Goal: Task Accomplishment & Management: Use online tool/utility

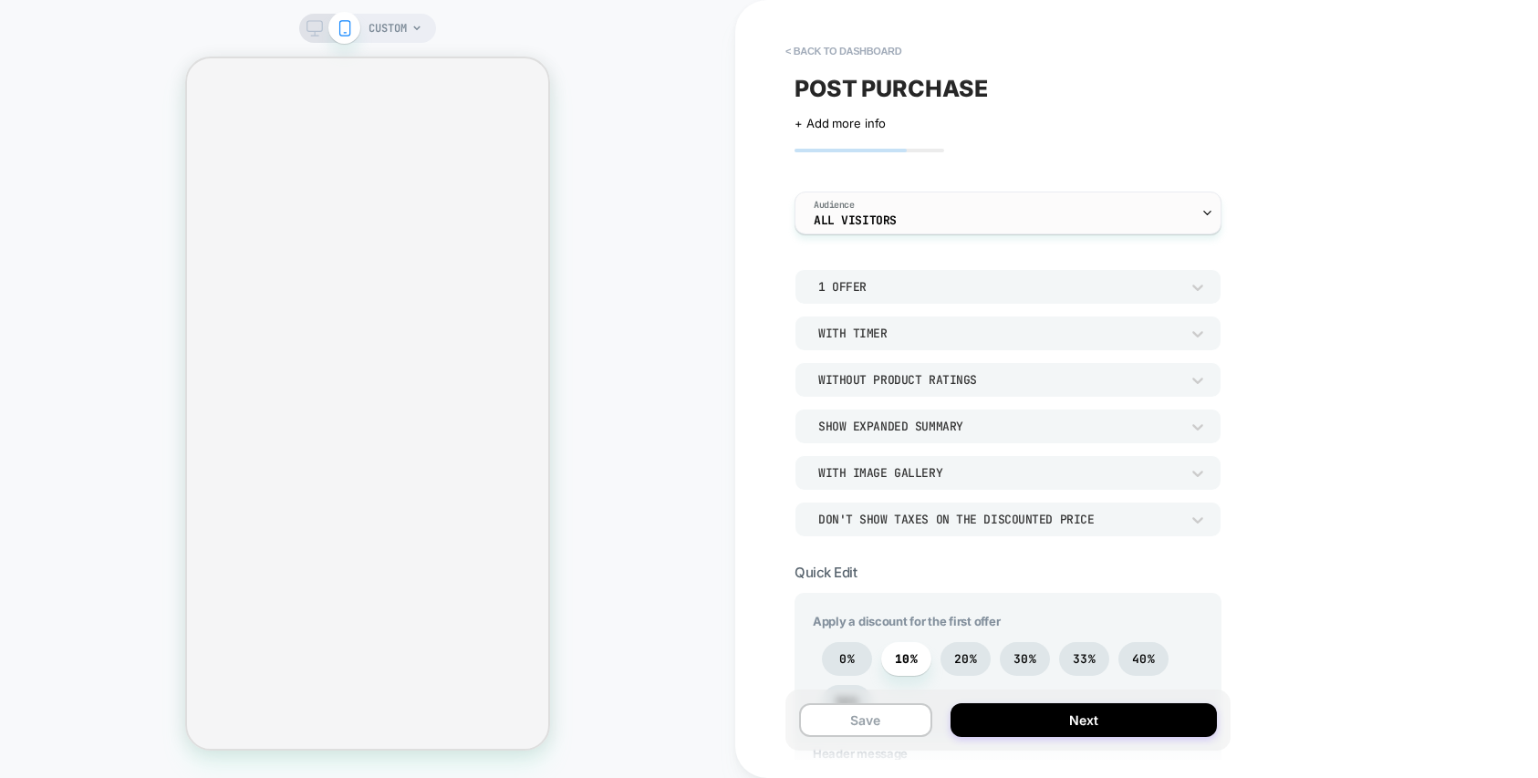
click at [935, 216] on div "Audience All Visitors" at bounding box center [1004, 213] width 416 height 41
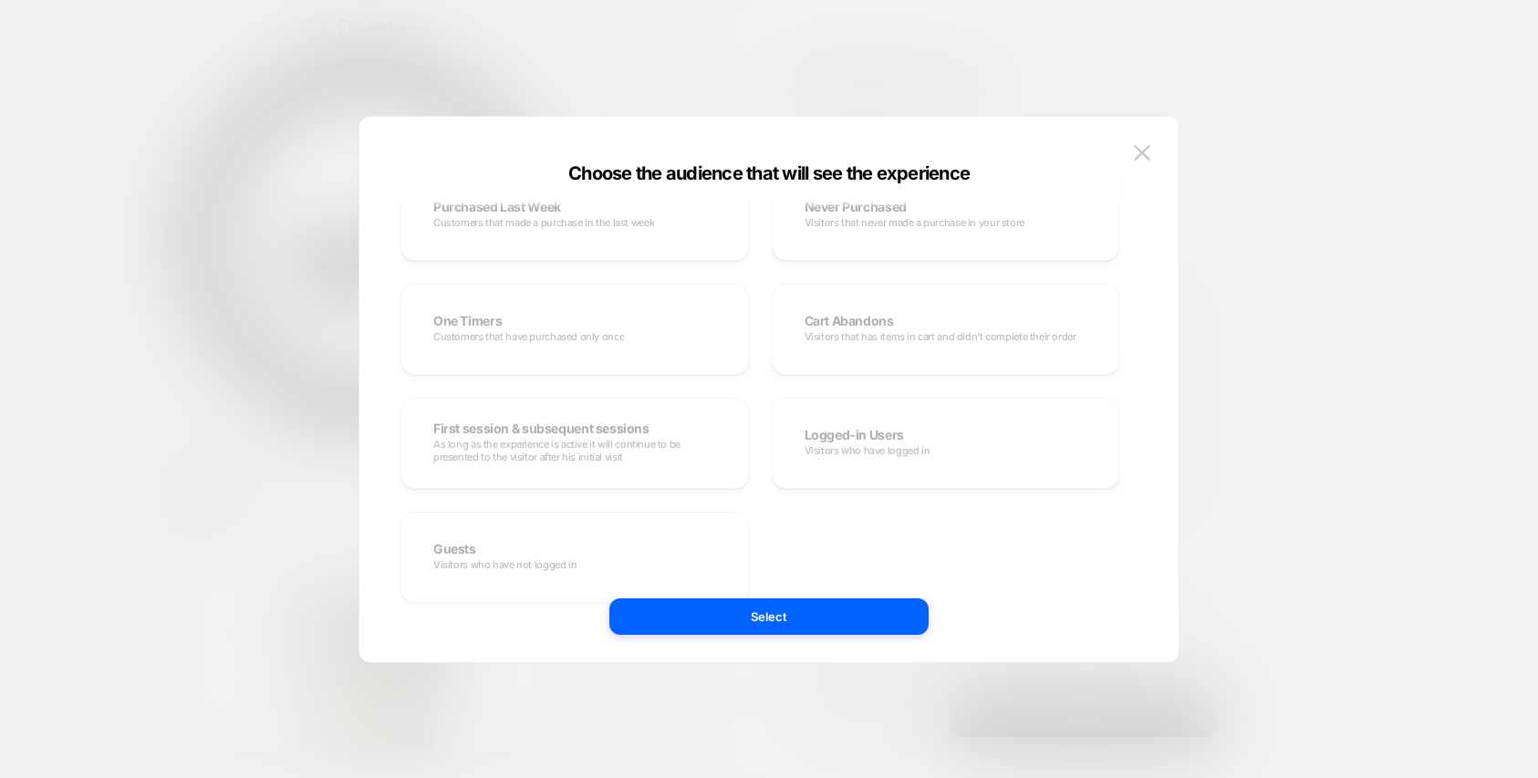
scroll to position [556, 0]
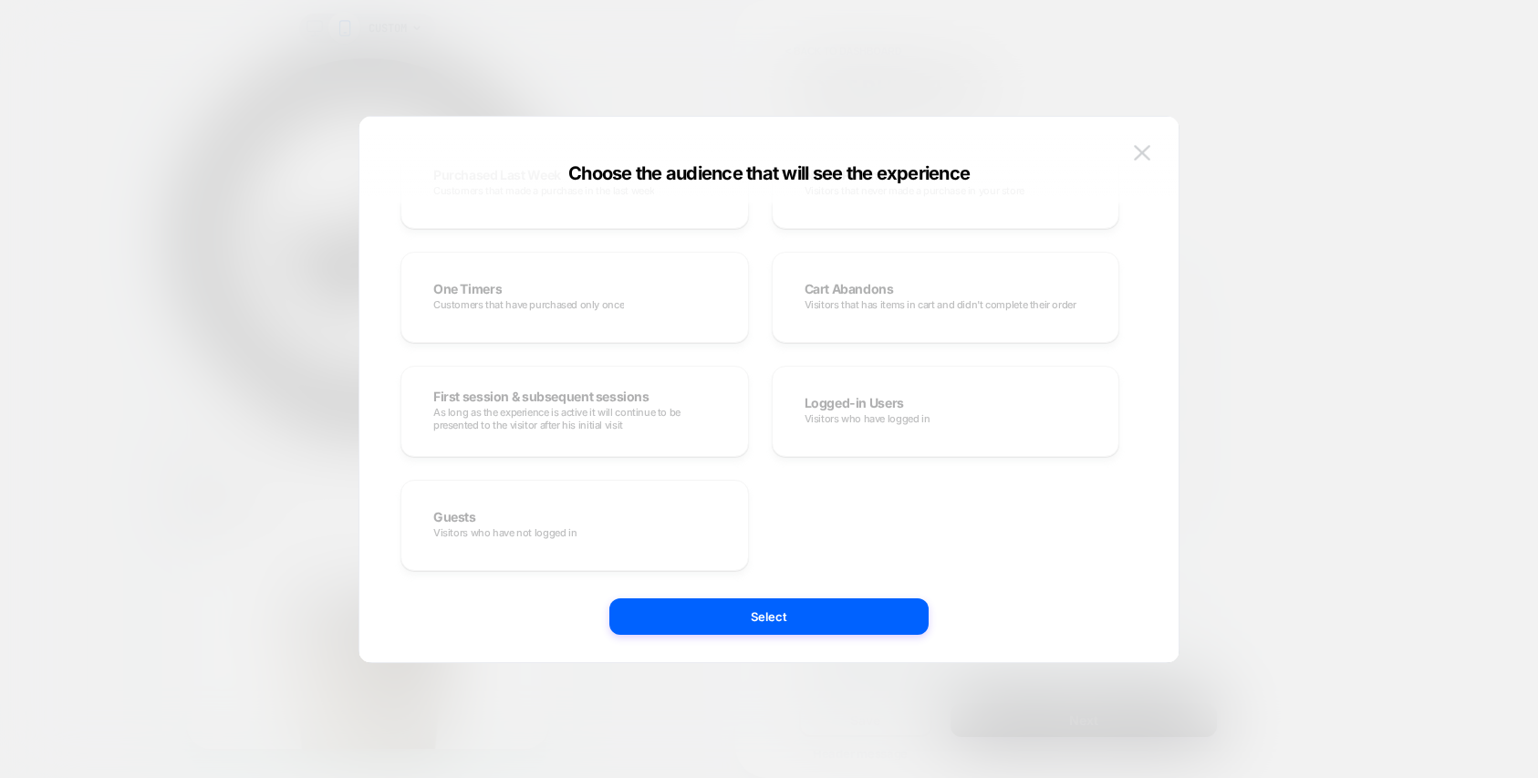
click at [1144, 156] on img at bounding box center [1142, 153] width 16 height 16
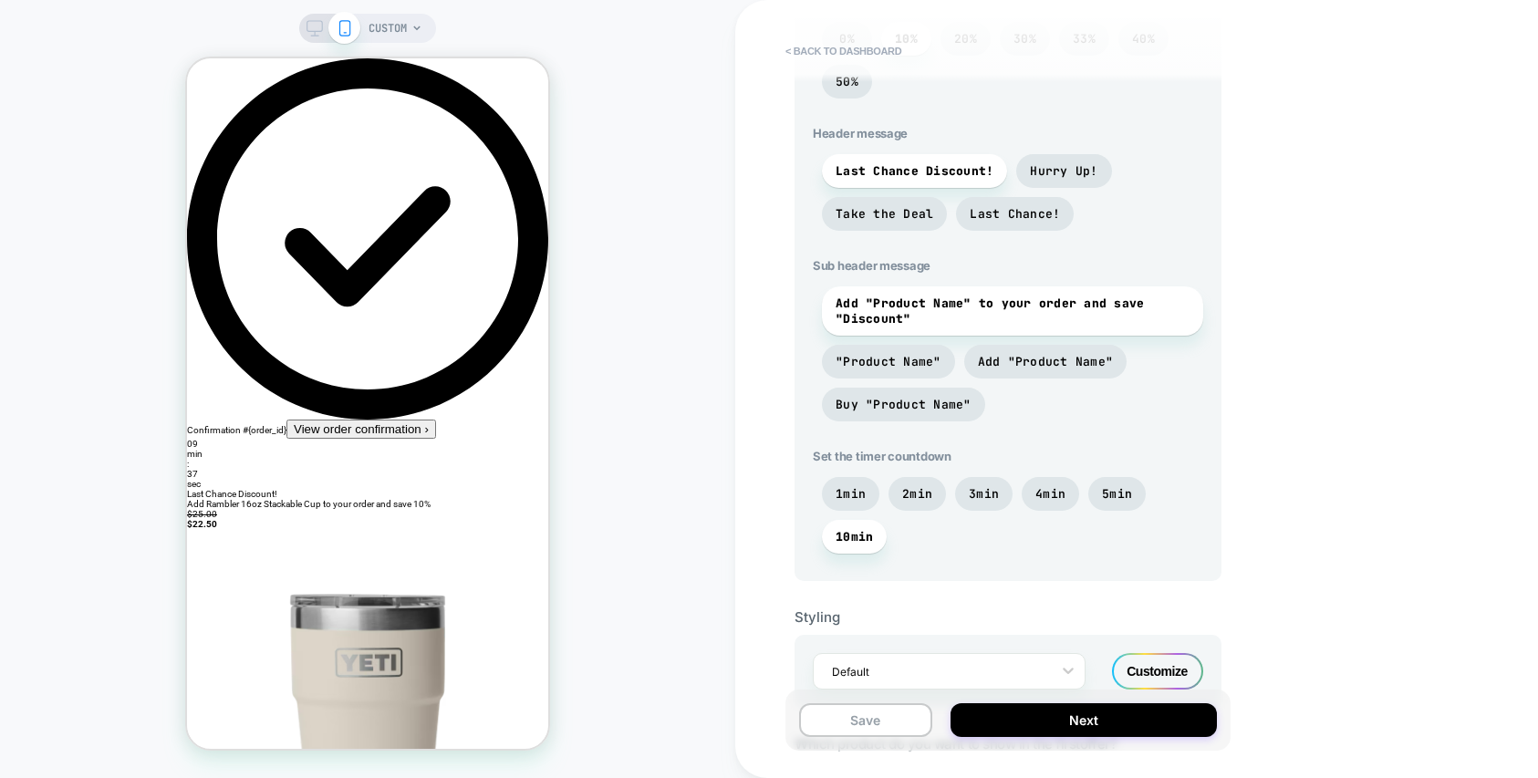
scroll to position [647, 0]
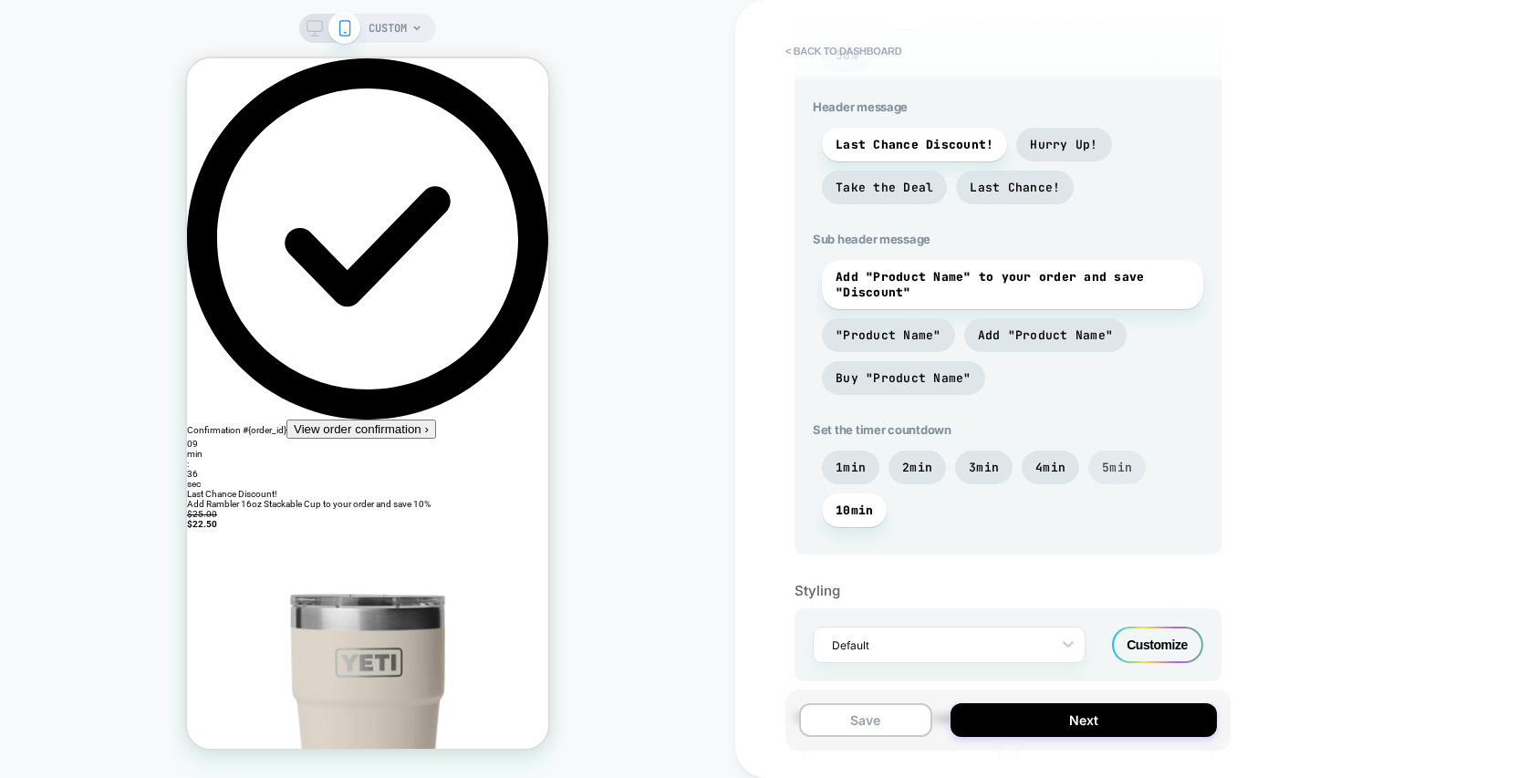
click at [1110, 464] on span "5min" at bounding box center [1117, 468] width 30 height 16
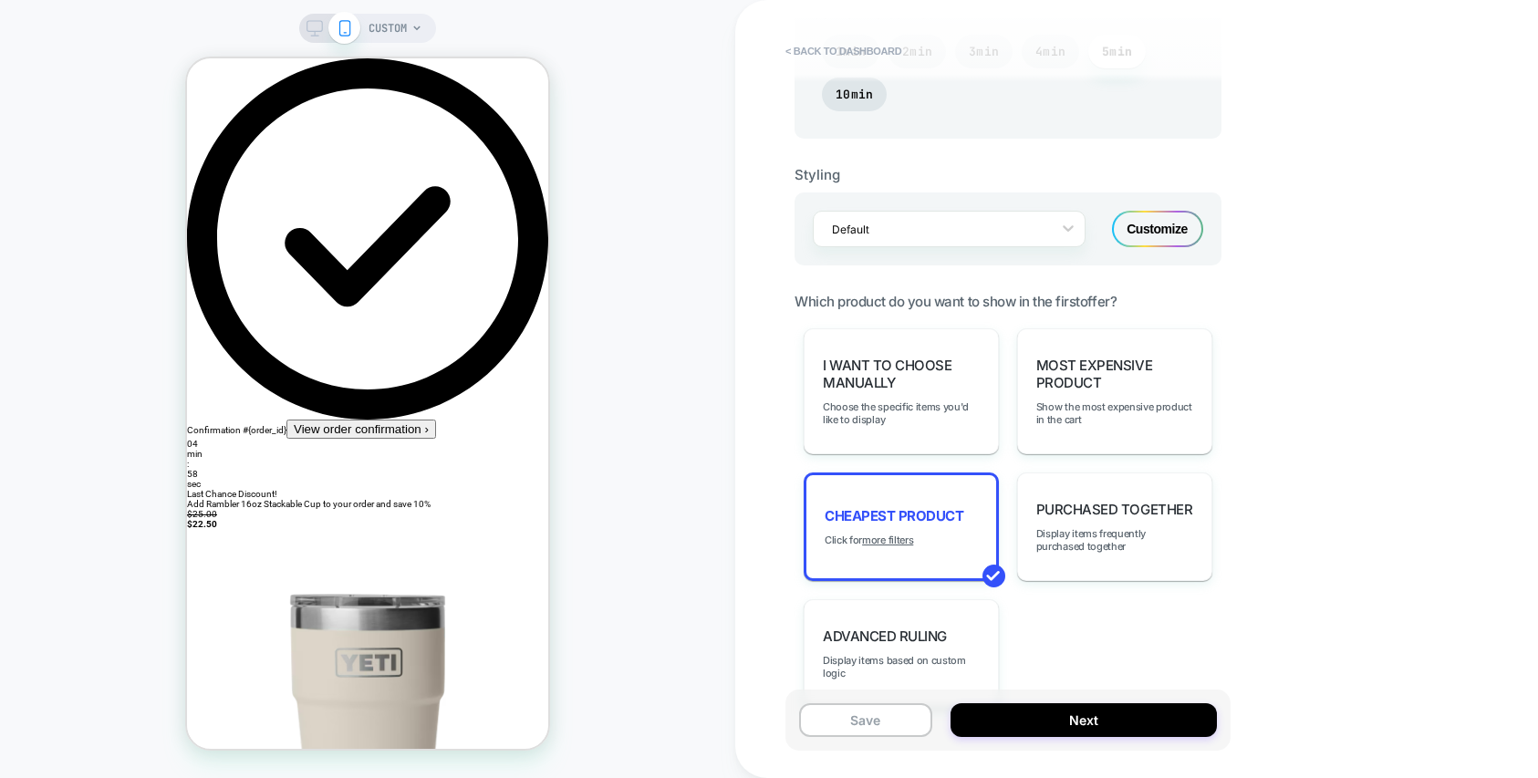
scroll to position [1068, 0]
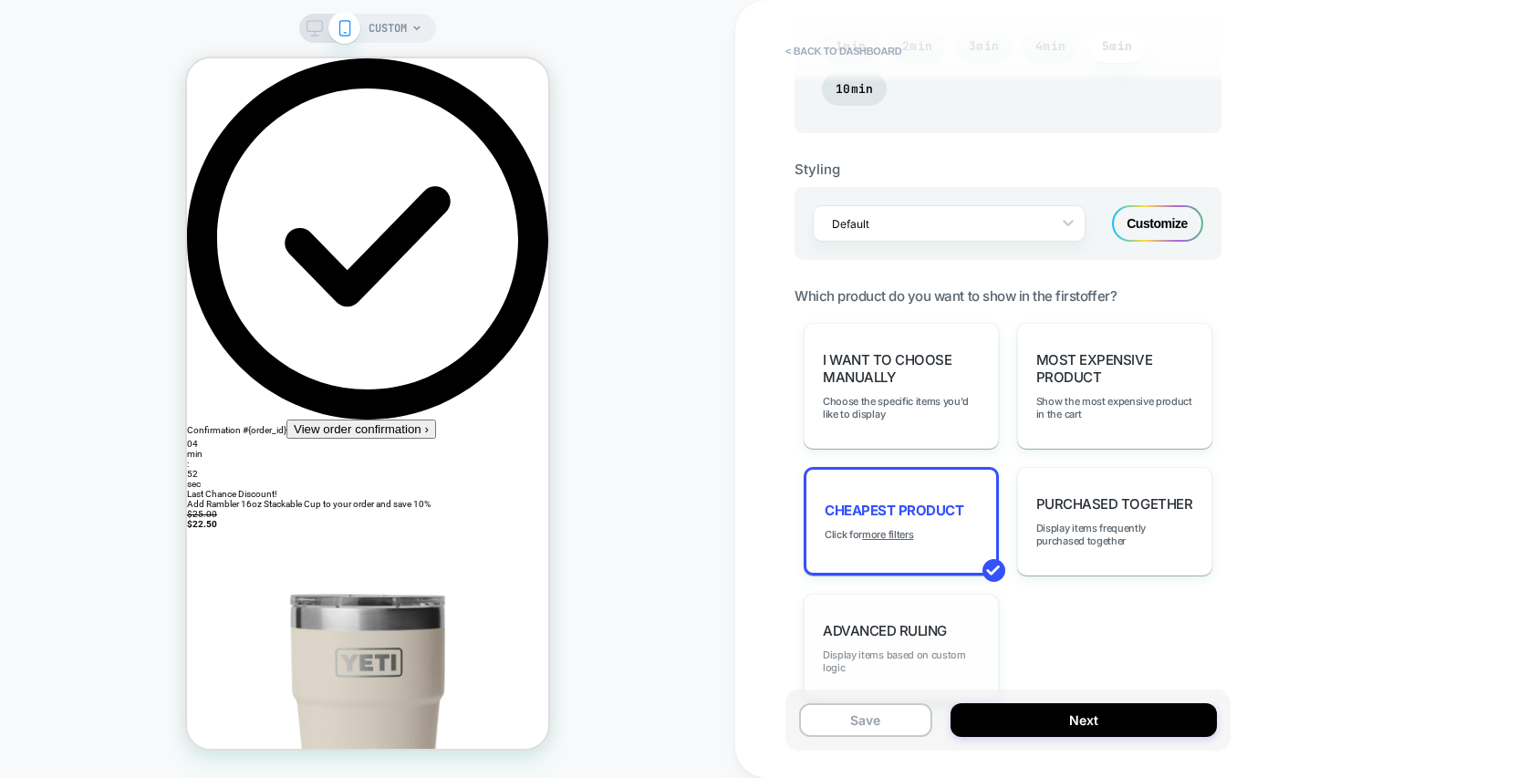
click at [969, 661] on span "Display items based on custom logic" at bounding box center [901, 662] width 157 height 26
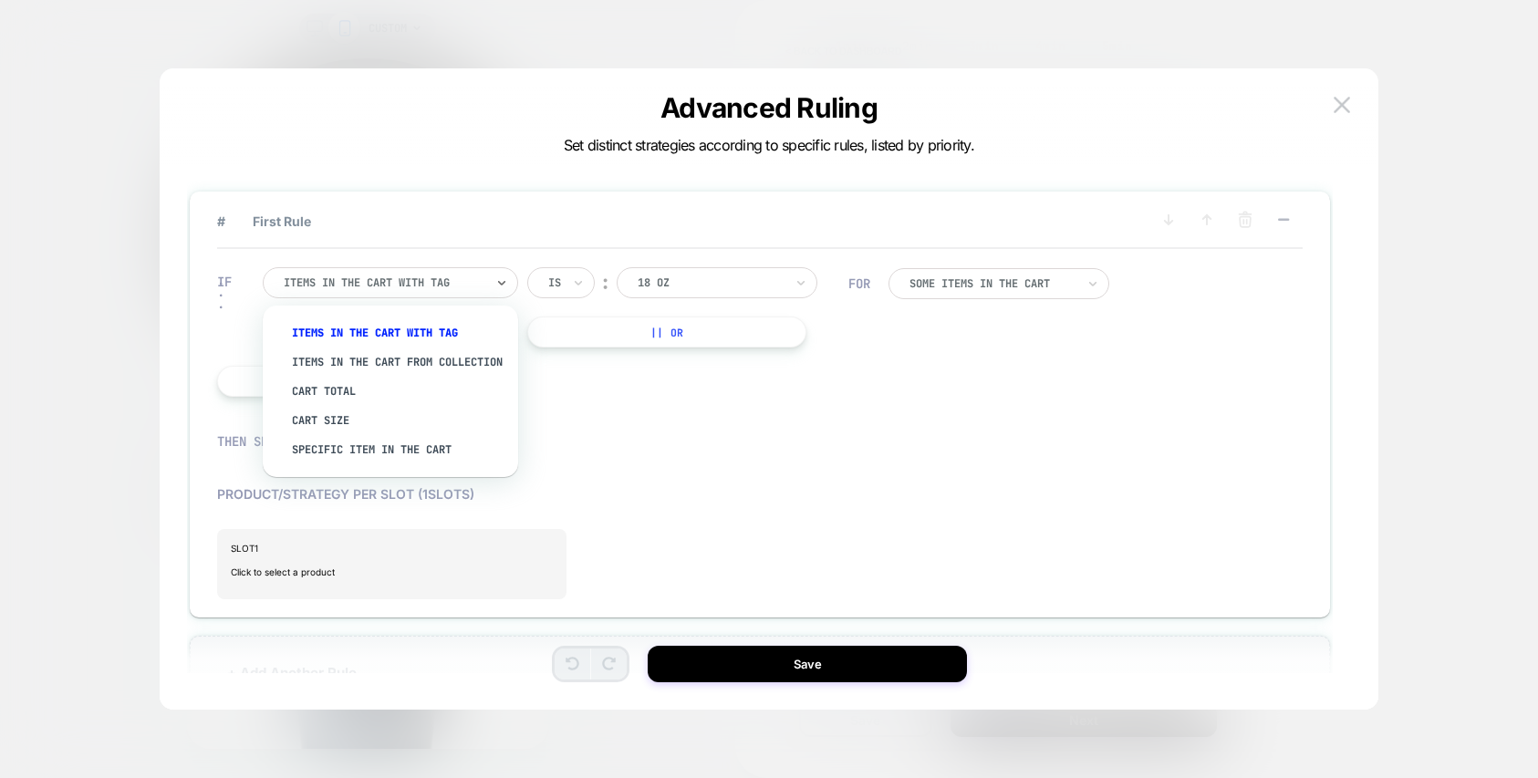
click at [486, 283] on div "Items in the cart with tag" at bounding box center [390, 282] width 255 height 31
click at [432, 357] on div "Items in the cart from collection" at bounding box center [399, 362] width 237 height 29
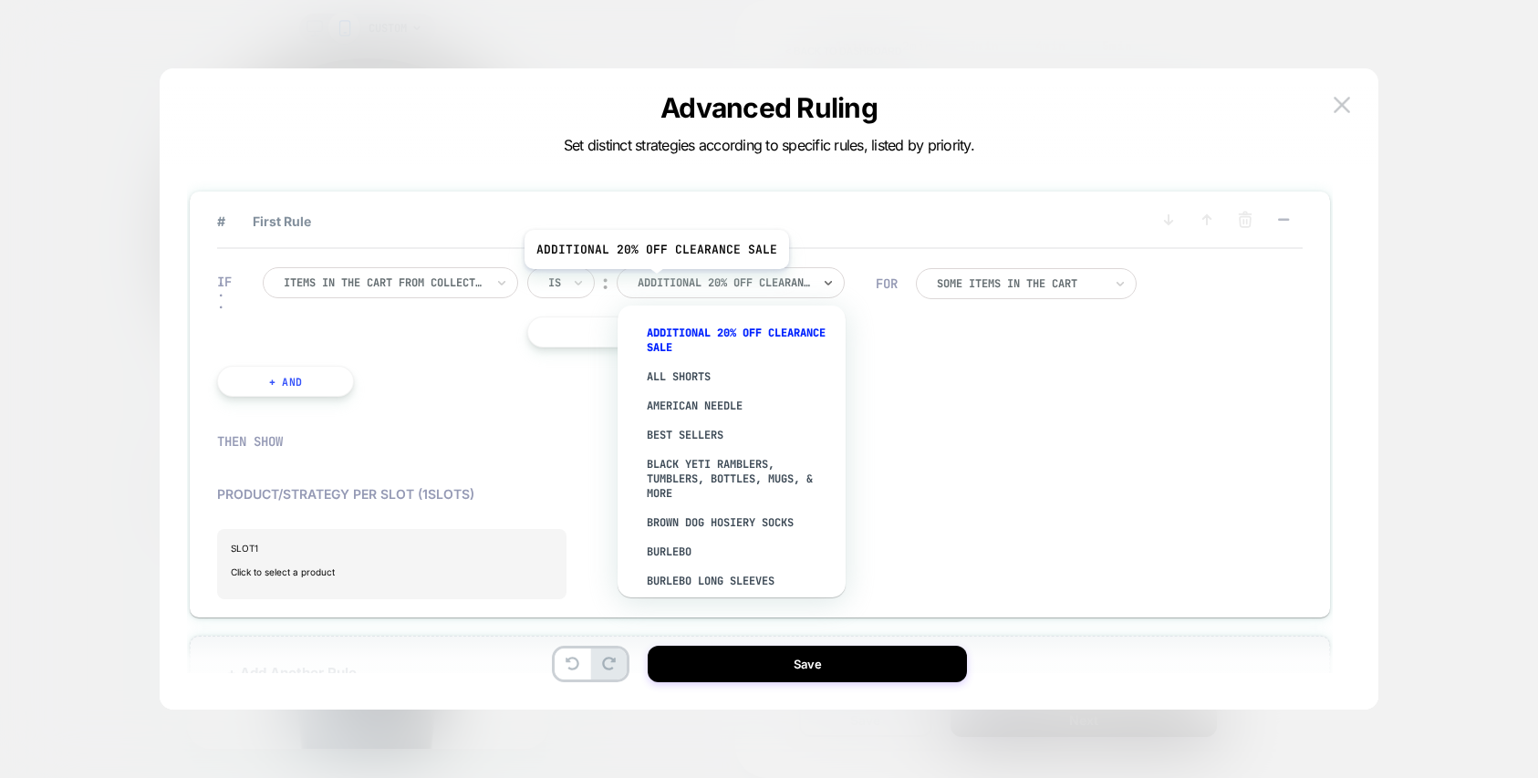
click at [654, 283] on div at bounding box center [724, 283] width 173 height 16
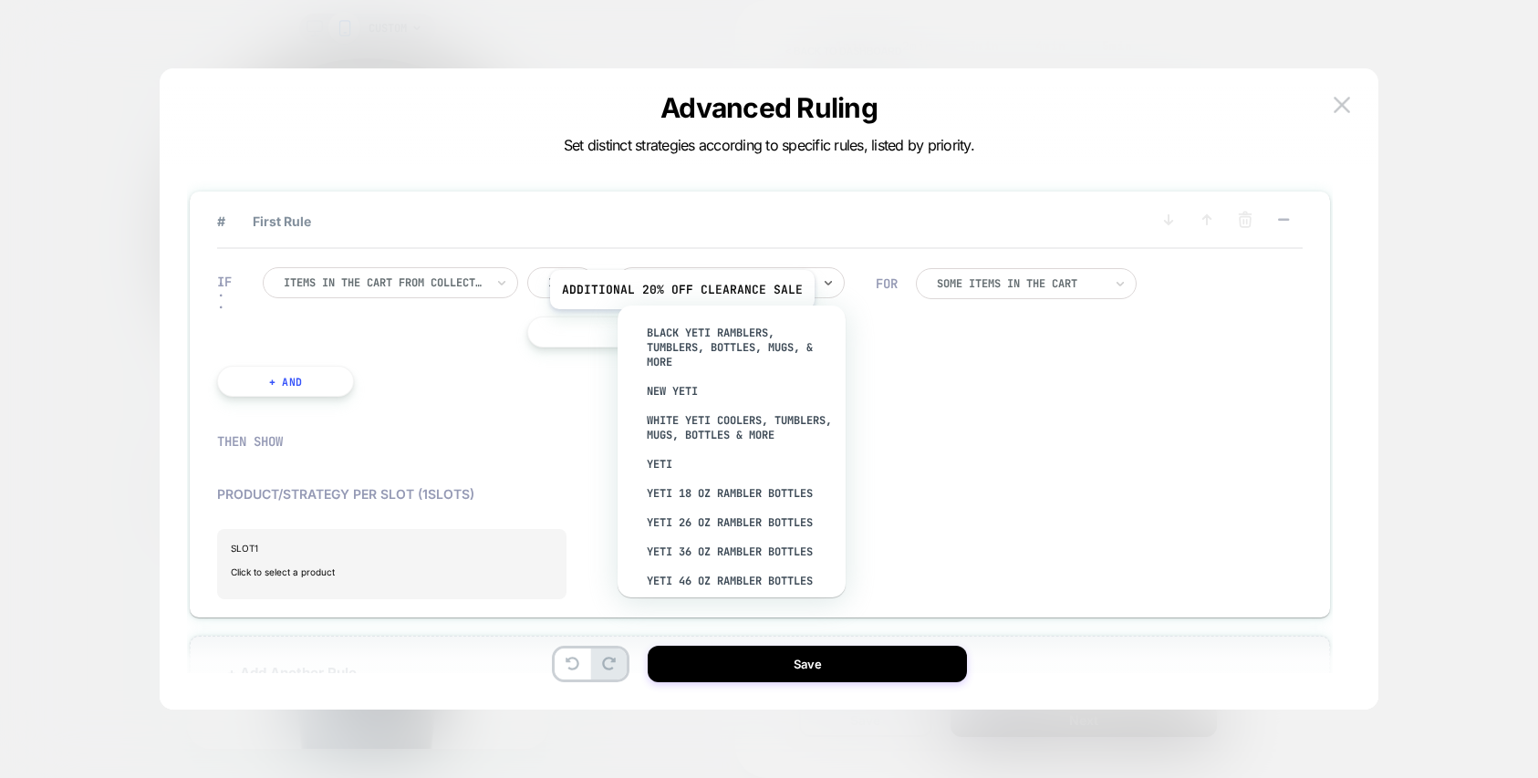
type input "****"
click at [670, 478] on div "YETI" at bounding box center [741, 464] width 210 height 29
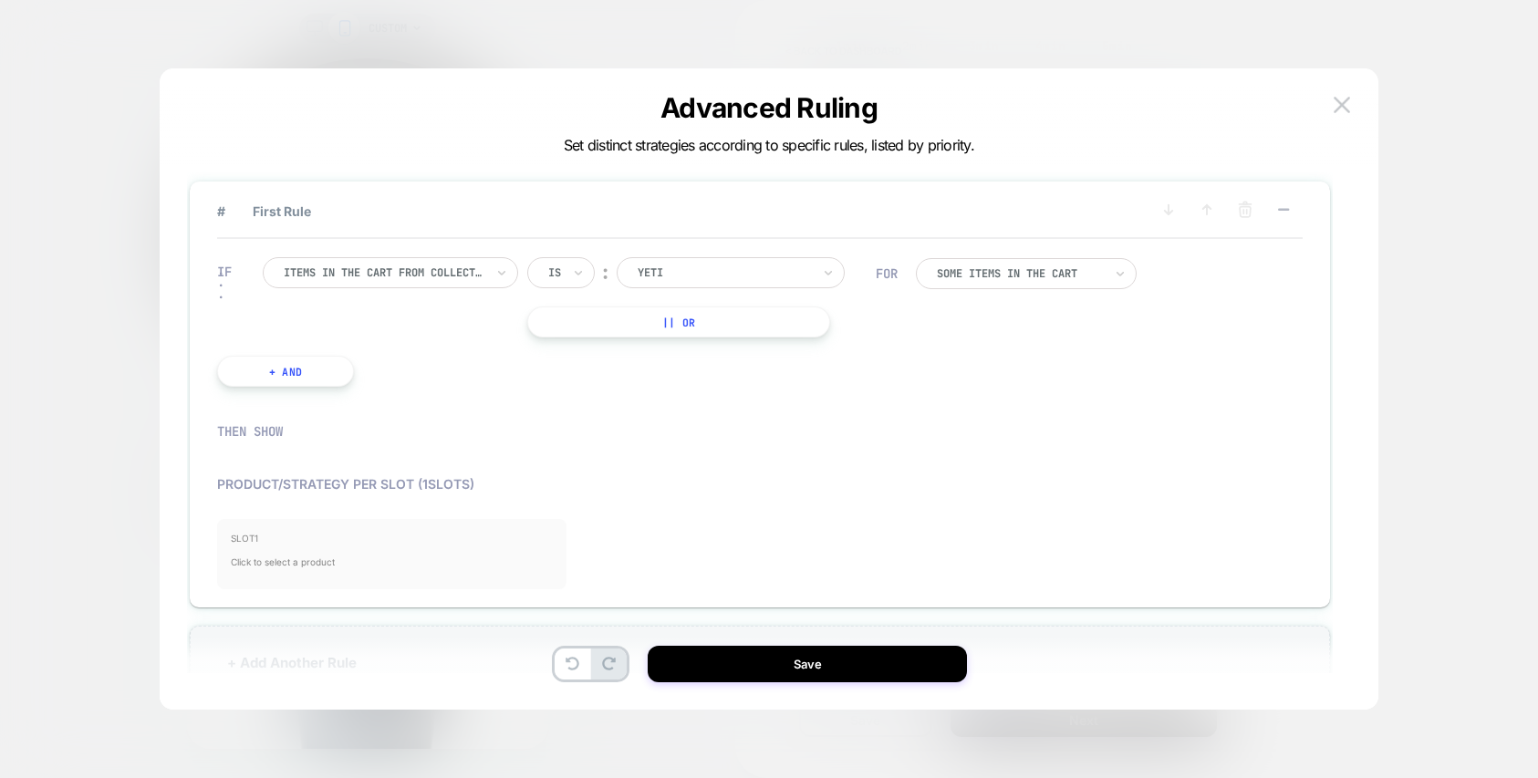
scroll to position [22, 0]
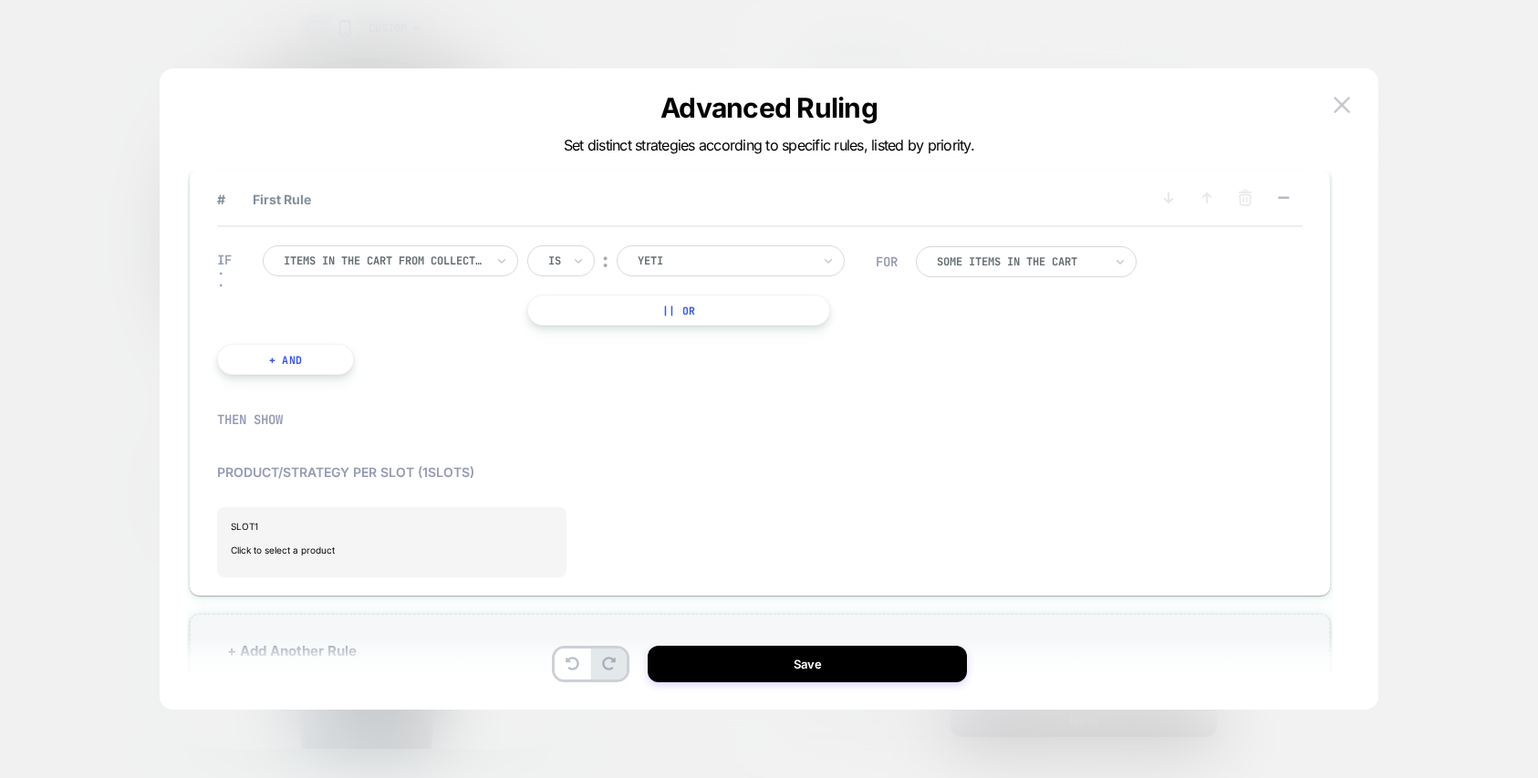
click at [310, 358] on button "+ And" at bounding box center [285, 359] width 137 height 31
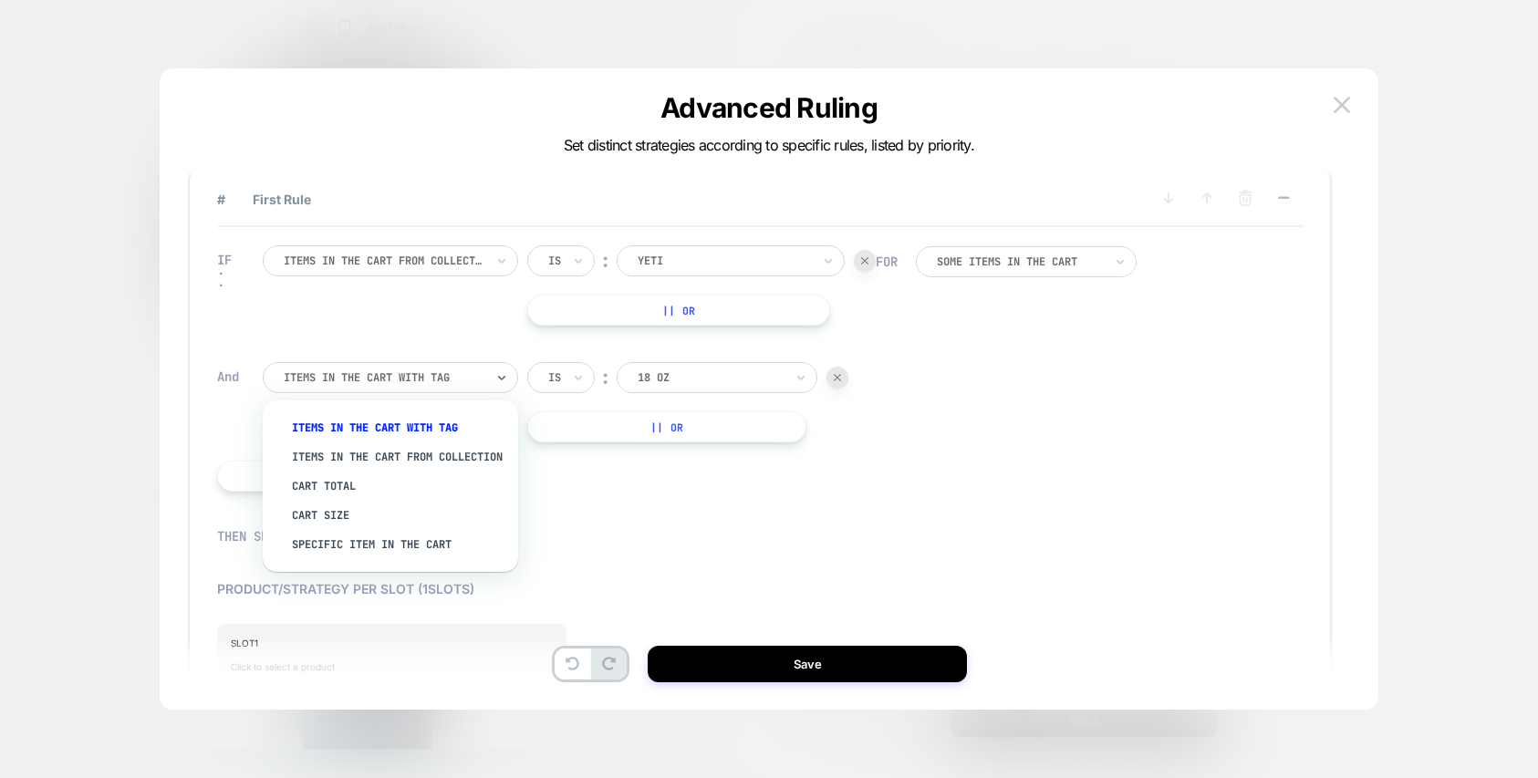
click at [404, 375] on div at bounding box center [384, 378] width 201 height 16
click at [378, 559] on div "Specific item in the cart" at bounding box center [399, 544] width 237 height 29
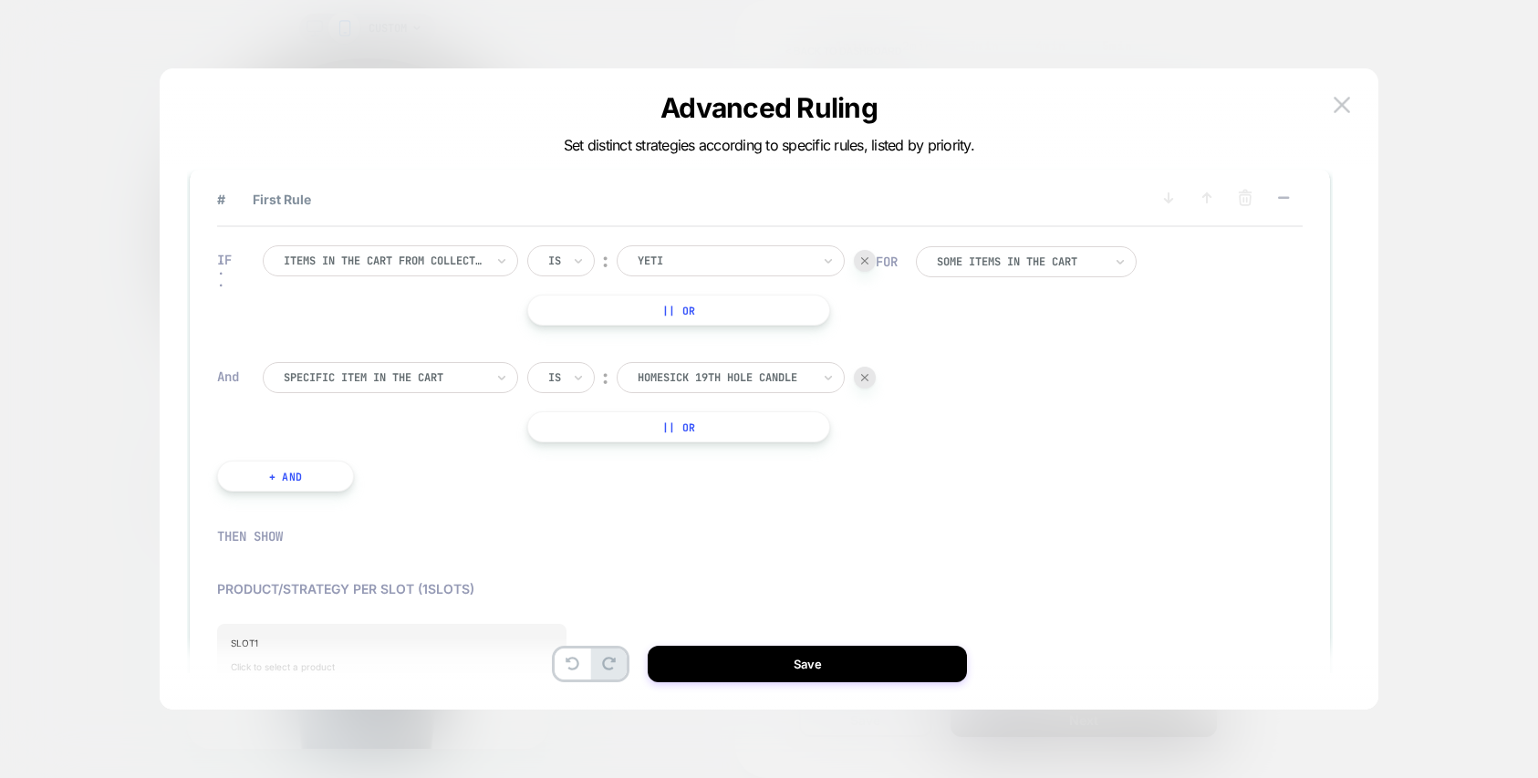
click at [566, 375] on div "Is" at bounding box center [561, 377] width 68 height 31
click at [567, 454] on div "Is not" at bounding box center [605, 457] width 119 height 29
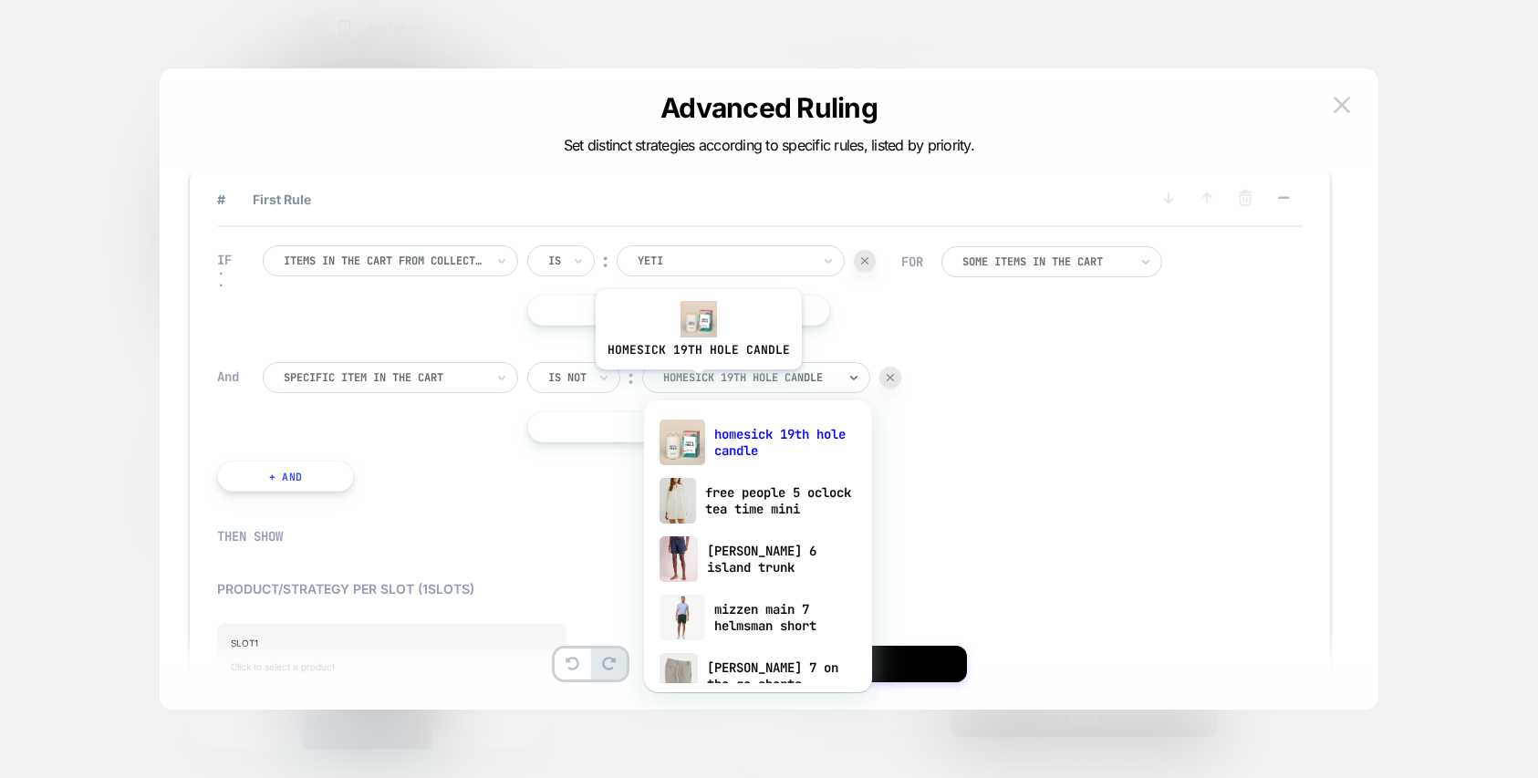
click at [697, 383] on div at bounding box center [749, 378] width 173 height 16
click at [892, 383] on div at bounding box center [891, 378] width 22 height 22
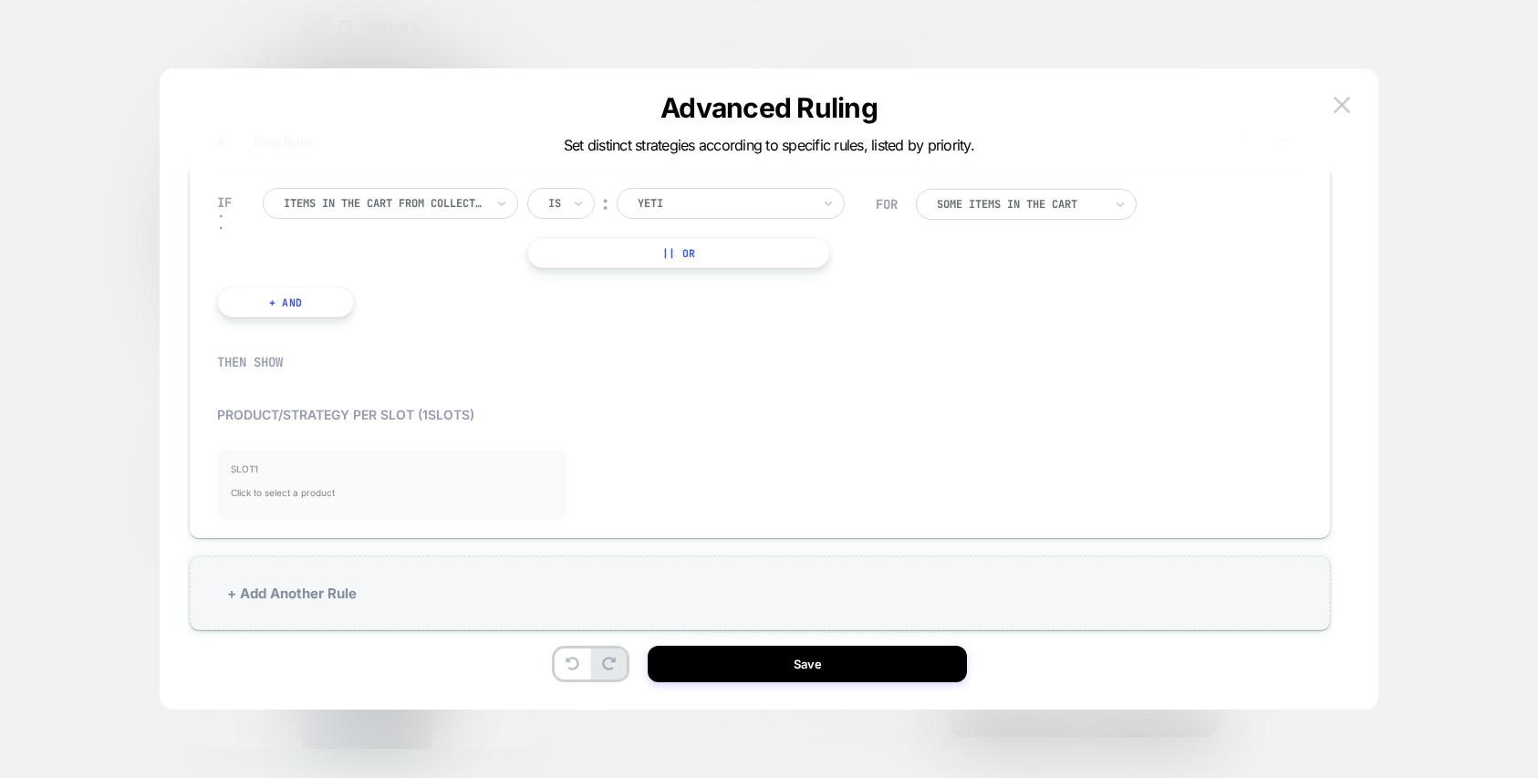
scroll to position [55, 0]
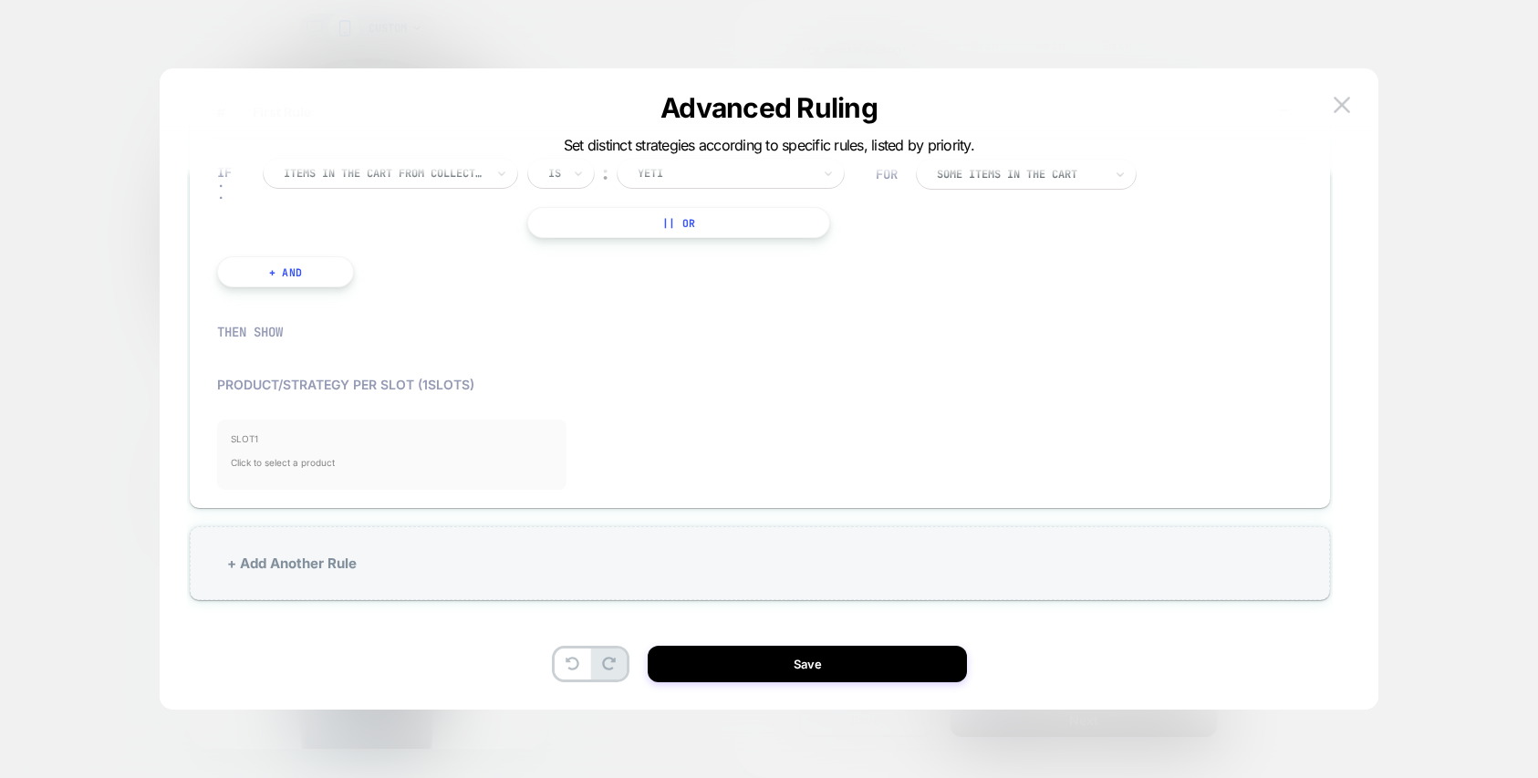
click at [424, 459] on span "Click to select a product" at bounding box center [392, 462] width 322 height 36
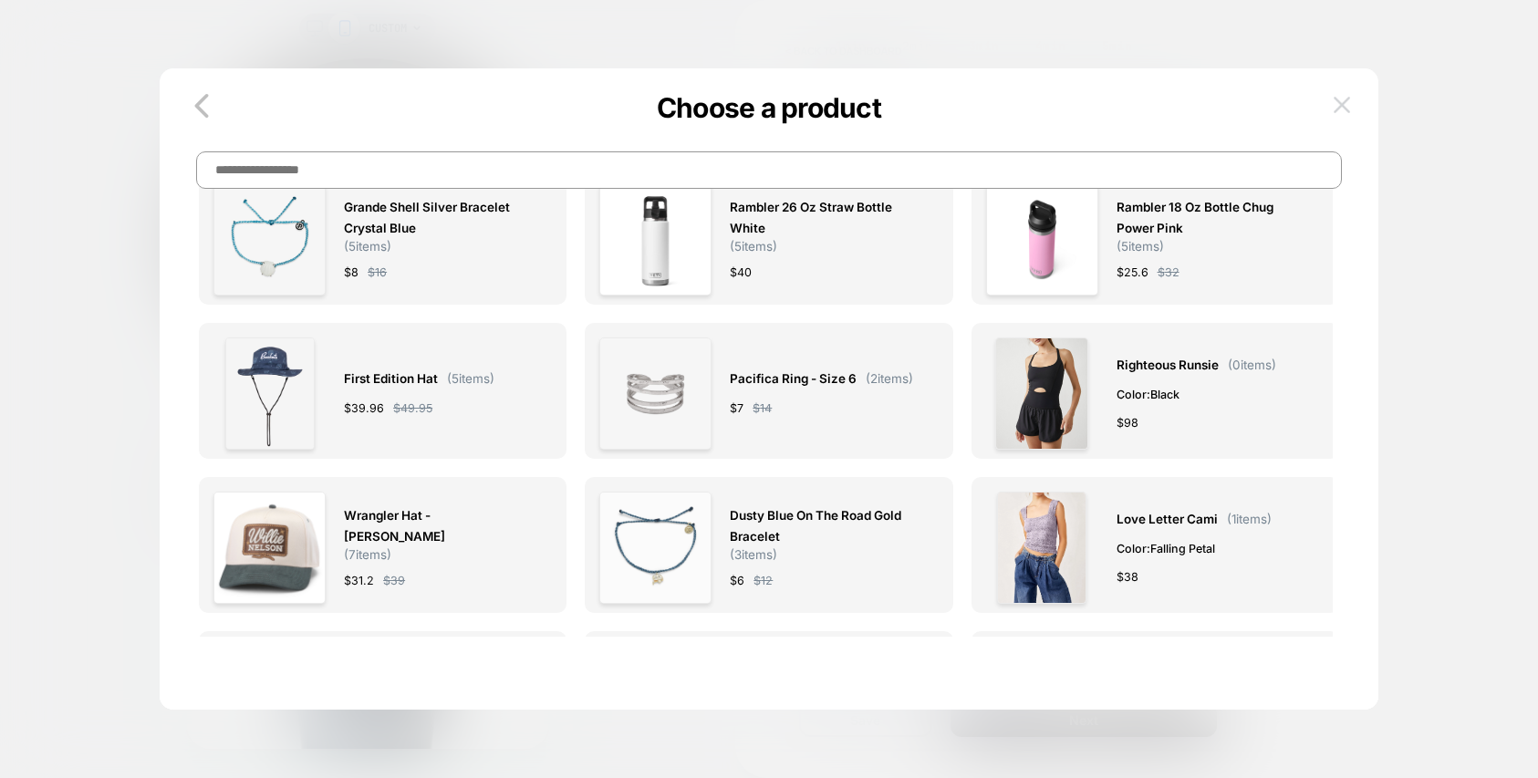
click at [1343, 102] on img at bounding box center [1342, 105] width 16 height 16
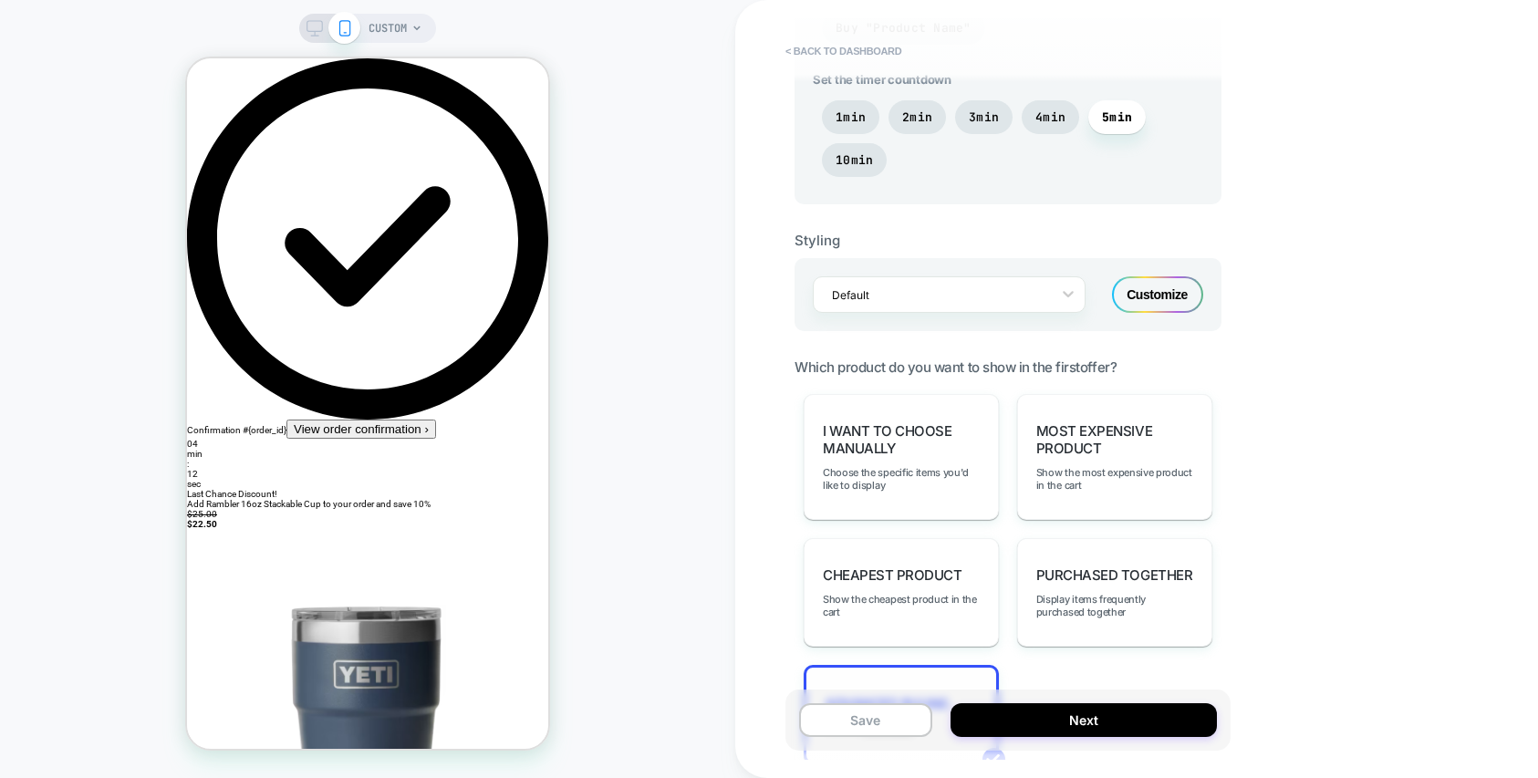
scroll to position [914, 0]
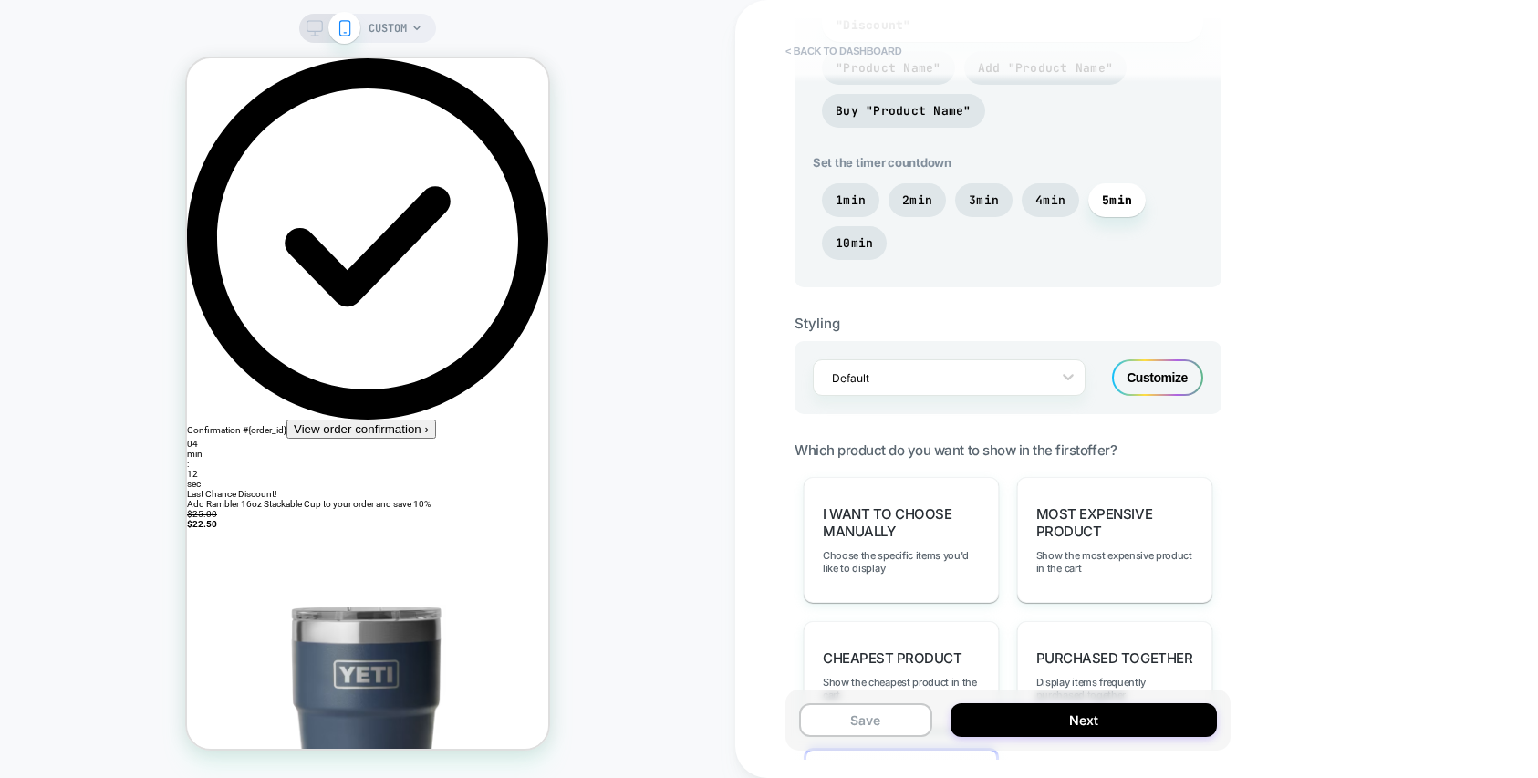
click at [894, 54] on button "< back to dashboard" at bounding box center [843, 50] width 134 height 29
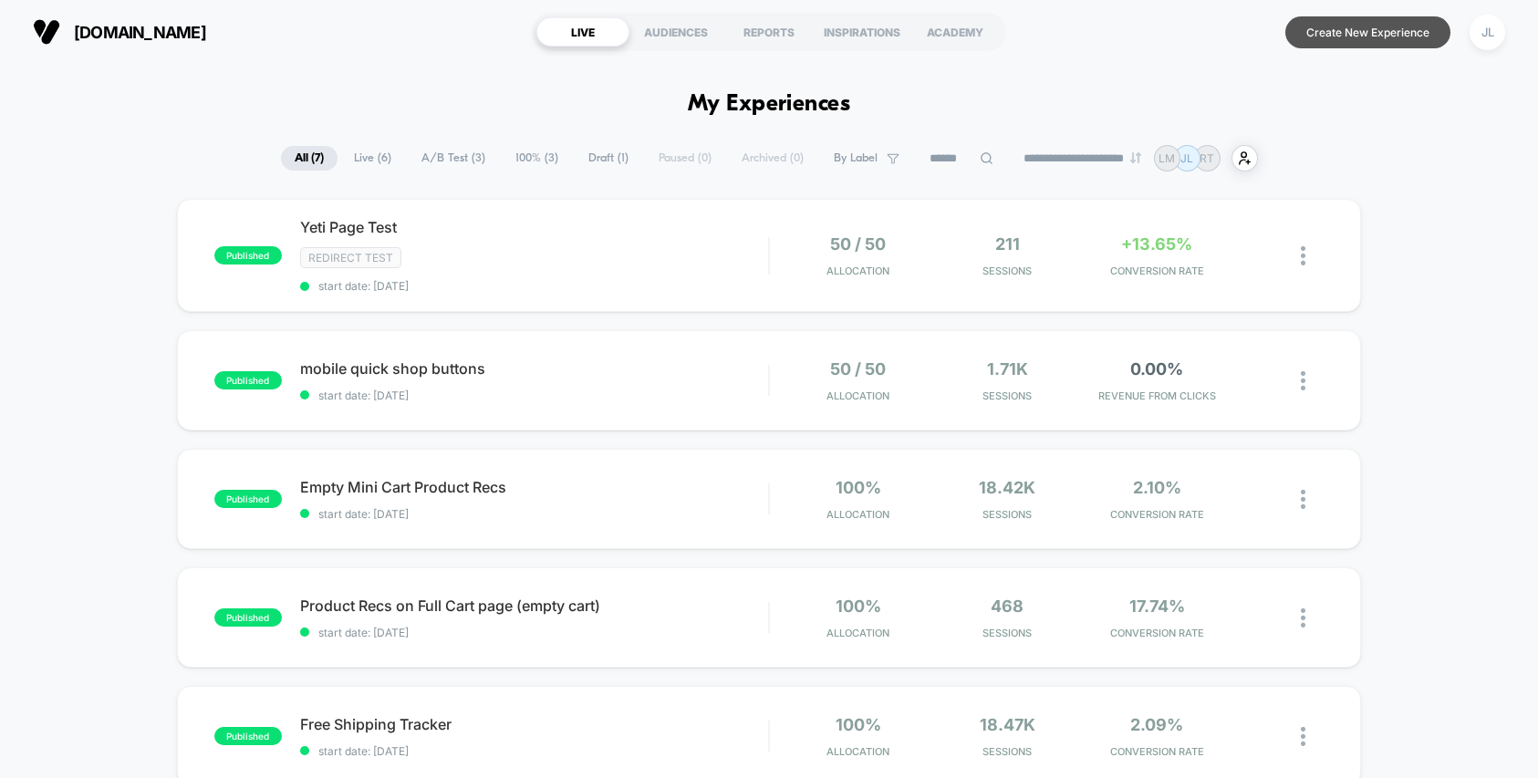
click at [1414, 28] on button "Create New Experience" at bounding box center [1368, 32] width 165 height 32
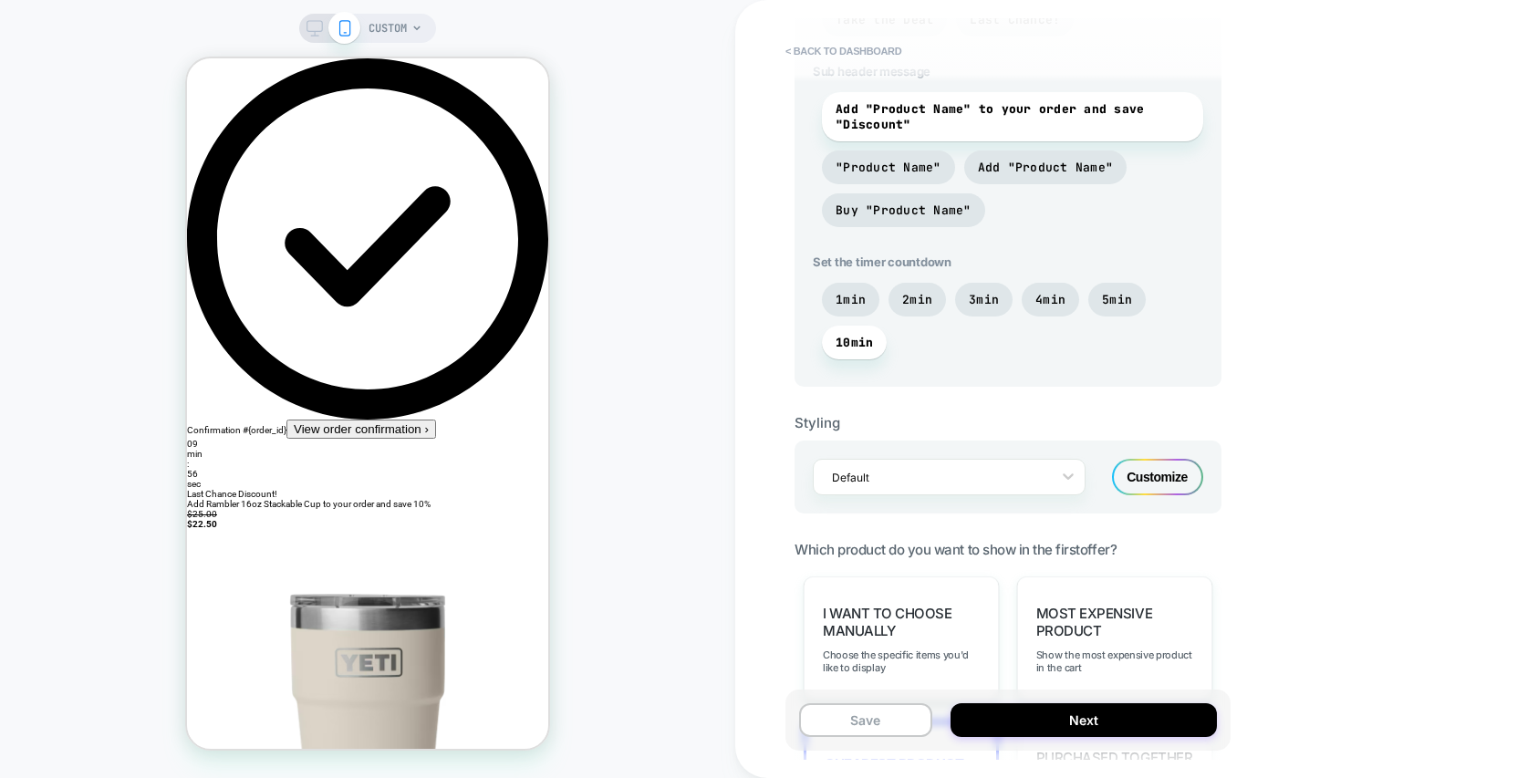
scroll to position [816, 0]
click at [1125, 296] on span "5min" at bounding box center [1117, 299] width 30 height 16
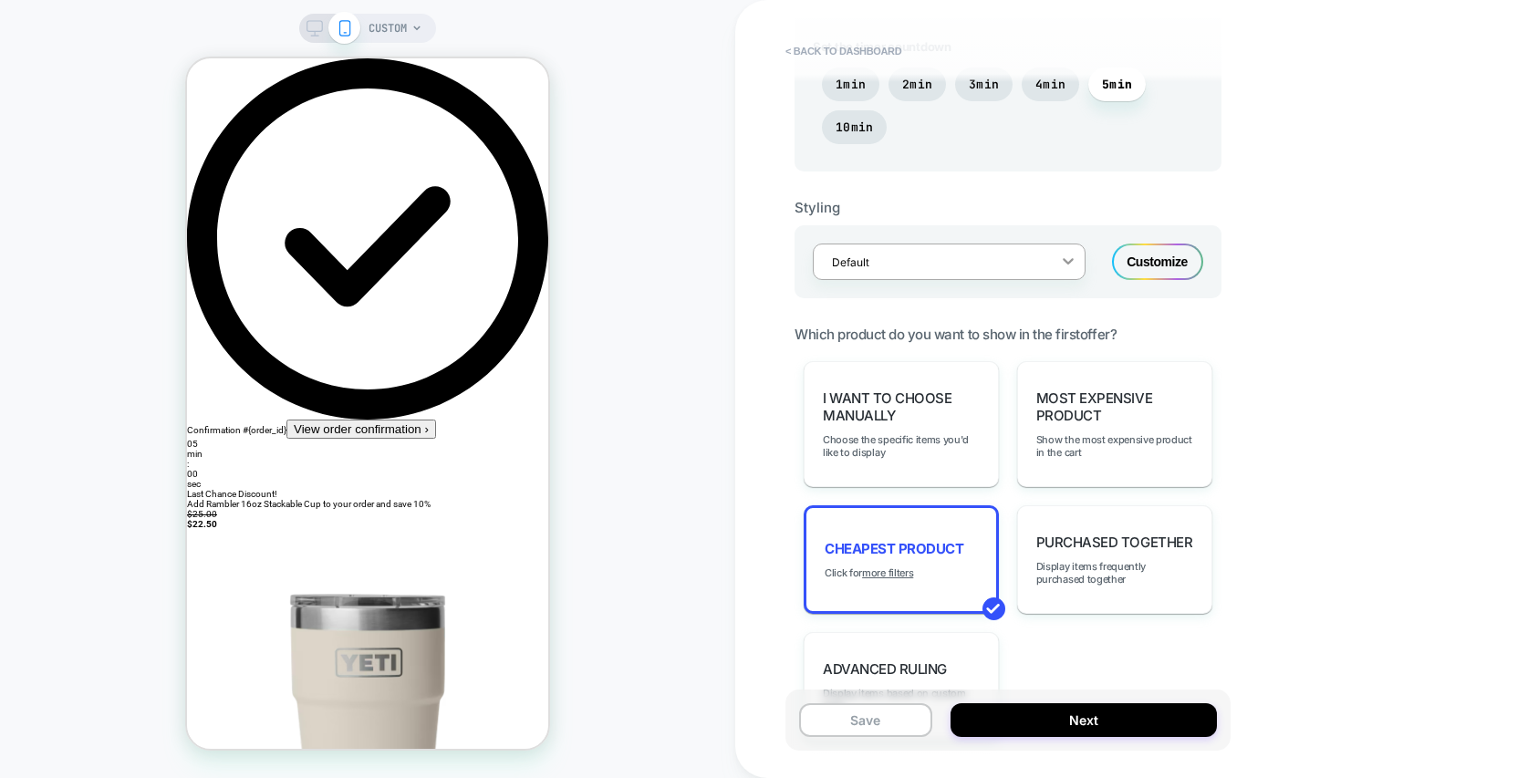
scroll to position [1094, 0]
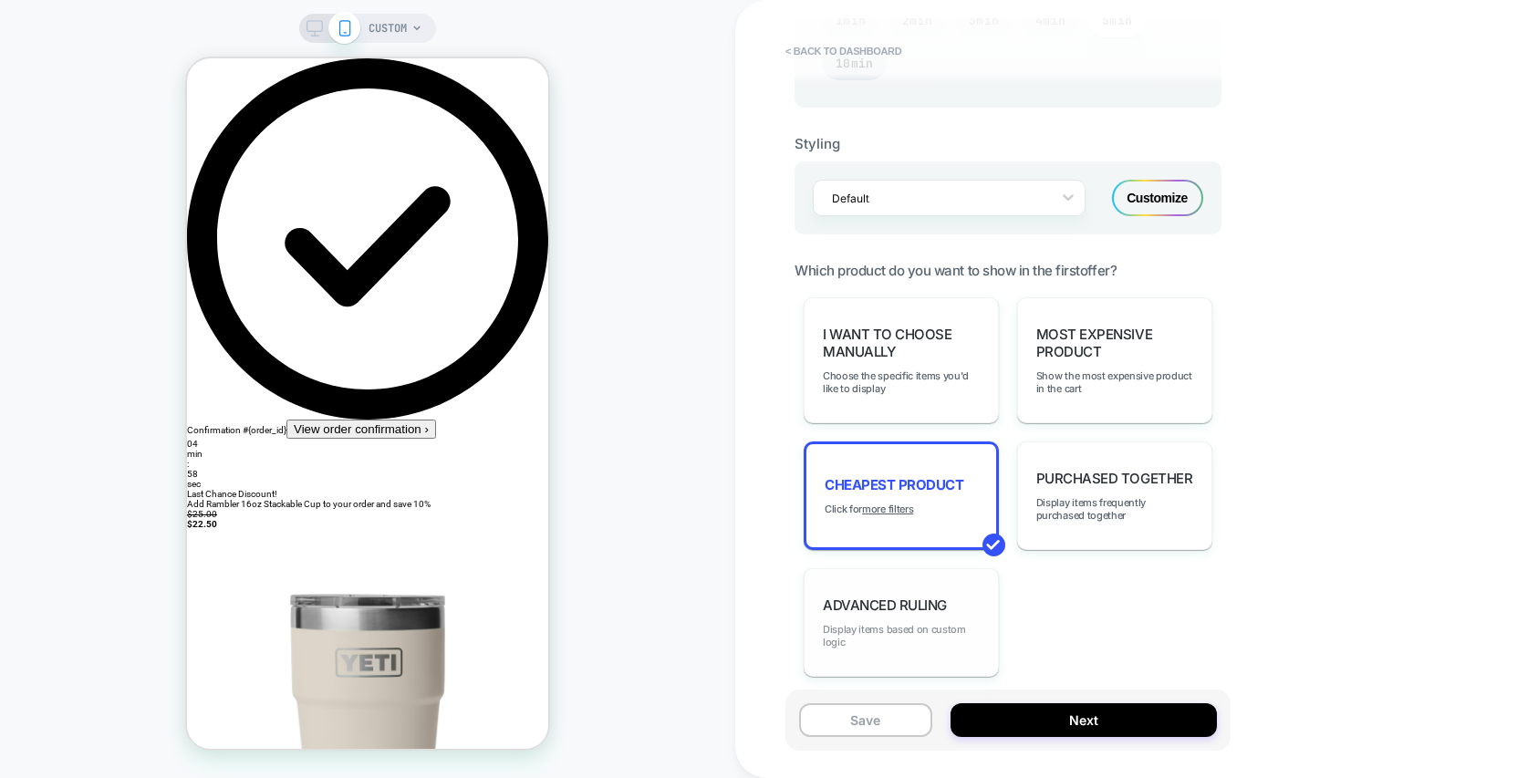
click at [897, 630] on span "Display items based on custom logic" at bounding box center [901, 636] width 157 height 26
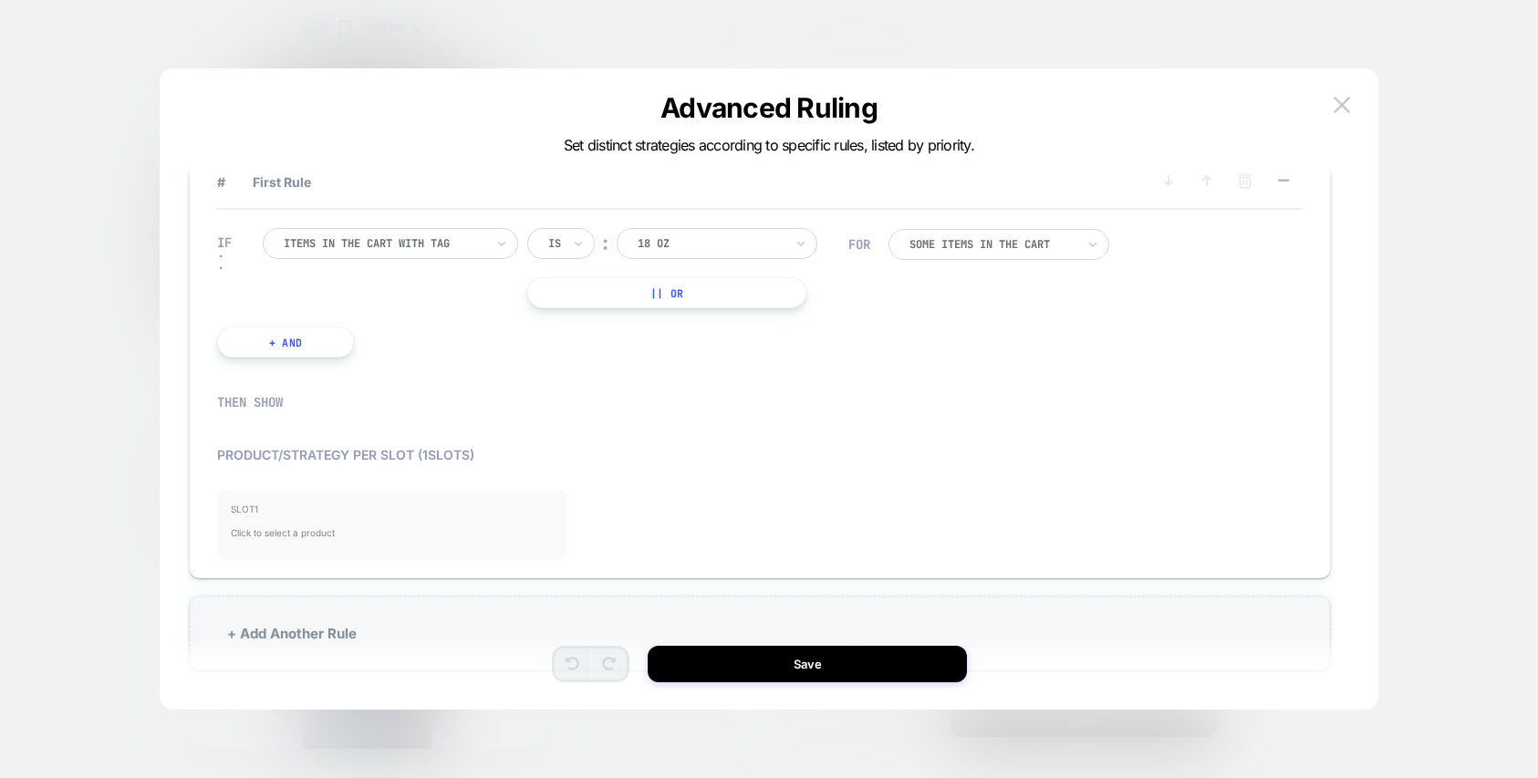
scroll to position [55, 0]
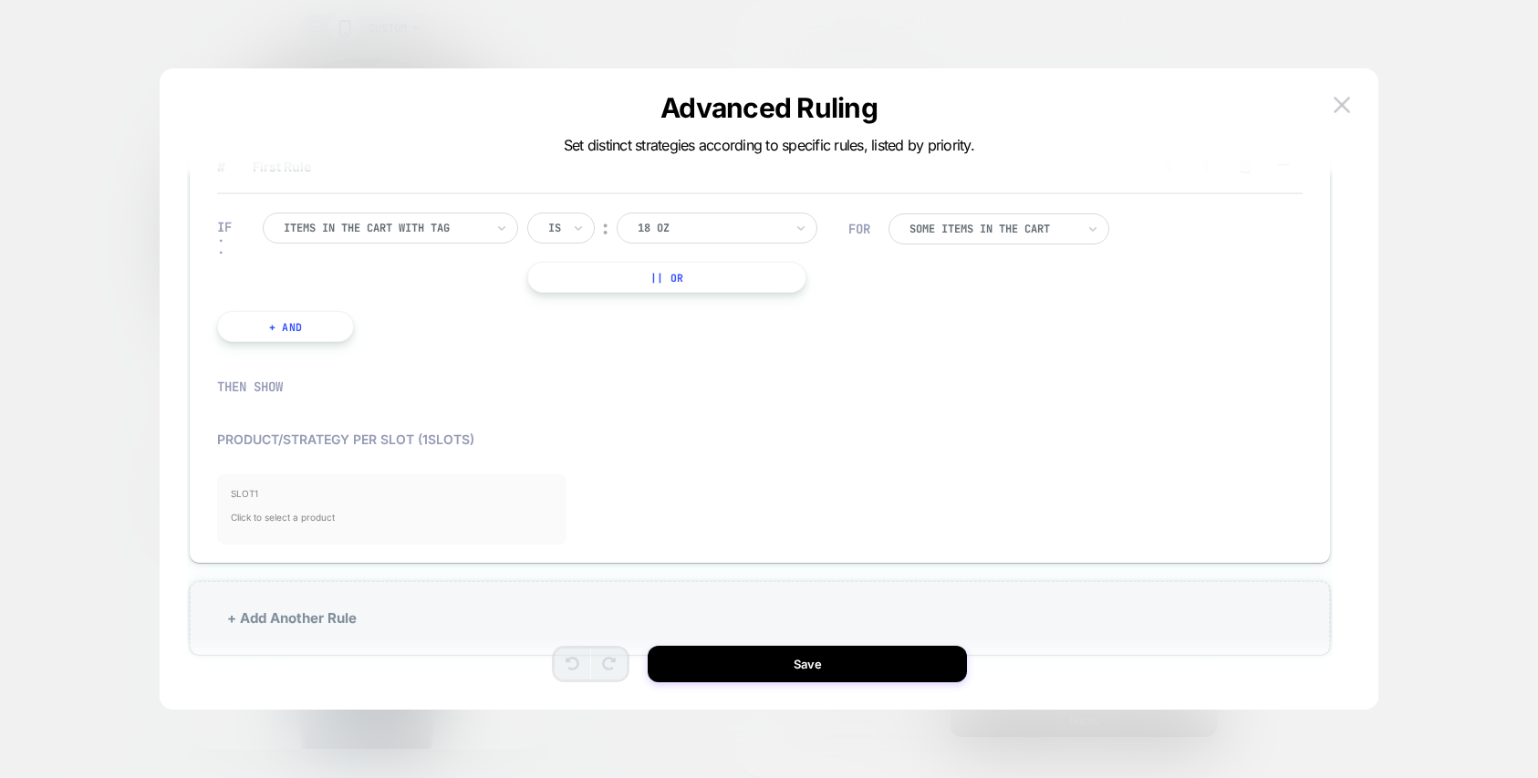
click at [505, 508] on span "Click to select a product" at bounding box center [392, 517] width 322 height 36
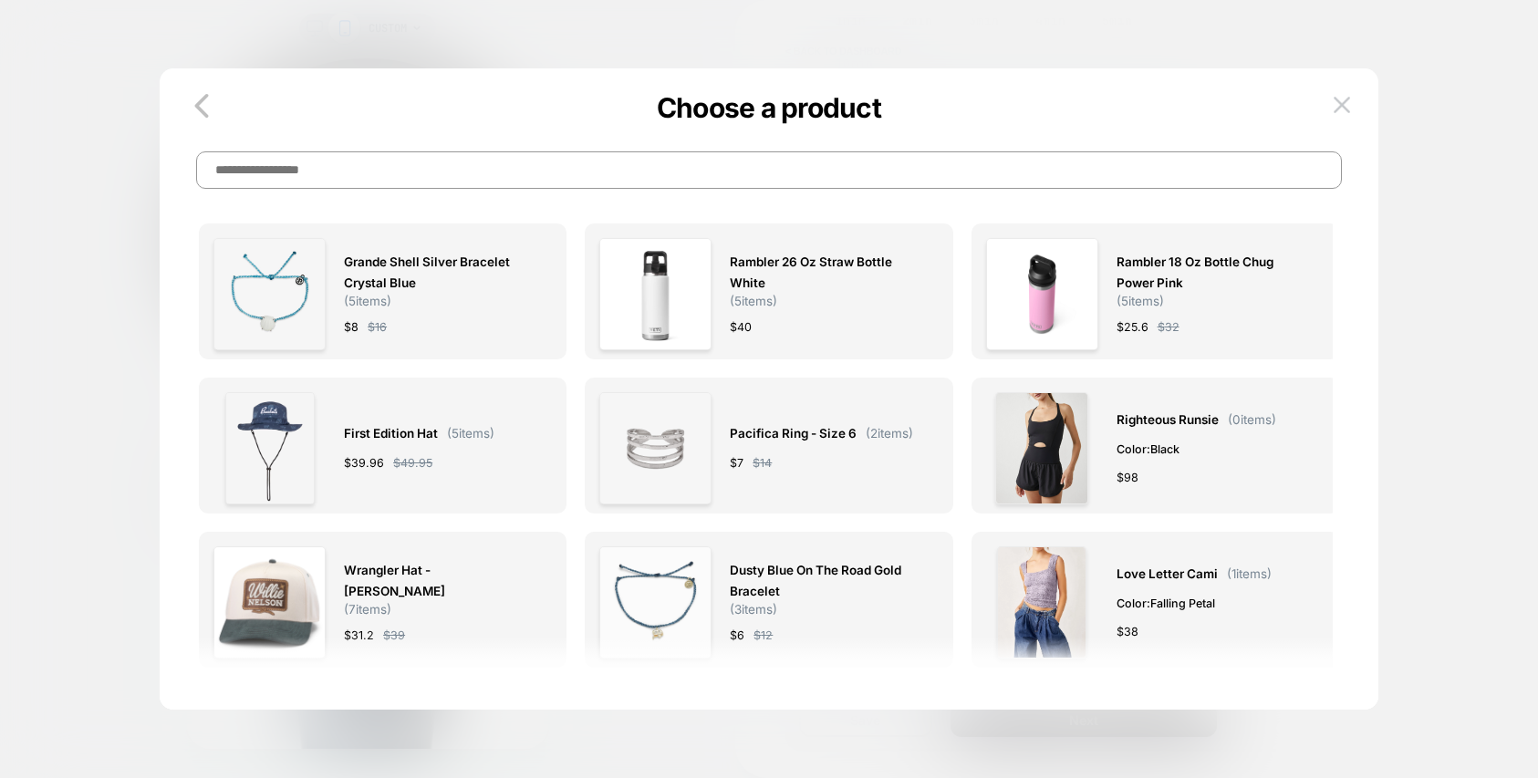
click at [203, 104] on icon "button" at bounding box center [201, 106] width 36 height 36
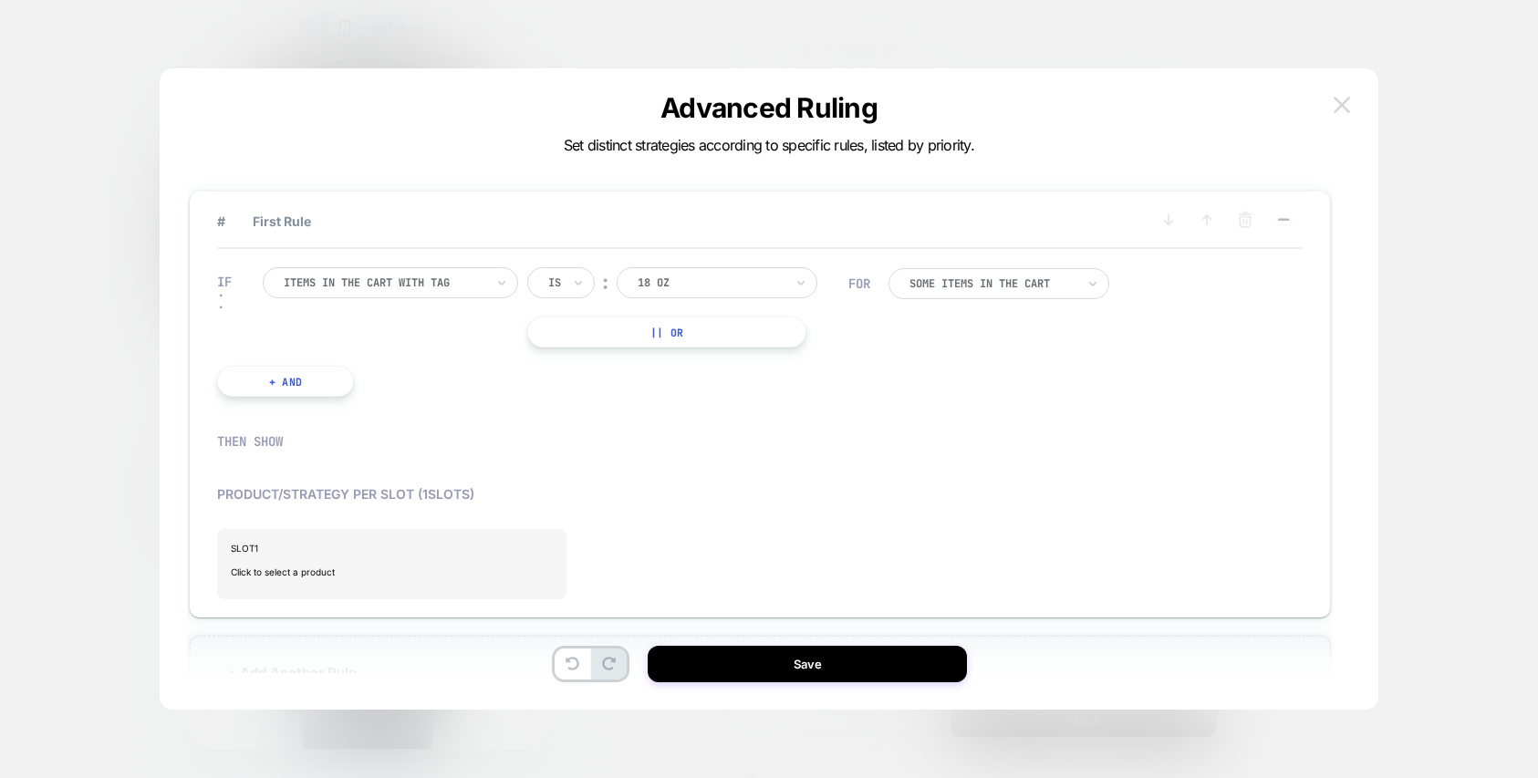
click at [1346, 99] on img at bounding box center [1342, 105] width 16 height 16
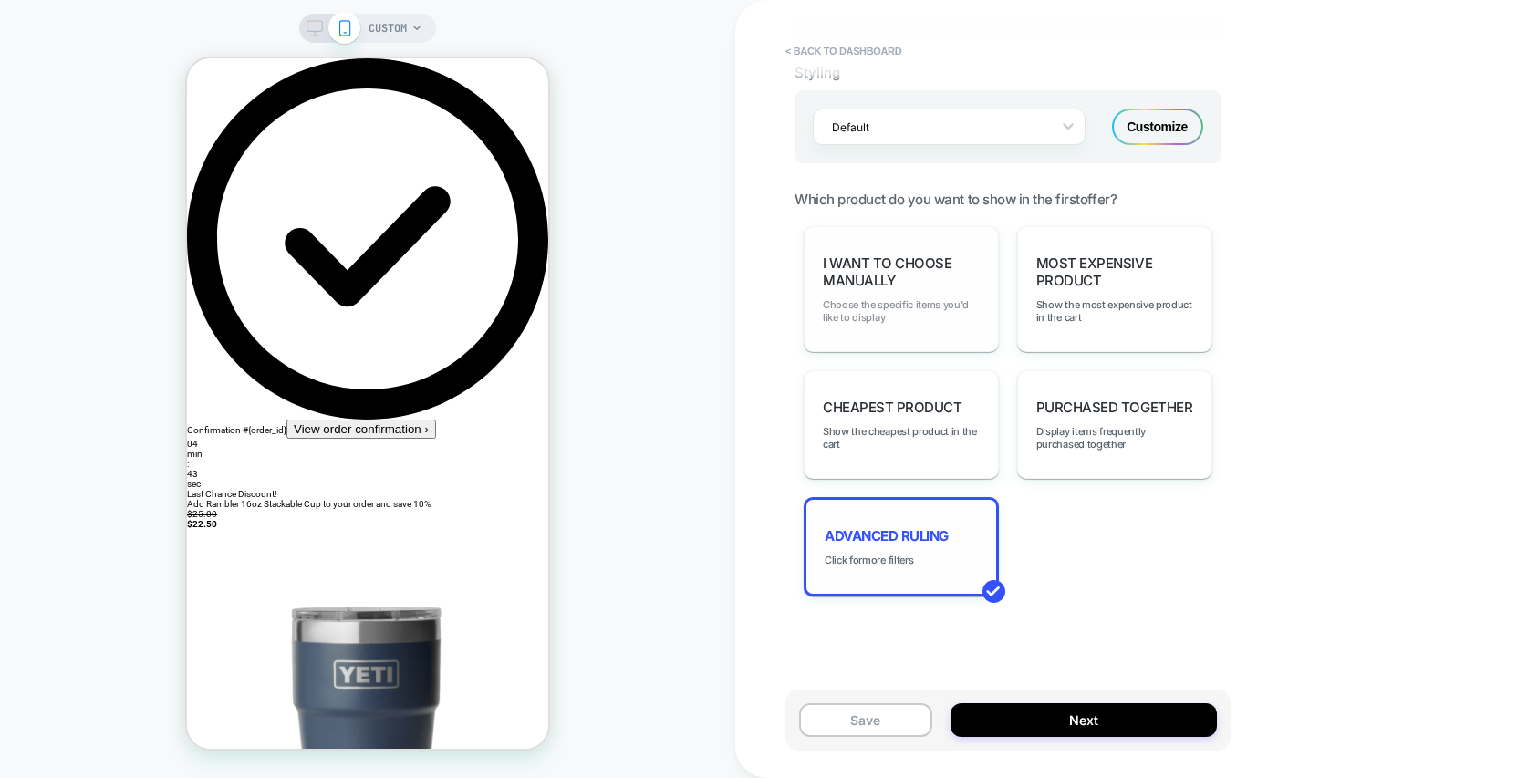
scroll to position [1166, 0]
click at [1060, 445] on span "Display items frequently purchased together" at bounding box center [1115, 437] width 157 height 26
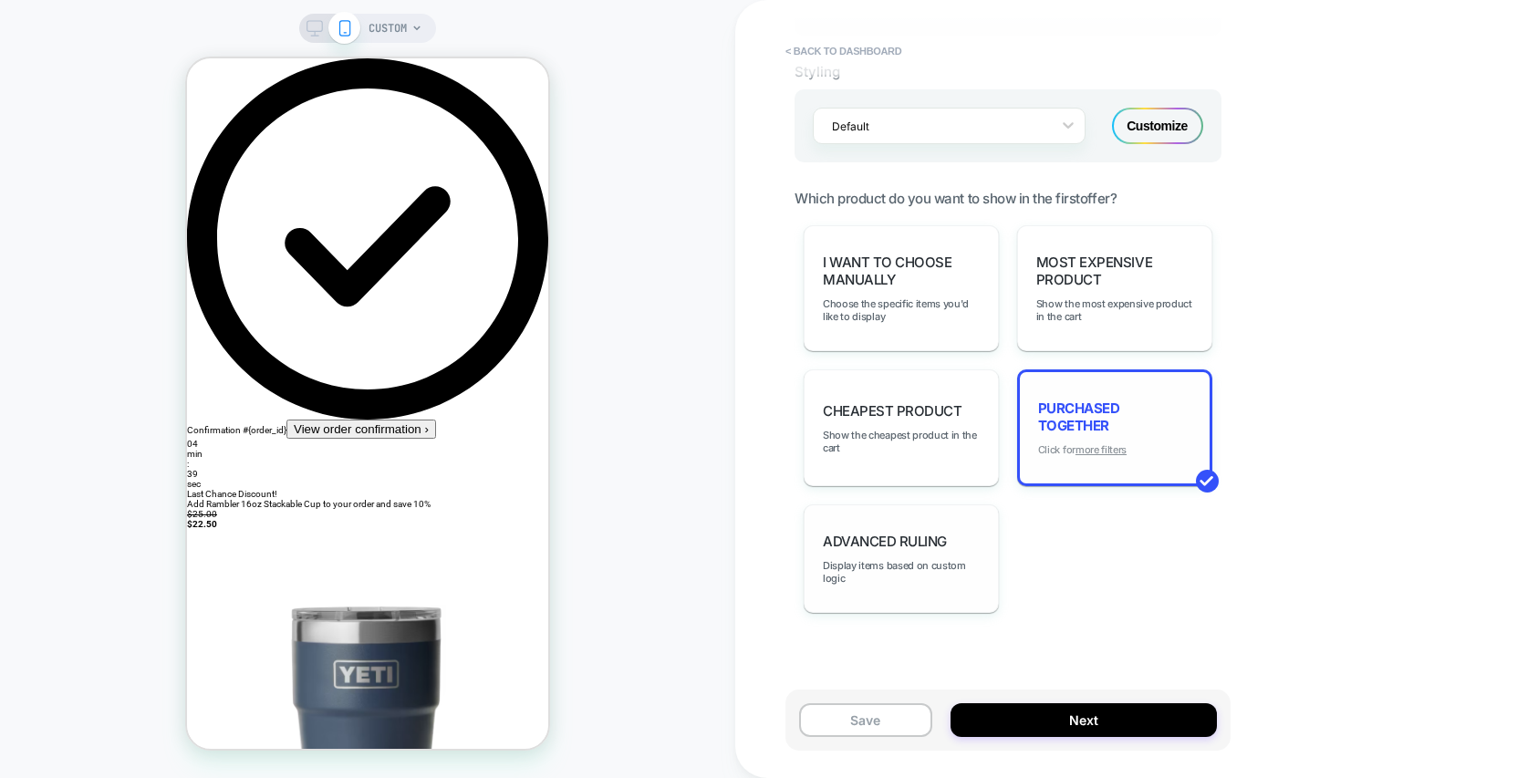
click at [1099, 451] on u "more filters" at bounding box center [1101, 449] width 51 height 13
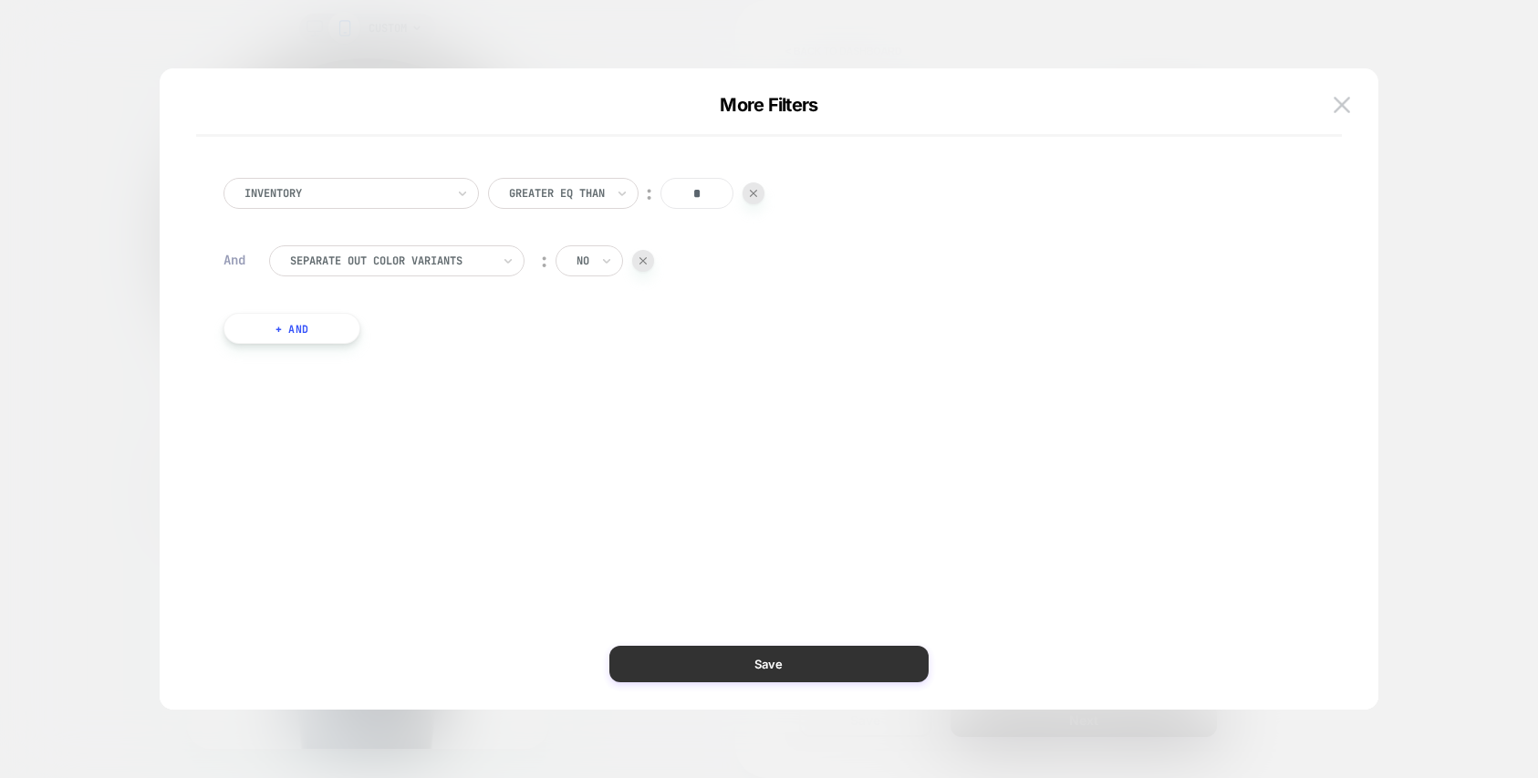
click at [730, 675] on button "Save" at bounding box center [769, 664] width 319 height 36
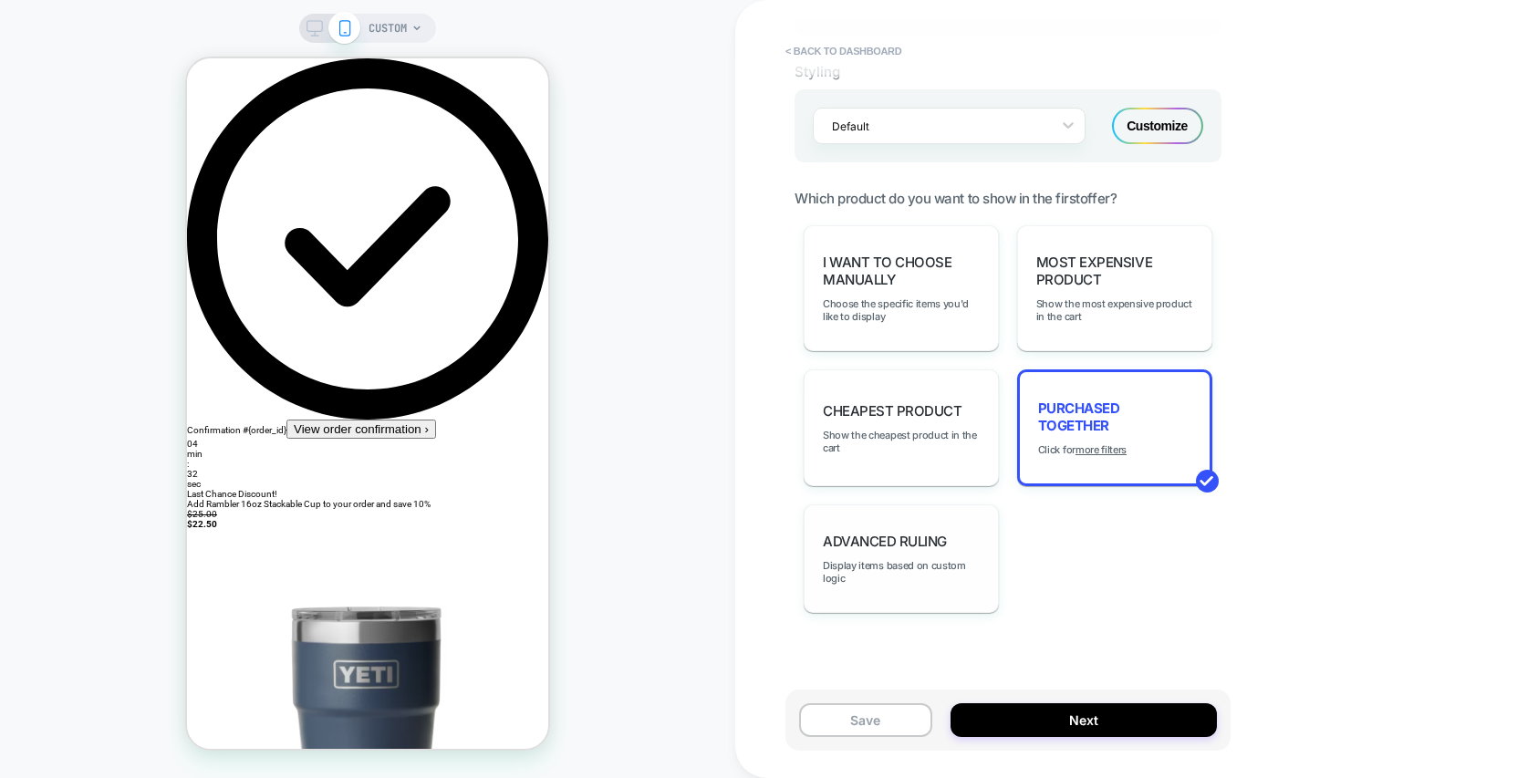
click at [888, 551] on div "Advanced Ruling Display items based on custom logic" at bounding box center [901, 559] width 195 height 109
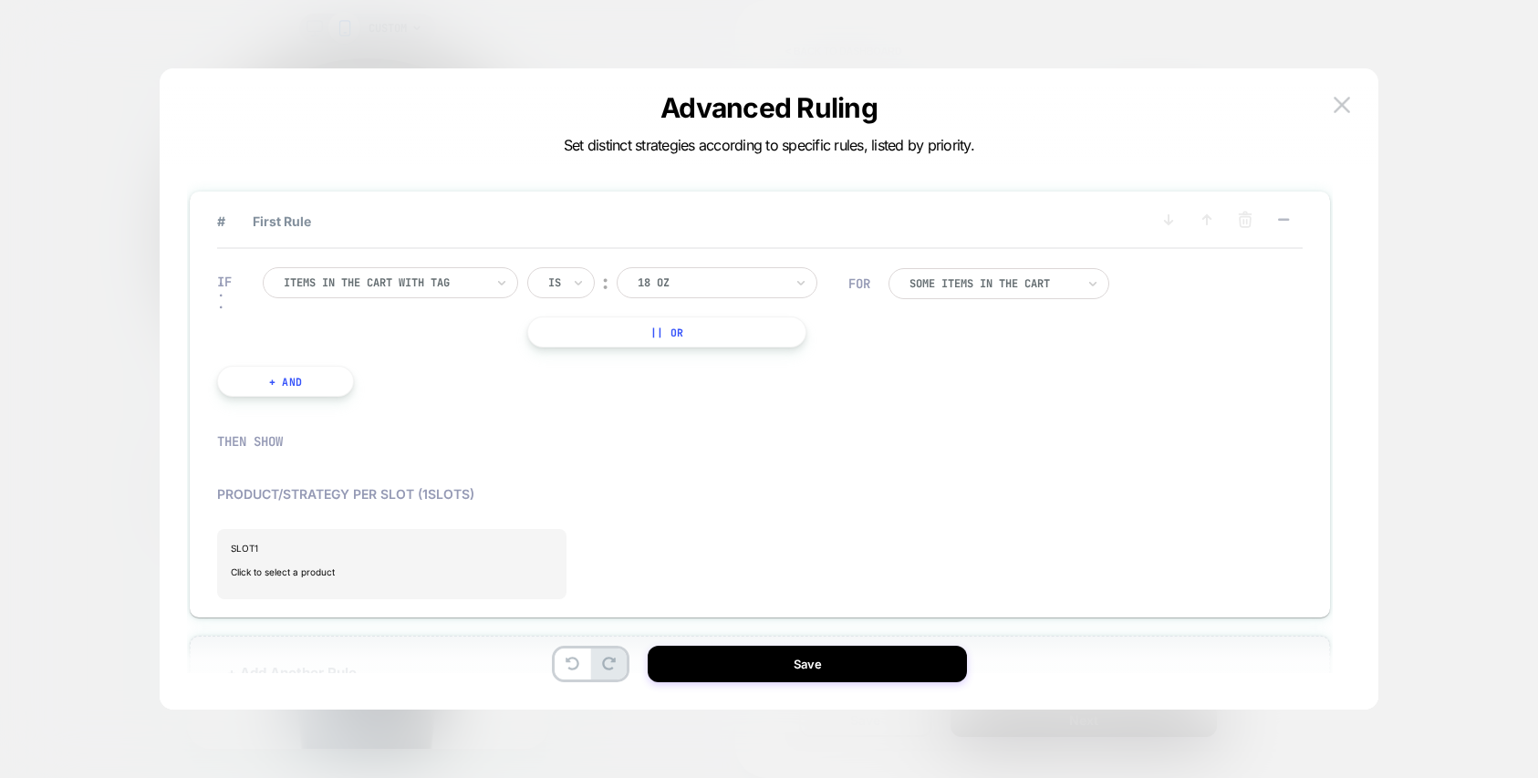
click at [498, 294] on div at bounding box center [501, 282] width 13 height 29
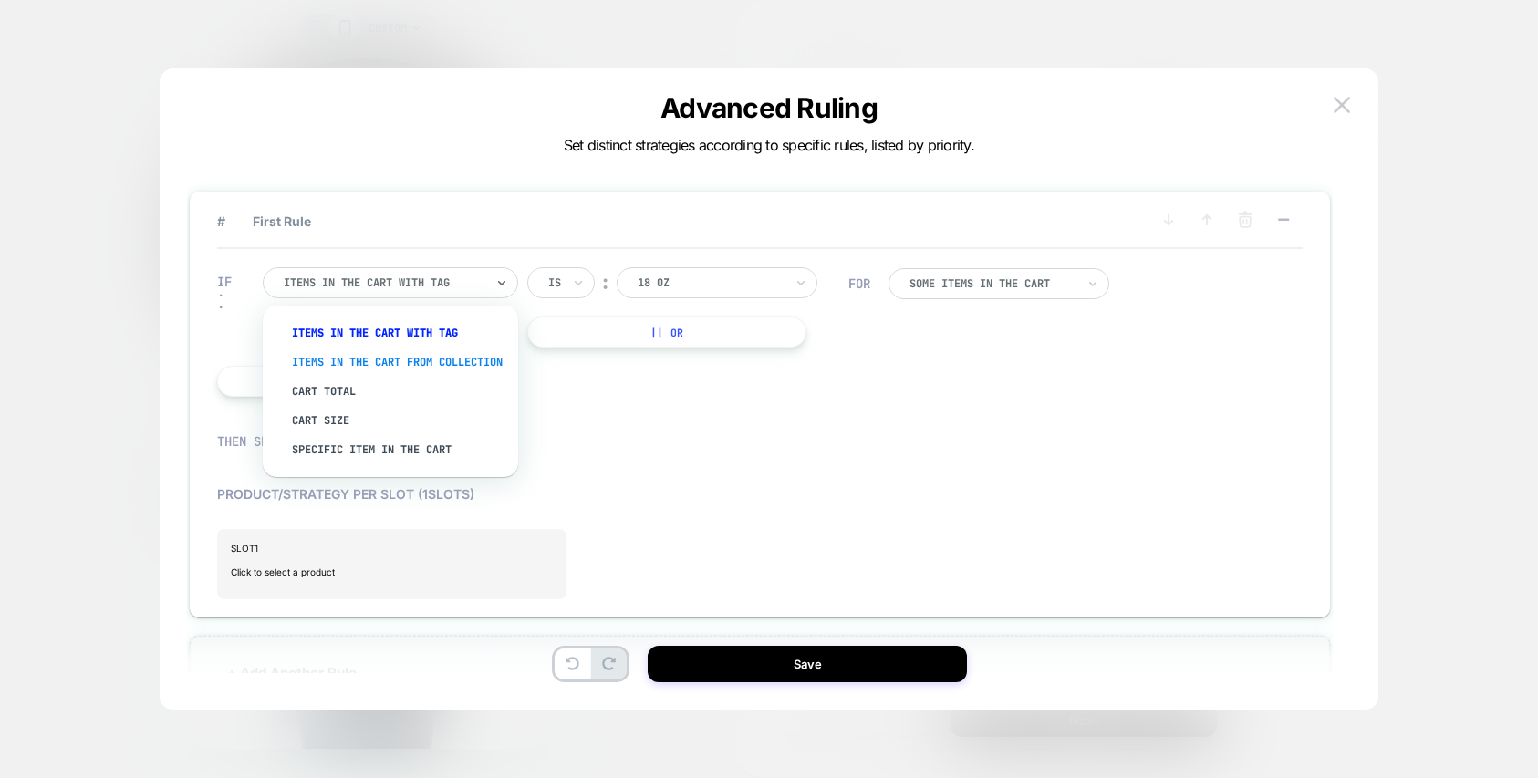
click at [440, 358] on div "Items in the cart from collection" at bounding box center [399, 362] width 237 height 29
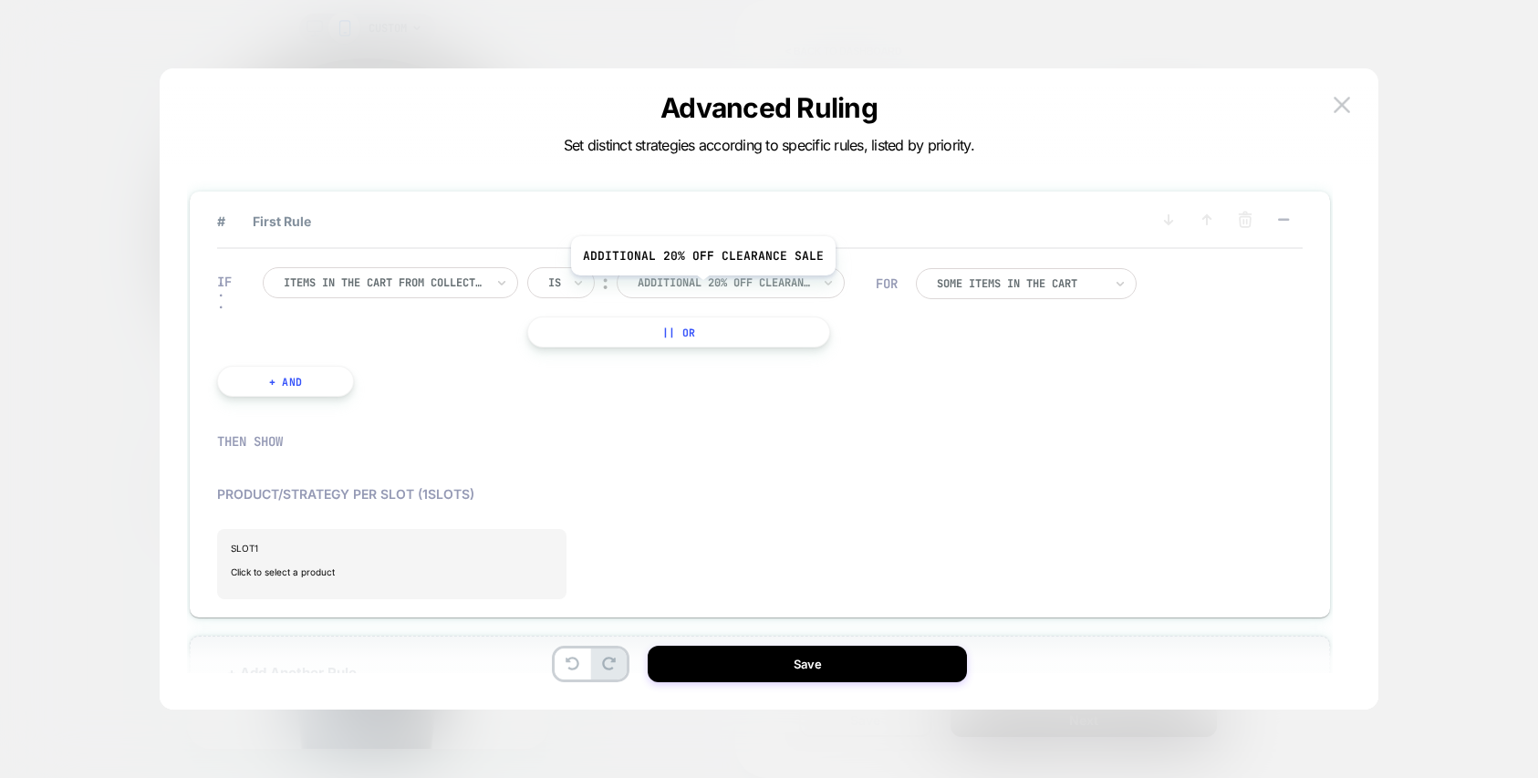
click at [701, 289] on div at bounding box center [724, 283] width 173 height 16
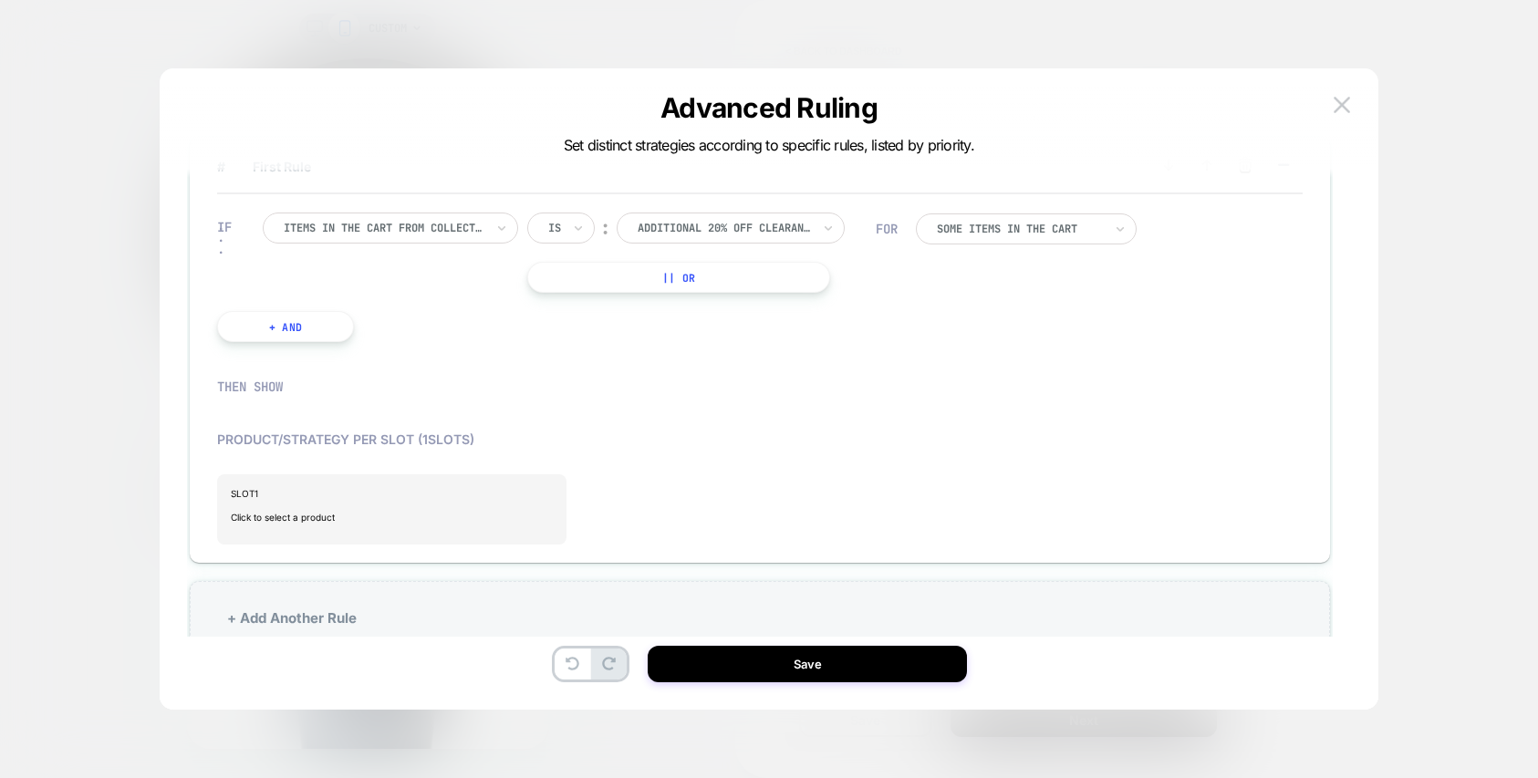
scroll to position [0, 0]
click at [1340, 104] on img at bounding box center [1342, 105] width 16 height 16
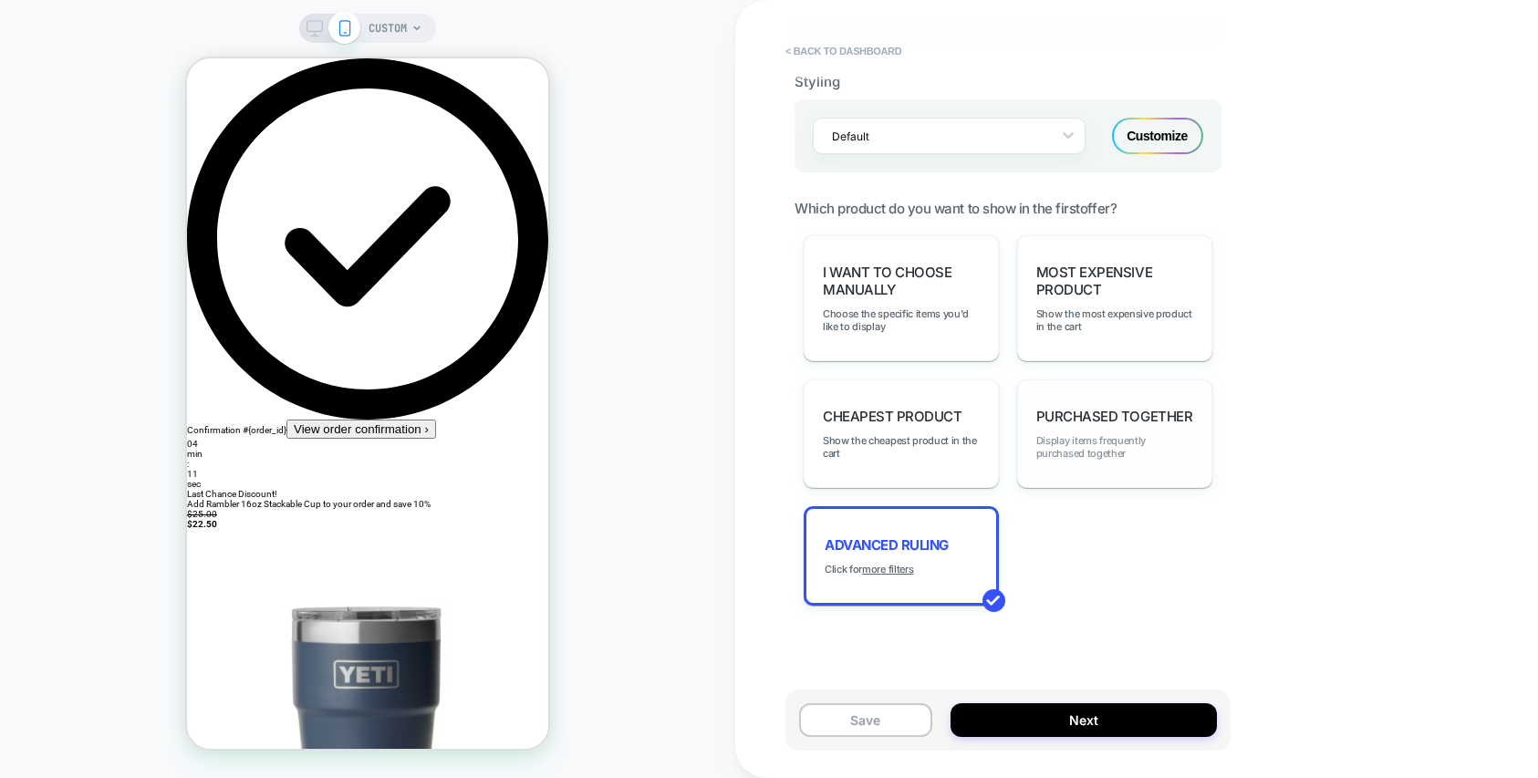
click at [1138, 435] on span "Display items frequently purchased together" at bounding box center [1115, 447] width 157 height 26
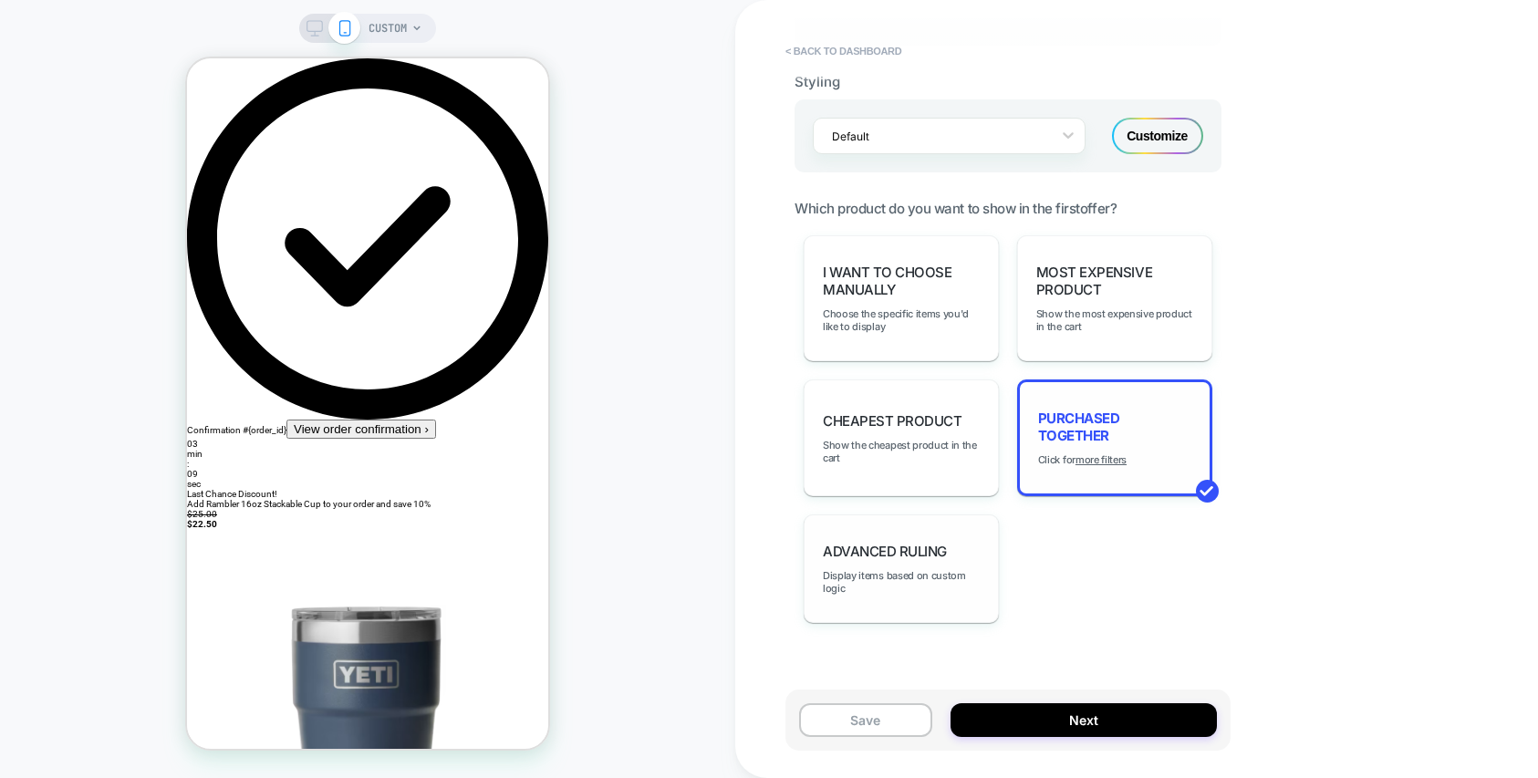
click at [891, 558] on span "Advanced Ruling" at bounding box center [885, 551] width 124 height 17
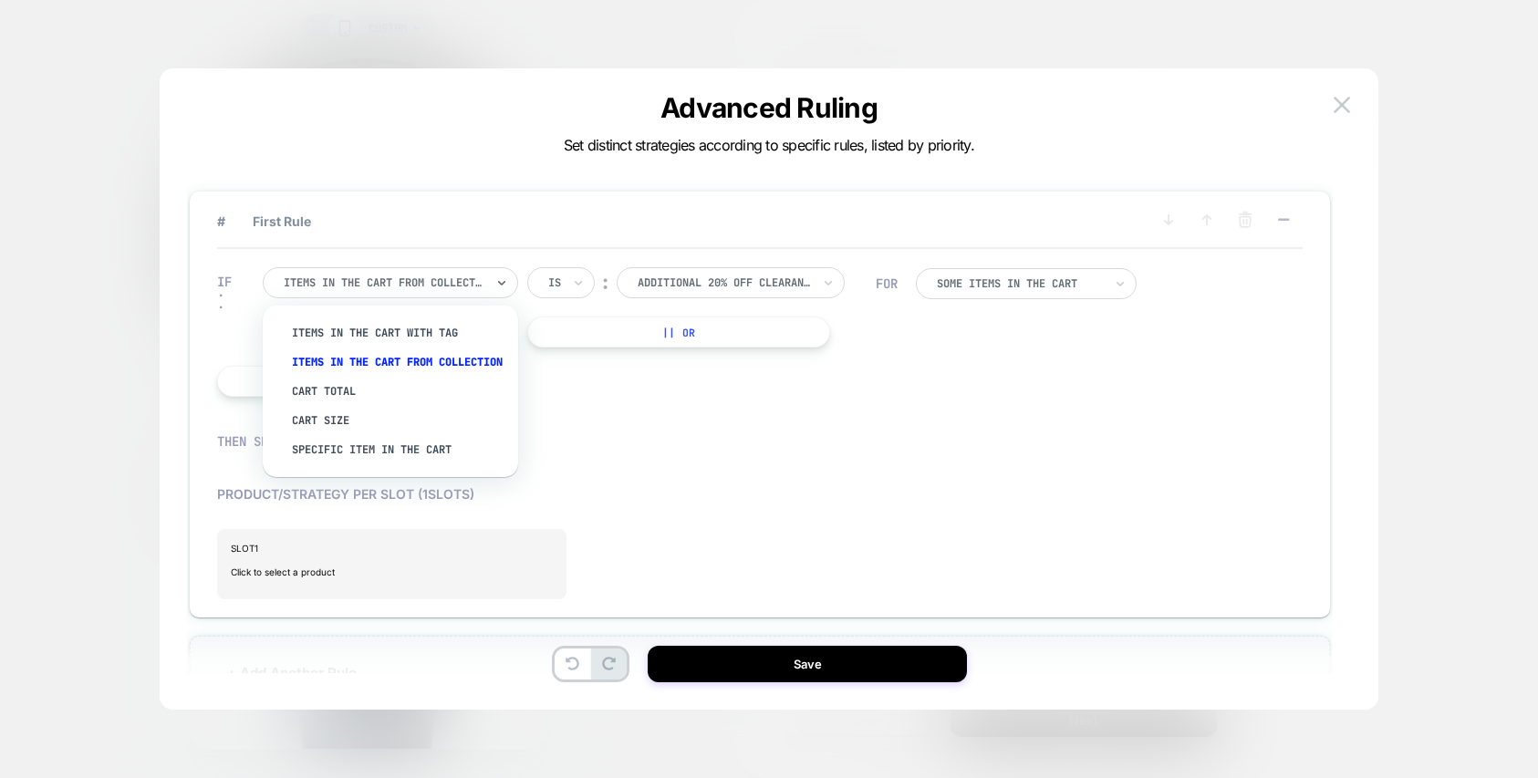
click at [487, 287] on div "Items in the cart from collection" at bounding box center [390, 282] width 255 height 31
click at [703, 287] on div at bounding box center [724, 283] width 173 height 16
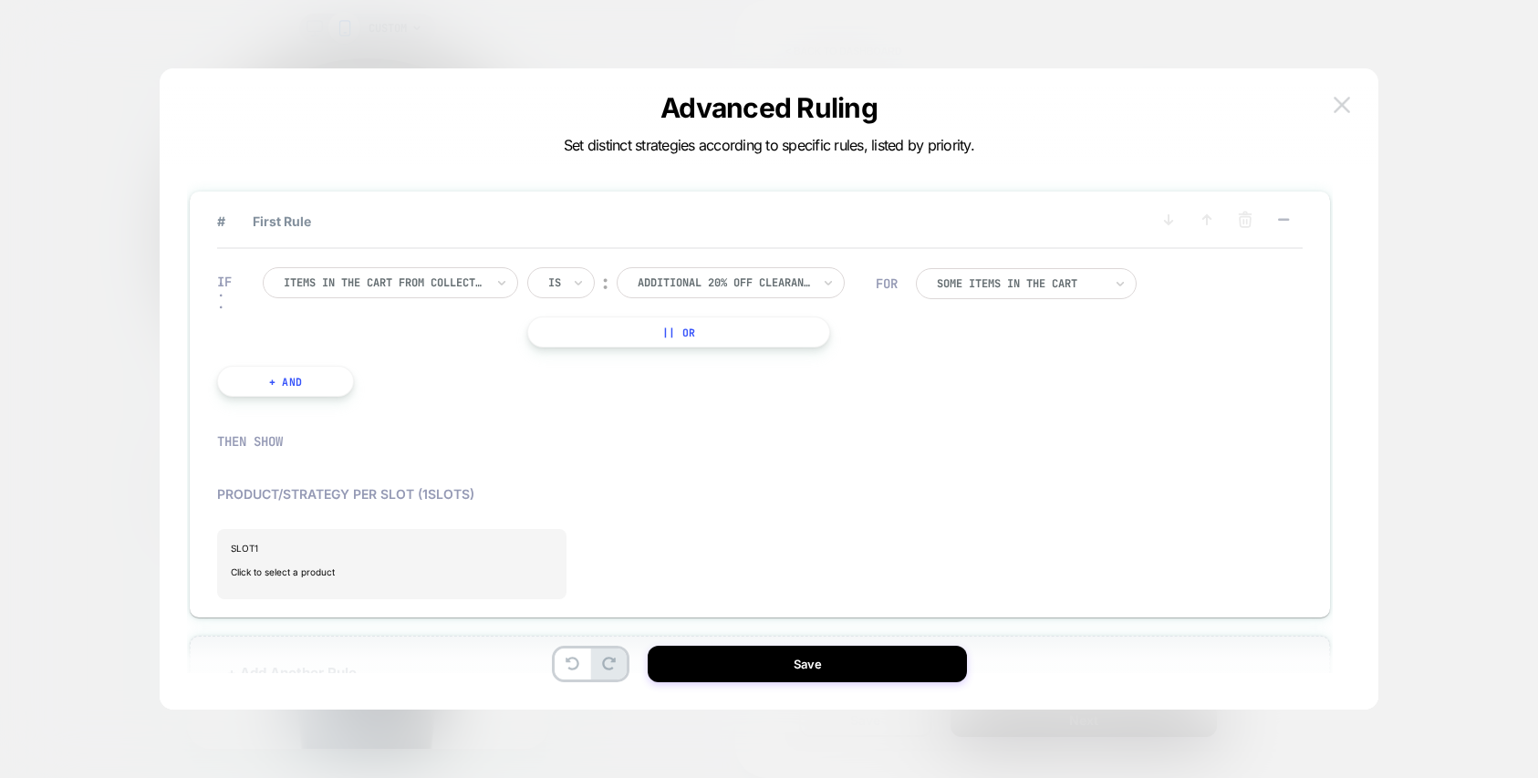
click at [1341, 103] on img at bounding box center [1342, 105] width 16 height 16
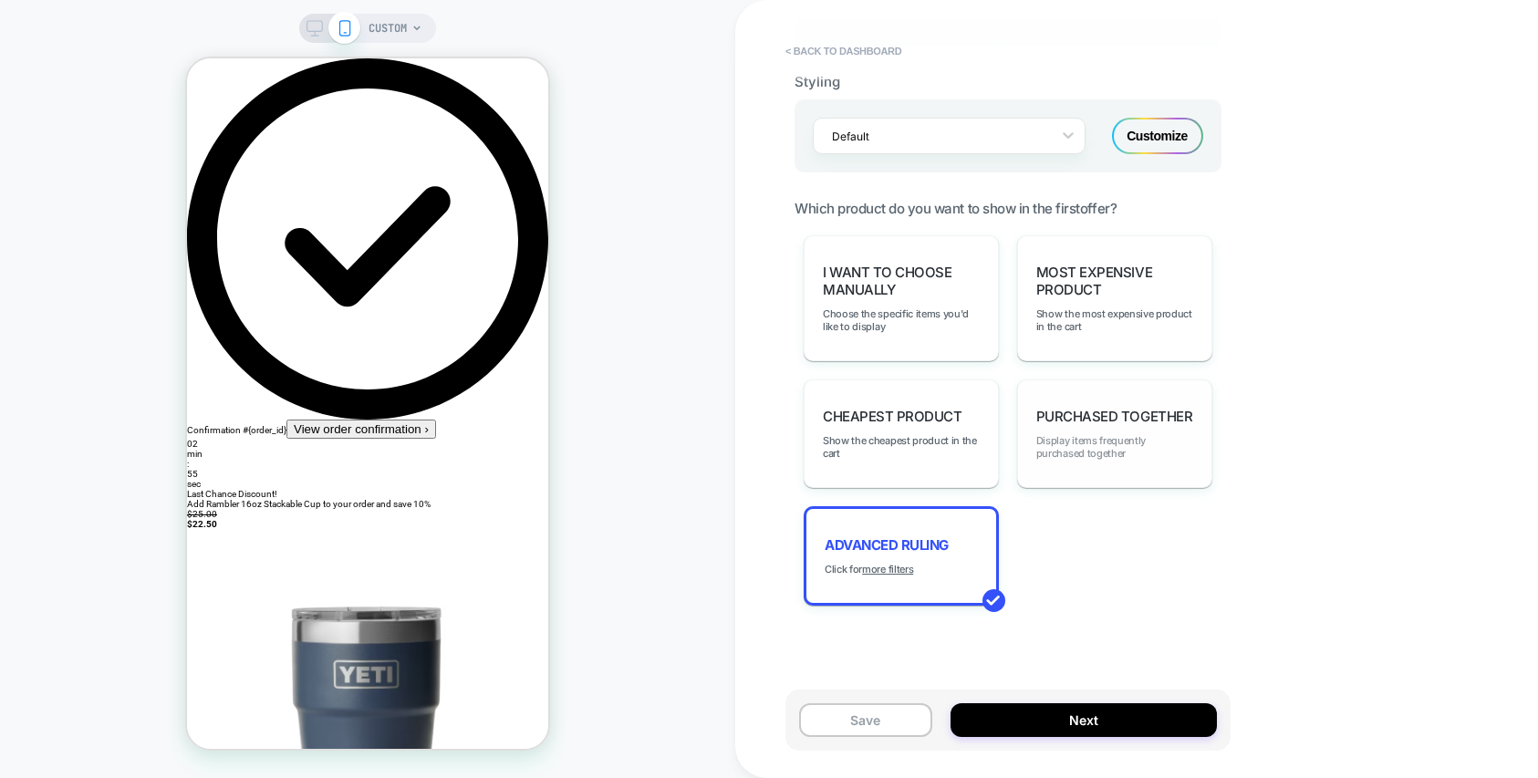
click at [1138, 458] on span "Display items frequently purchased together" at bounding box center [1115, 447] width 157 height 26
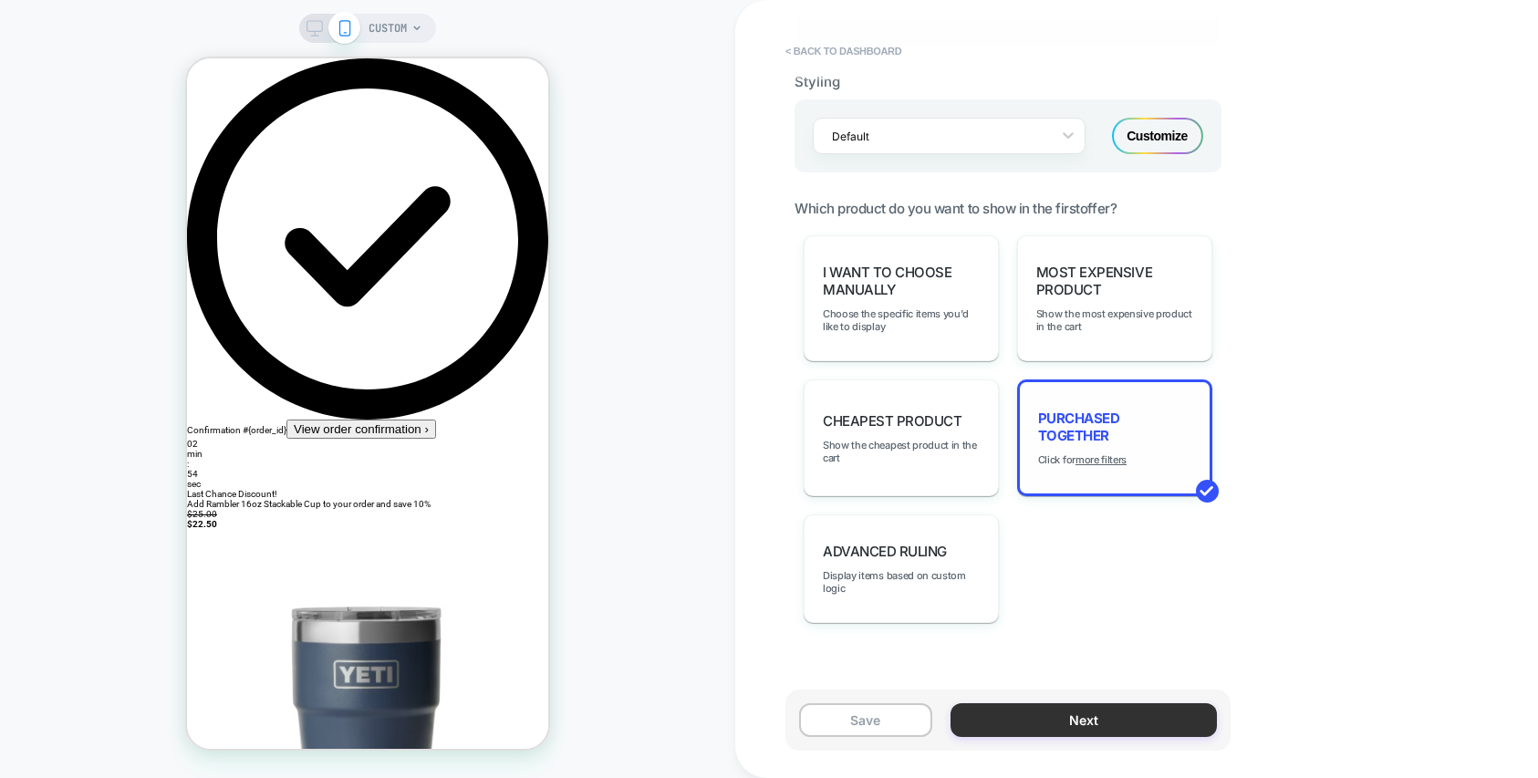
click at [1078, 725] on button "Next" at bounding box center [1084, 720] width 266 height 34
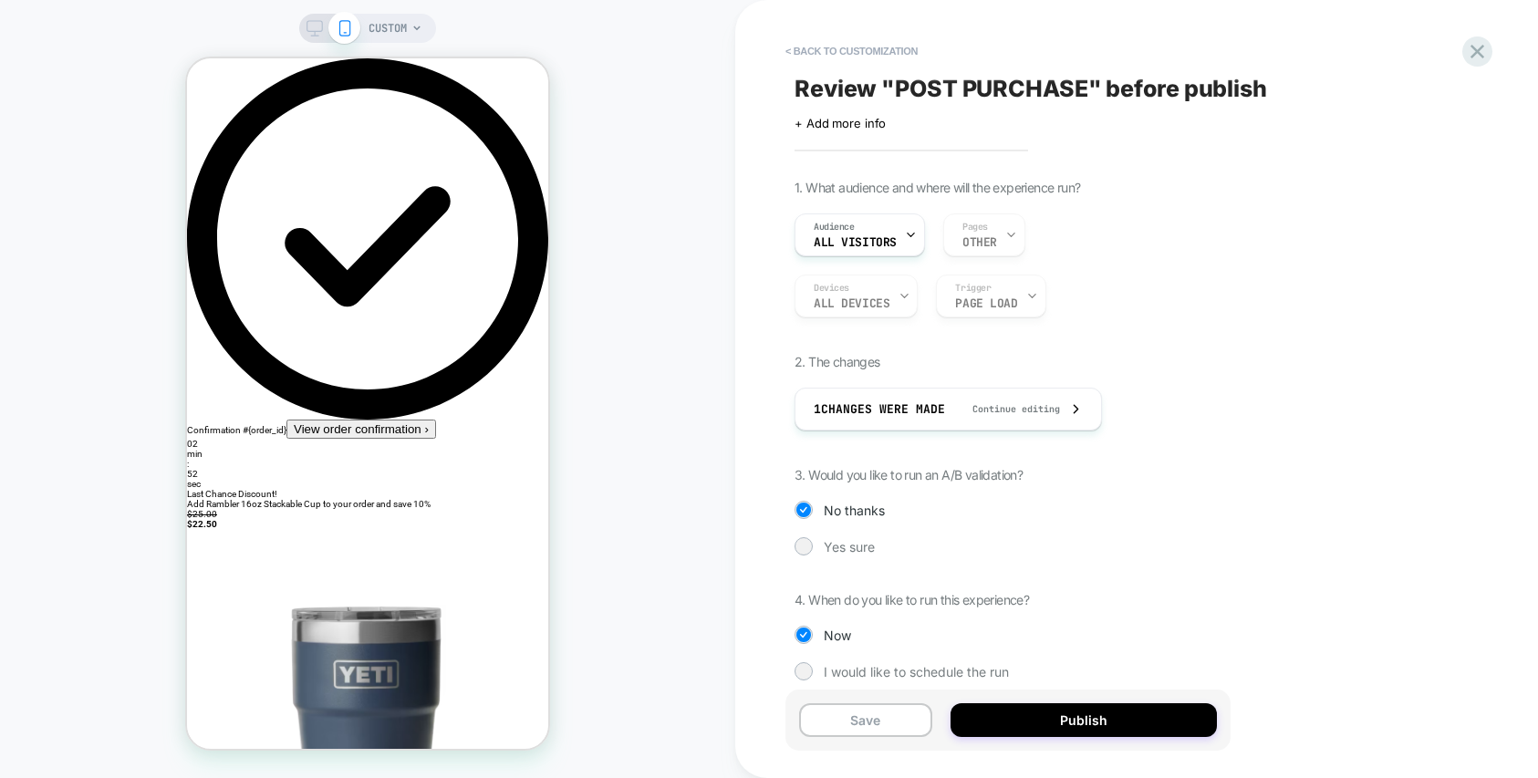
scroll to position [21, 0]
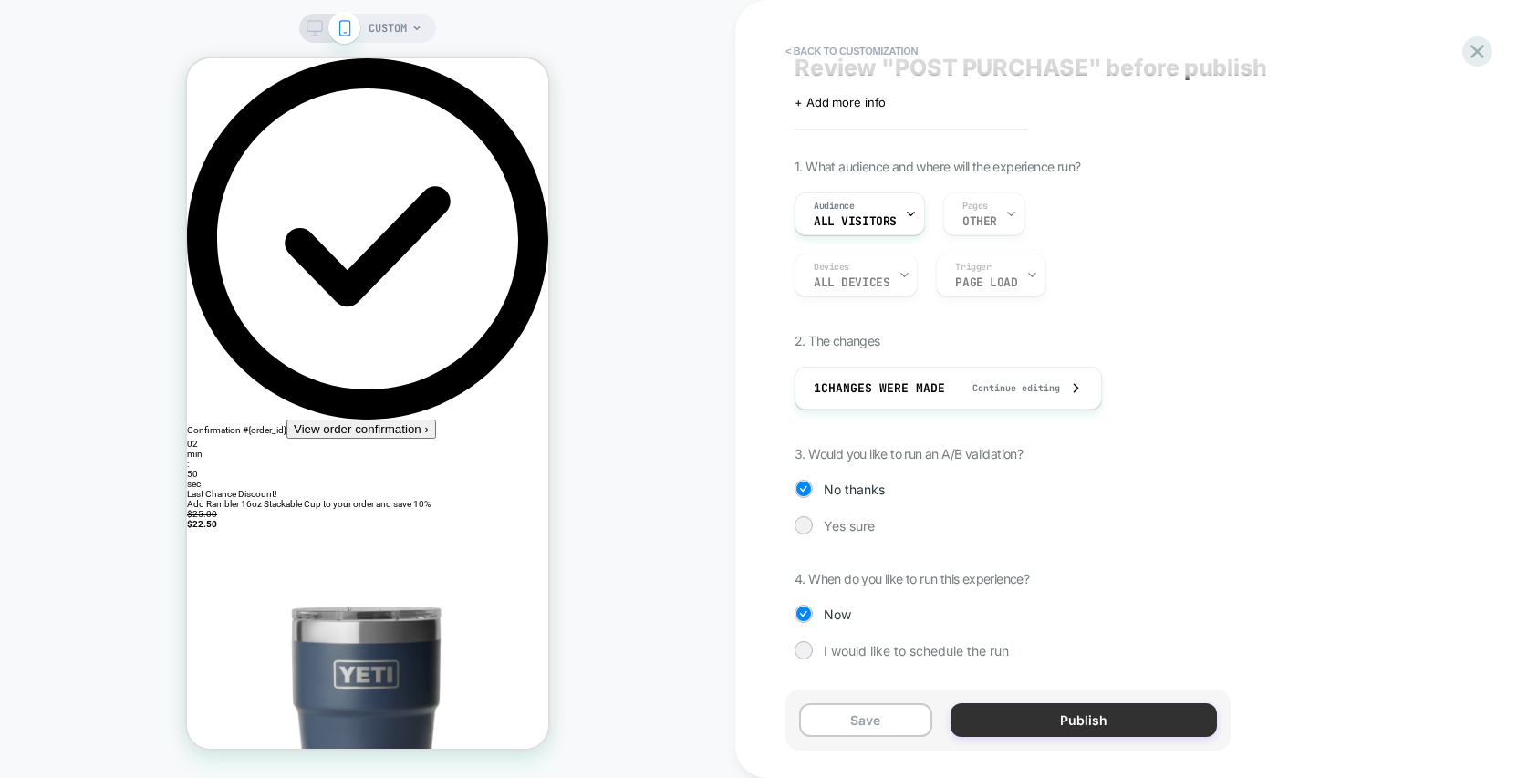
click at [1040, 724] on button "Publish" at bounding box center [1084, 720] width 266 height 34
click at [891, 705] on button "Save" at bounding box center [865, 720] width 133 height 34
click at [1106, 723] on button "Publish" at bounding box center [1084, 720] width 266 height 34
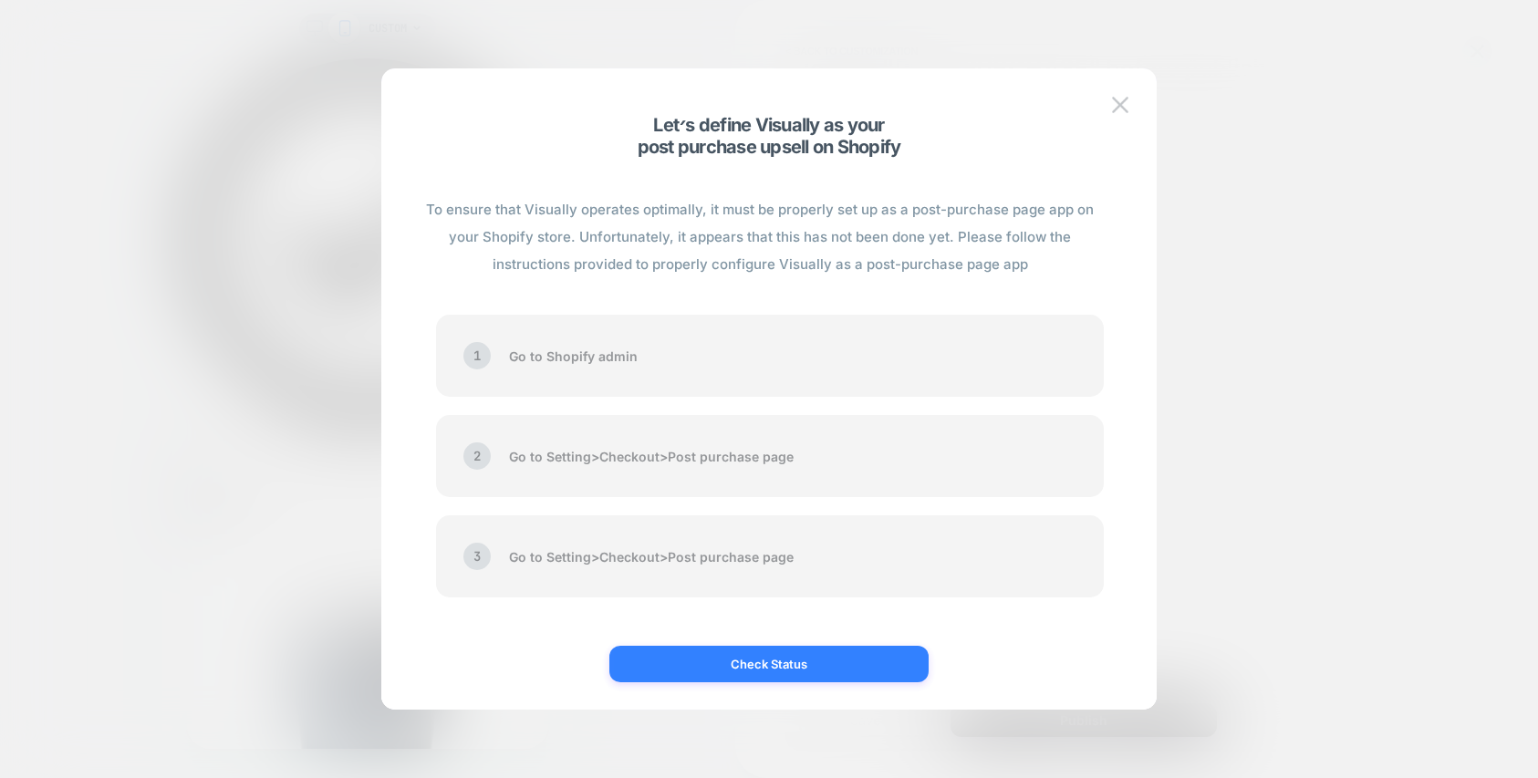
click at [802, 657] on button "Check Status" at bounding box center [769, 664] width 319 height 36
click at [756, 653] on button "Check Status" at bounding box center [769, 664] width 319 height 36
click at [608, 354] on div "1 Go to Shopify admin" at bounding box center [770, 356] width 668 height 82
click at [614, 461] on div "2 Go to Setting > Checkout > Post purchase page" at bounding box center [770, 456] width 668 height 82
click at [812, 667] on button "Check Status" at bounding box center [769, 664] width 319 height 36
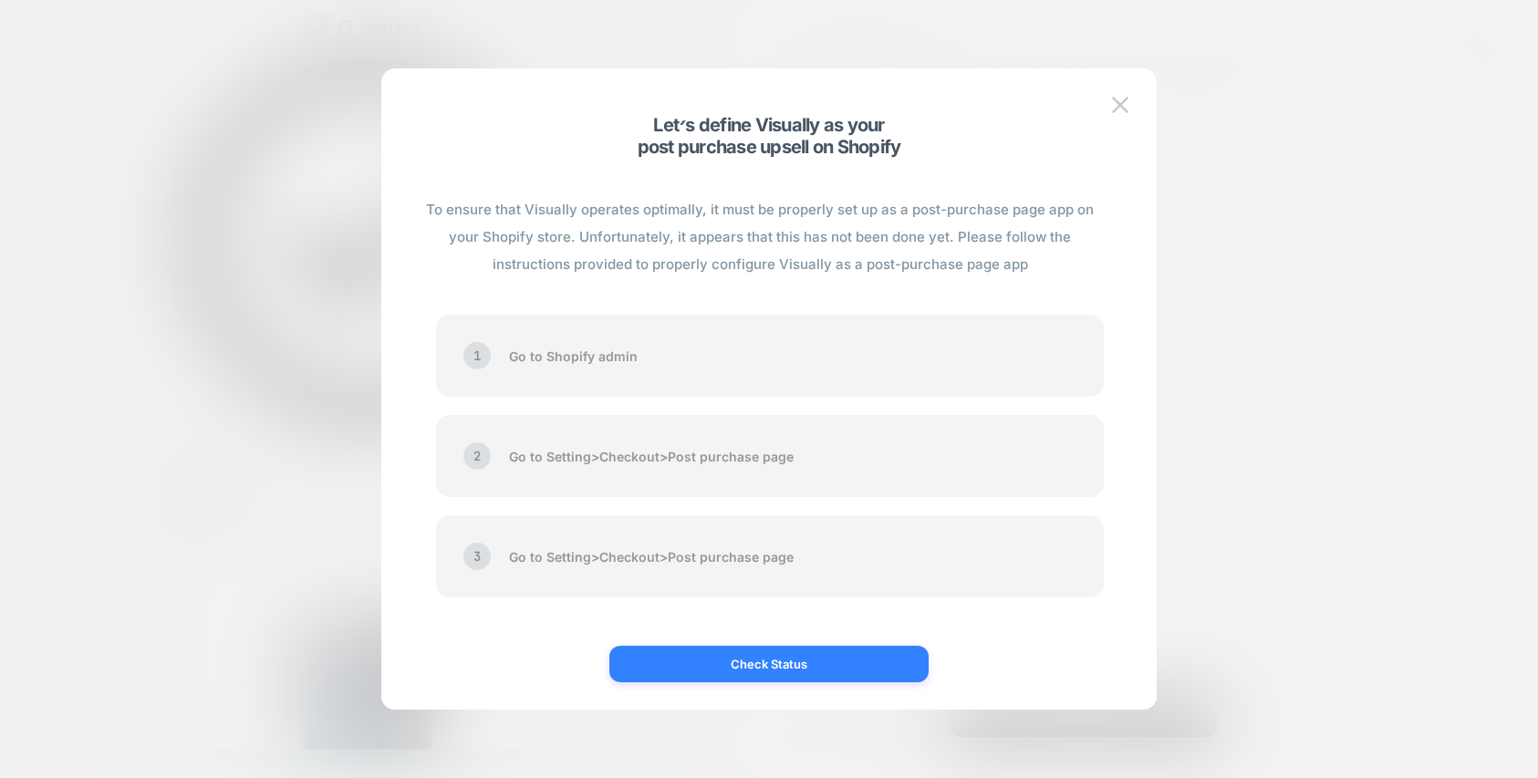
click at [793, 671] on button "Check Status" at bounding box center [769, 664] width 319 height 36
click at [817, 669] on button "Check Status" at bounding box center [769, 664] width 319 height 36
click at [780, 669] on button "Check Status" at bounding box center [769, 664] width 319 height 36
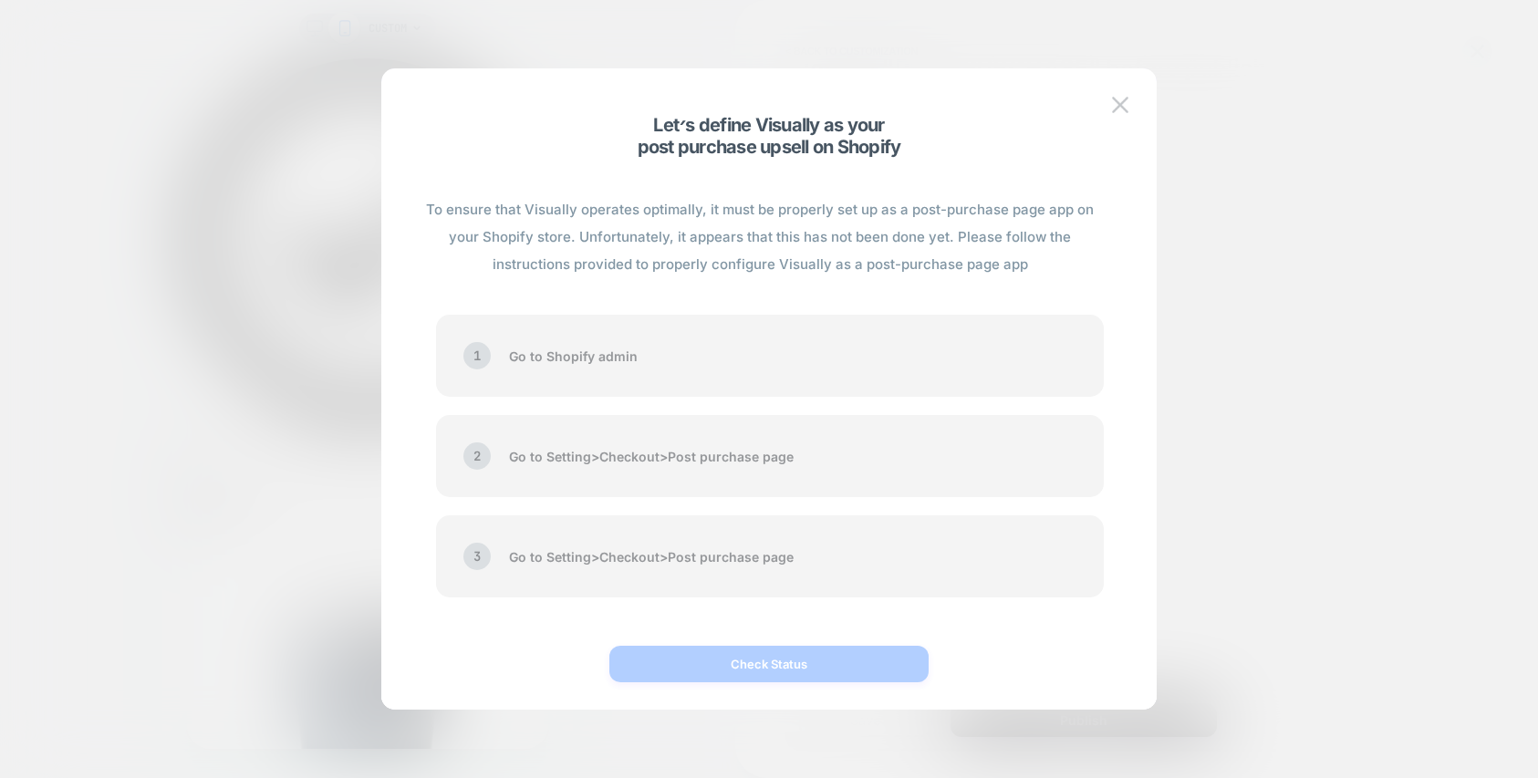
click at [780, 669] on button "Check Status" at bounding box center [769, 664] width 319 height 36
click at [779, 669] on button "Check Status" at bounding box center [769, 664] width 319 height 36
click at [778, 669] on button "Check Status" at bounding box center [769, 664] width 319 height 36
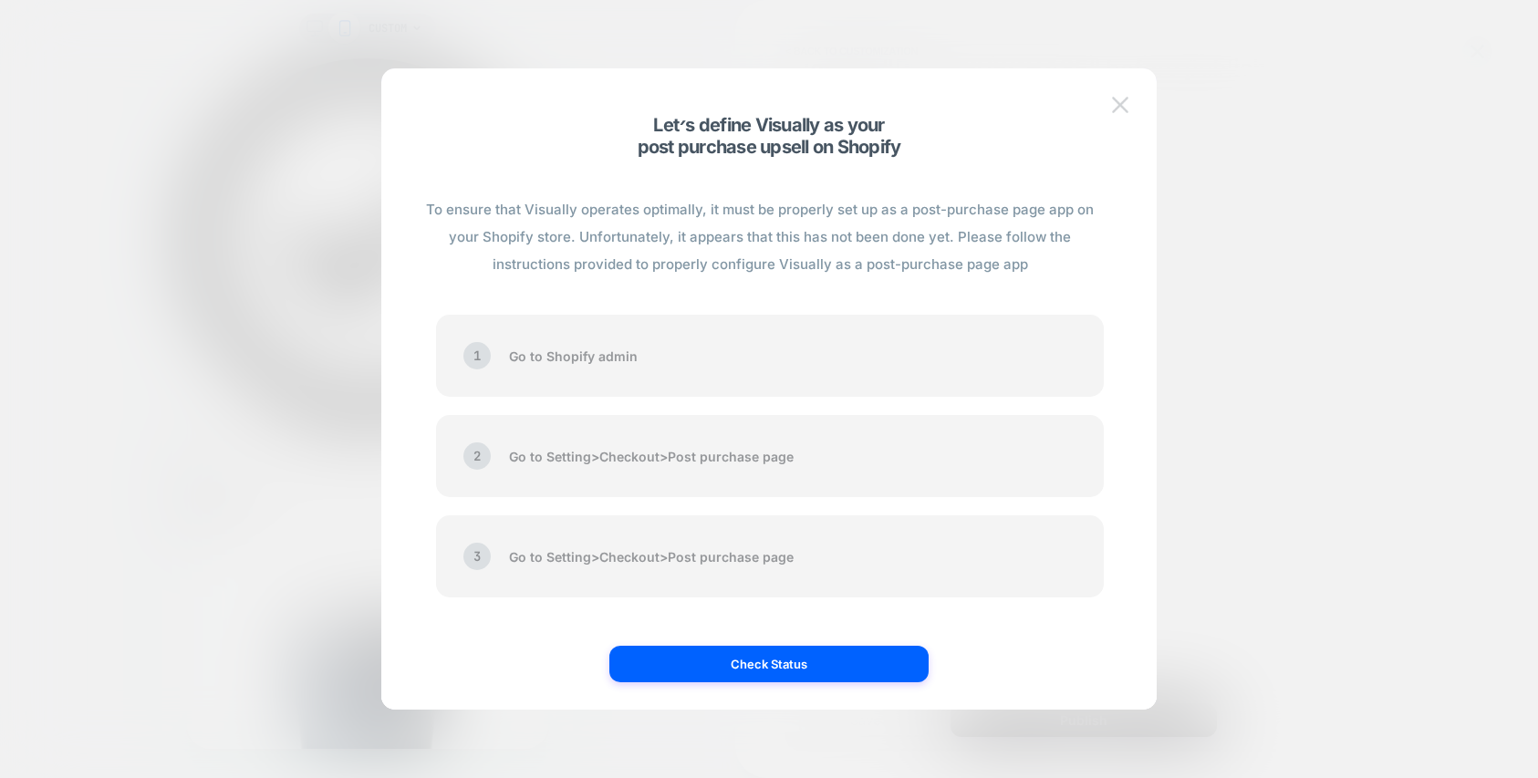
click at [1120, 104] on img at bounding box center [1120, 105] width 16 height 16
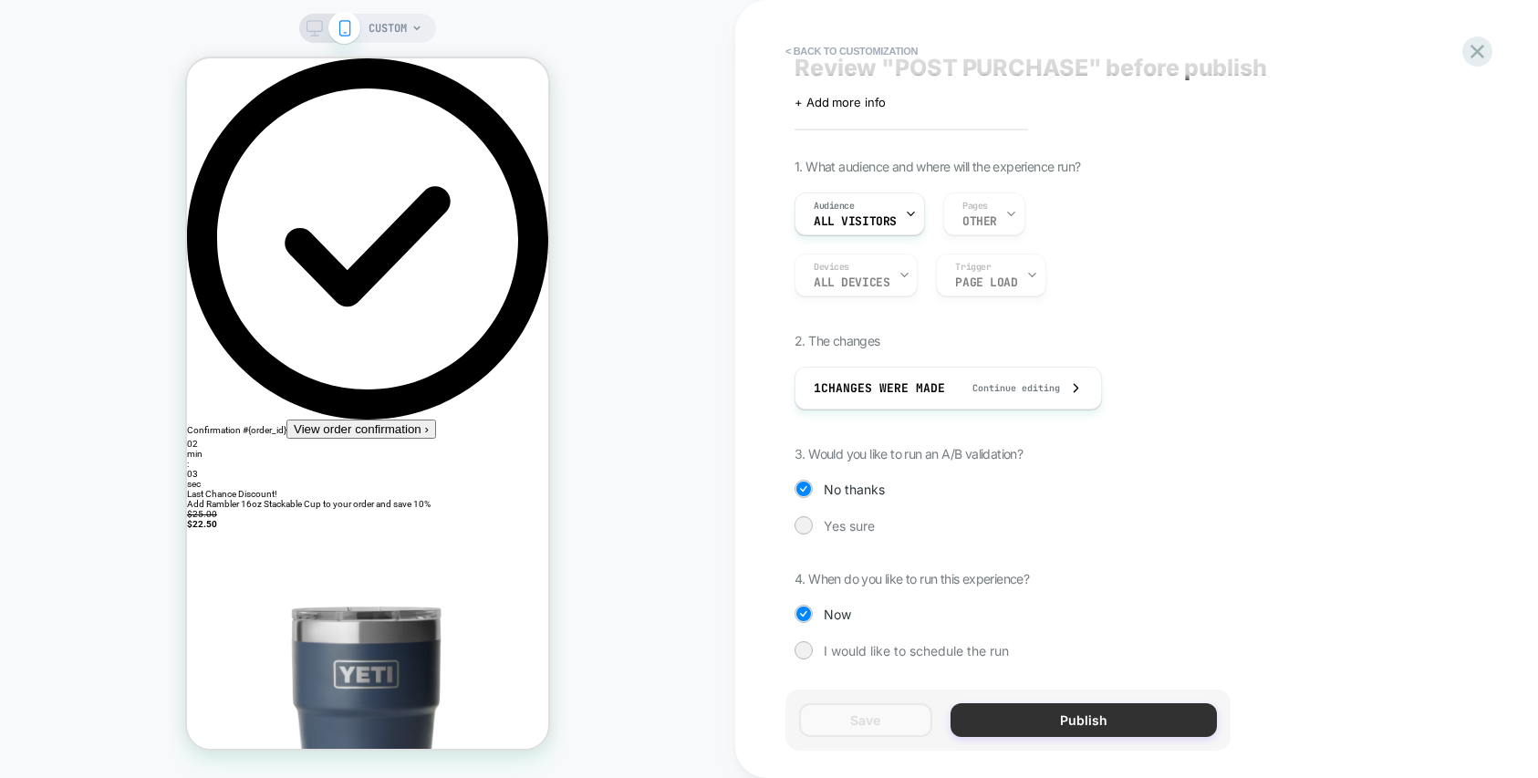
click at [1061, 724] on button "Publish" at bounding box center [1084, 720] width 266 height 34
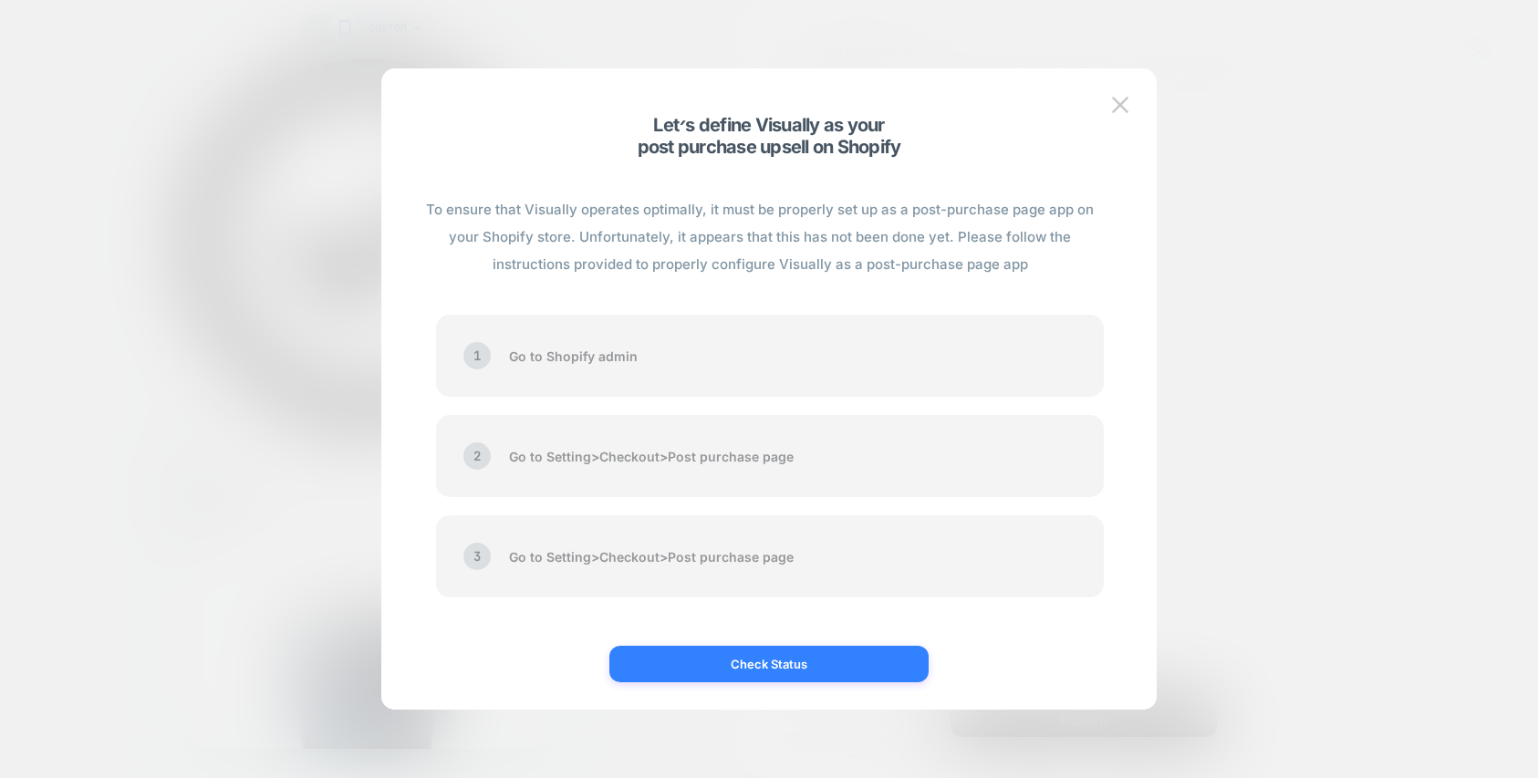
click at [771, 664] on button "Check Status" at bounding box center [769, 664] width 319 height 36
click at [1118, 106] on img at bounding box center [1120, 105] width 16 height 16
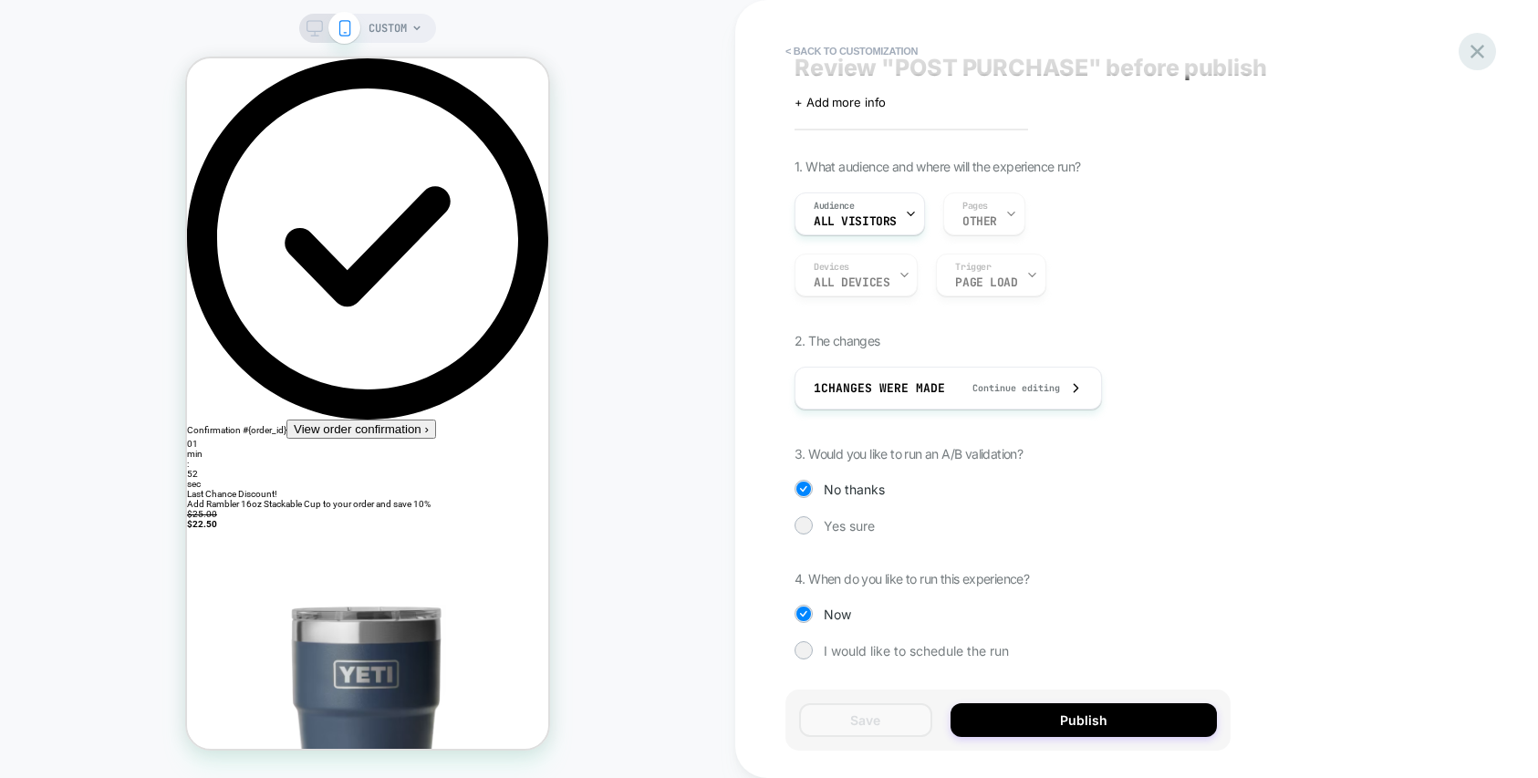
click at [1476, 55] on icon at bounding box center [1477, 51] width 25 height 25
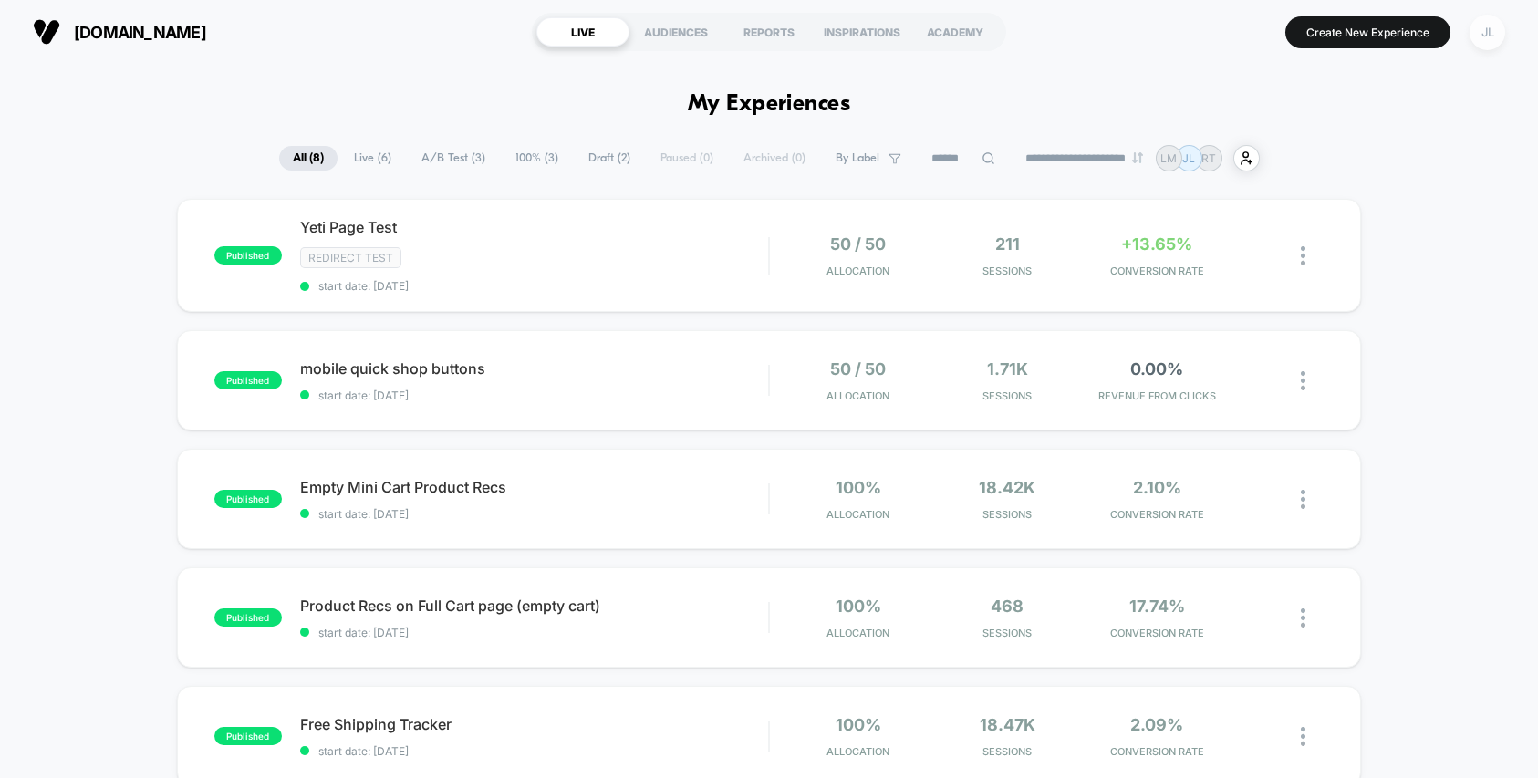
click at [1480, 47] on div "JL" at bounding box center [1488, 33] width 36 height 36
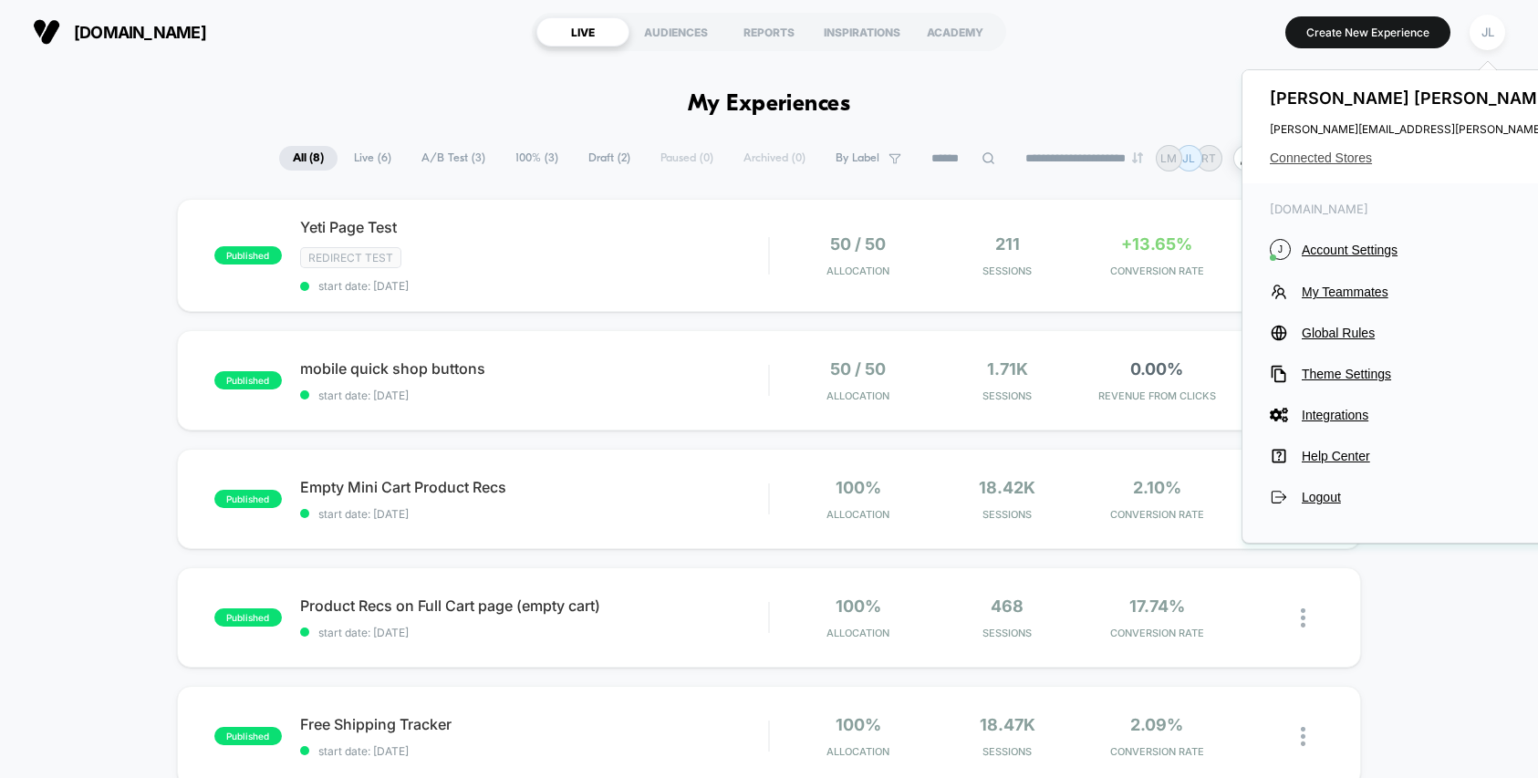
click at [1349, 154] on span "Connected Stores" at bounding box center [1451, 158] width 362 height 15
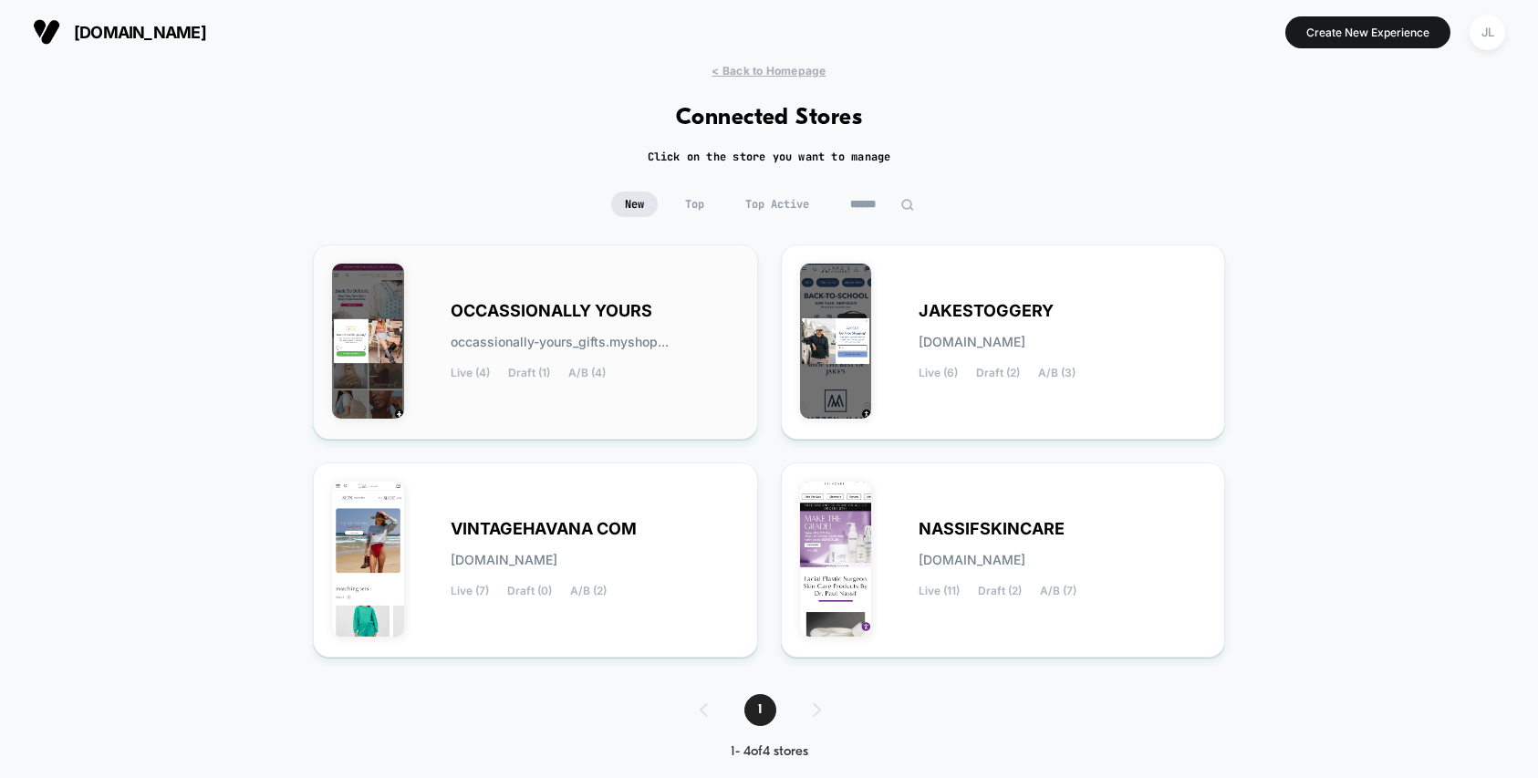
click at [642, 381] on div "OCCASSIONALLY YOURS occassionally-yours_gifts.myshop... Live (4) Draft (1) A/B …" at bounding box center [535, 342] width 407 height 157
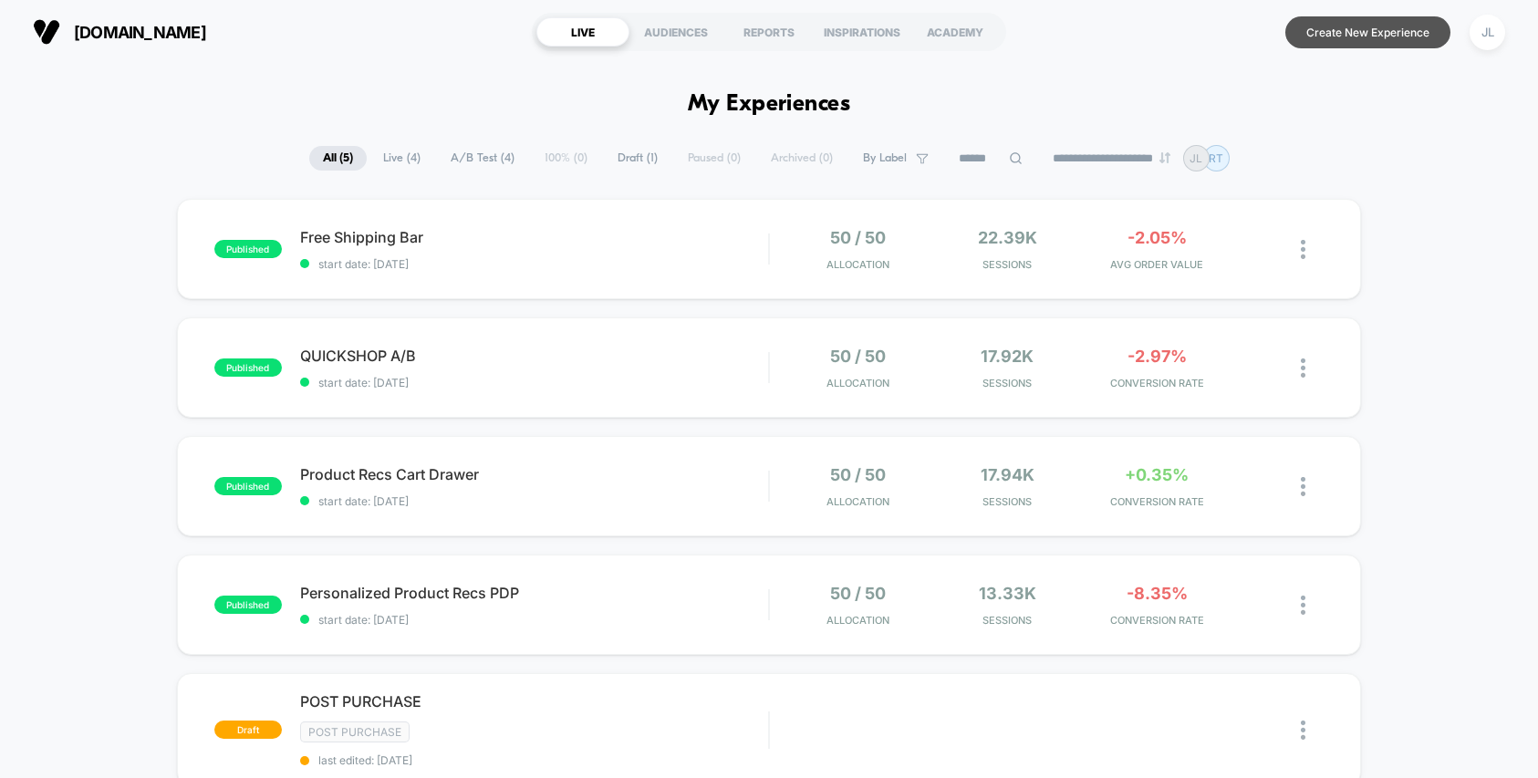
click at [1360, 36] on button "Create New Experience" at bounding box center [1368, 32] width 165 height 32
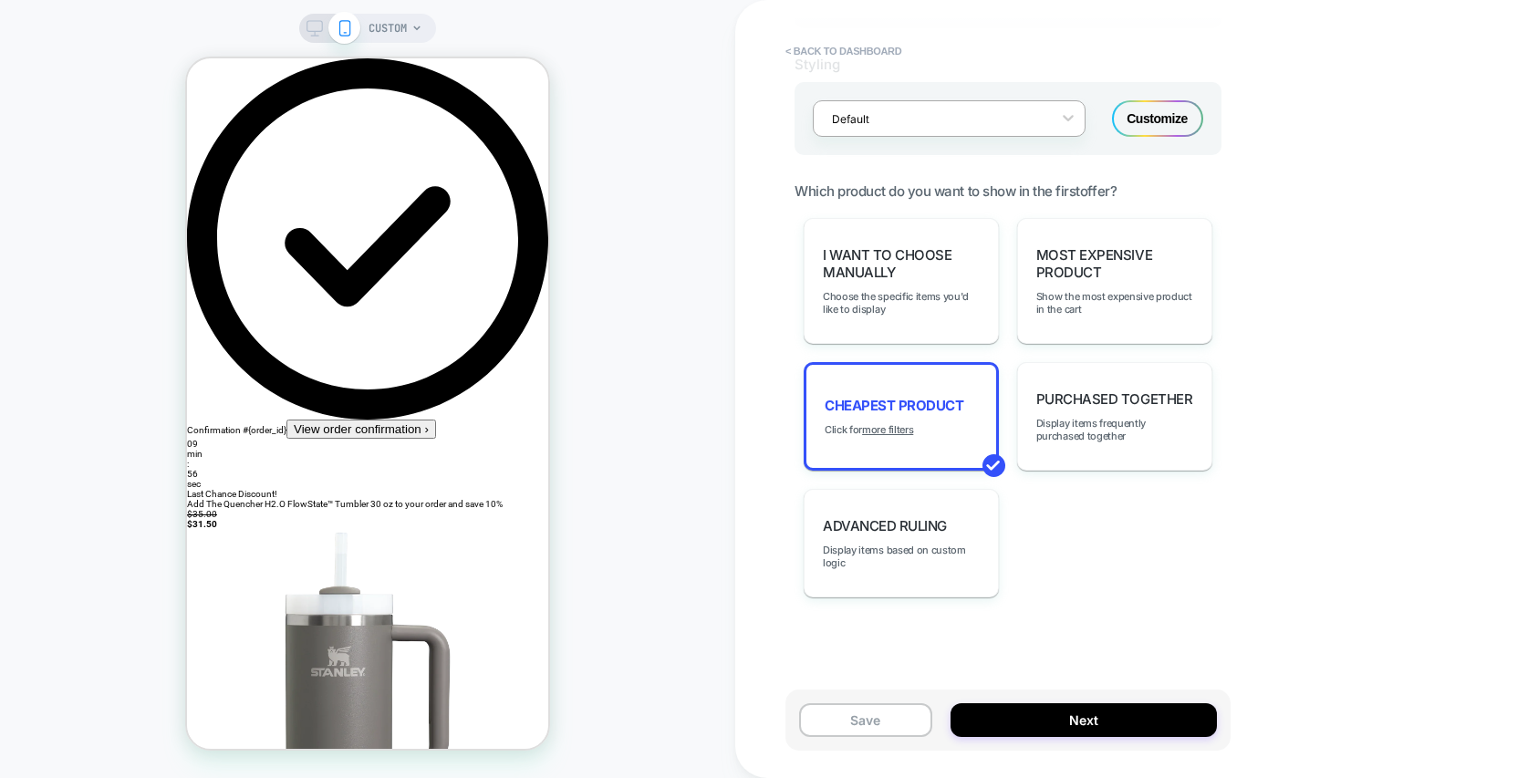
scroll to position [1175, 0]
click at [1089, 415] on span "Display items frequently purchased together" at bounding box center [1115, 428] width 157 height 26
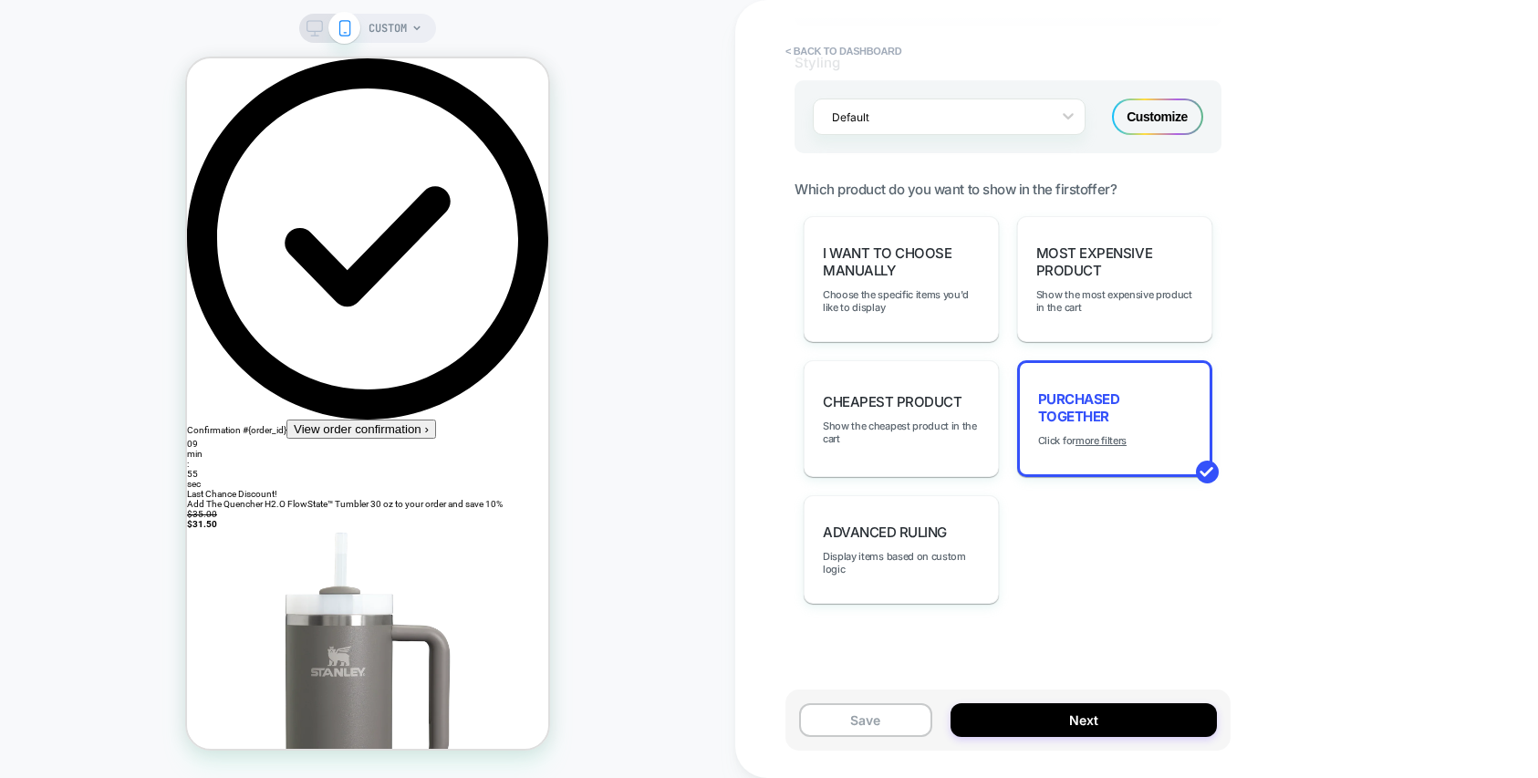
select select "**********"
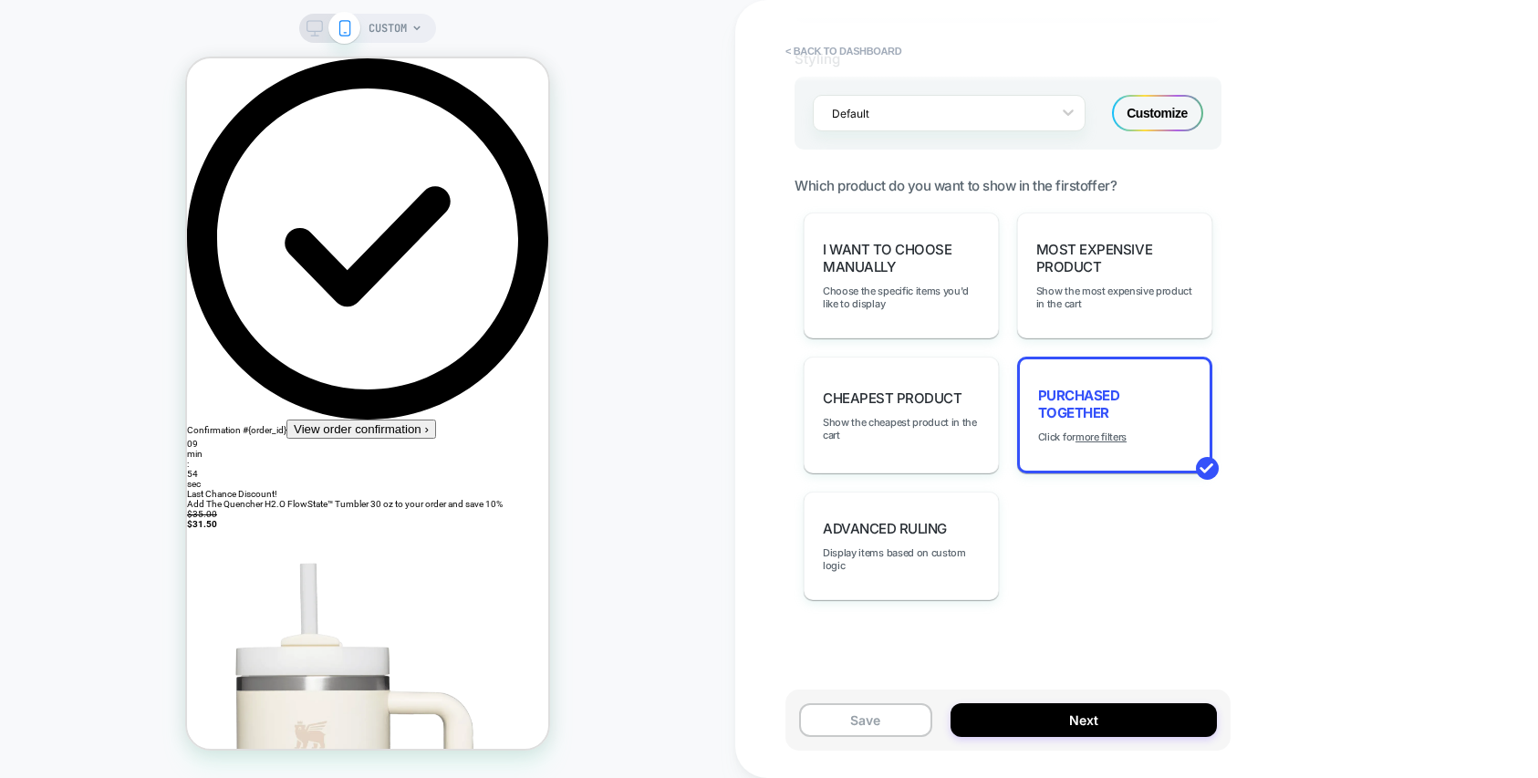
scroll to position [1183, 0]
click at [1119, 432] on u "more filters" at bounding box center [1101, 432] width 51 height 13
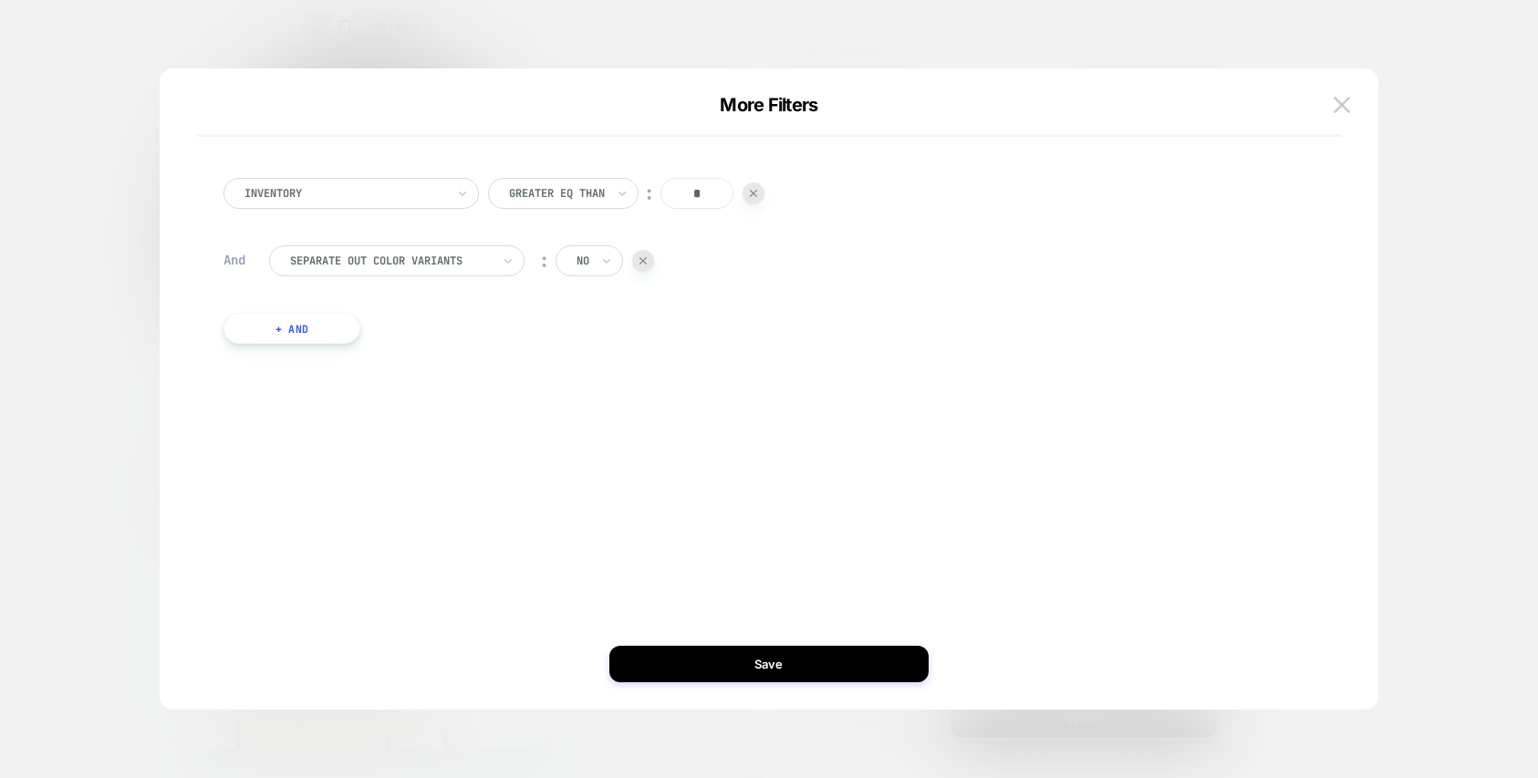
click at [621, 264] on div "no" at bounding box center [590, 260] width 68 height 31
click at [596, 310] on div "yes" at bounding box center [634, 311] width 119 height 29
click at [741, 641] on div "More Filters Inventory Greater Eq Than ︰ * And Separate out color variants ︰ ye…" at bounding box center [769, 398] width 1219 height 623
click at [755, 649] on button "Save" at bounding box center [769, 664] width 319 height 36
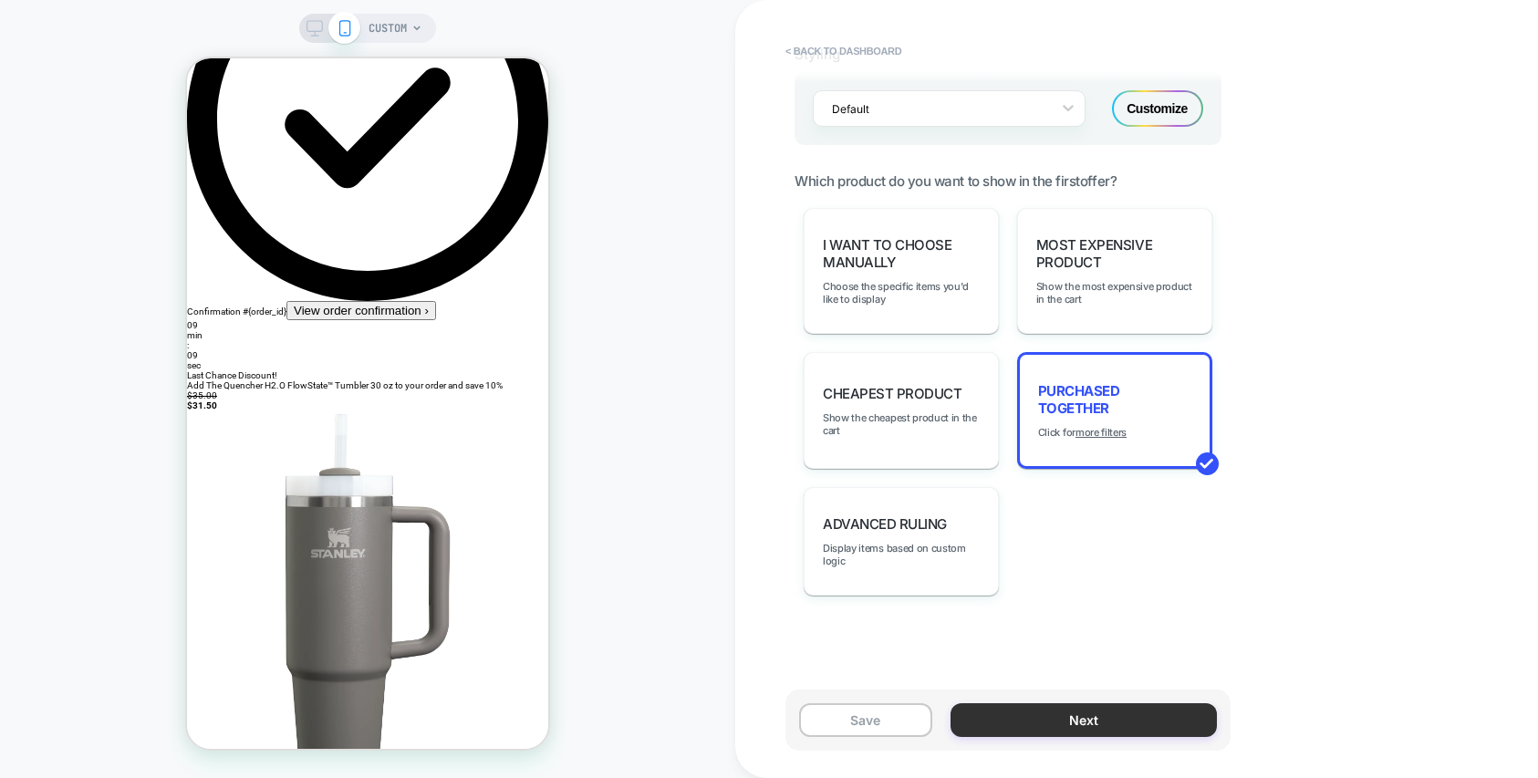
click at [1058, 723] on button "Next" at bounding box center [1084, 720] width 266 height 34
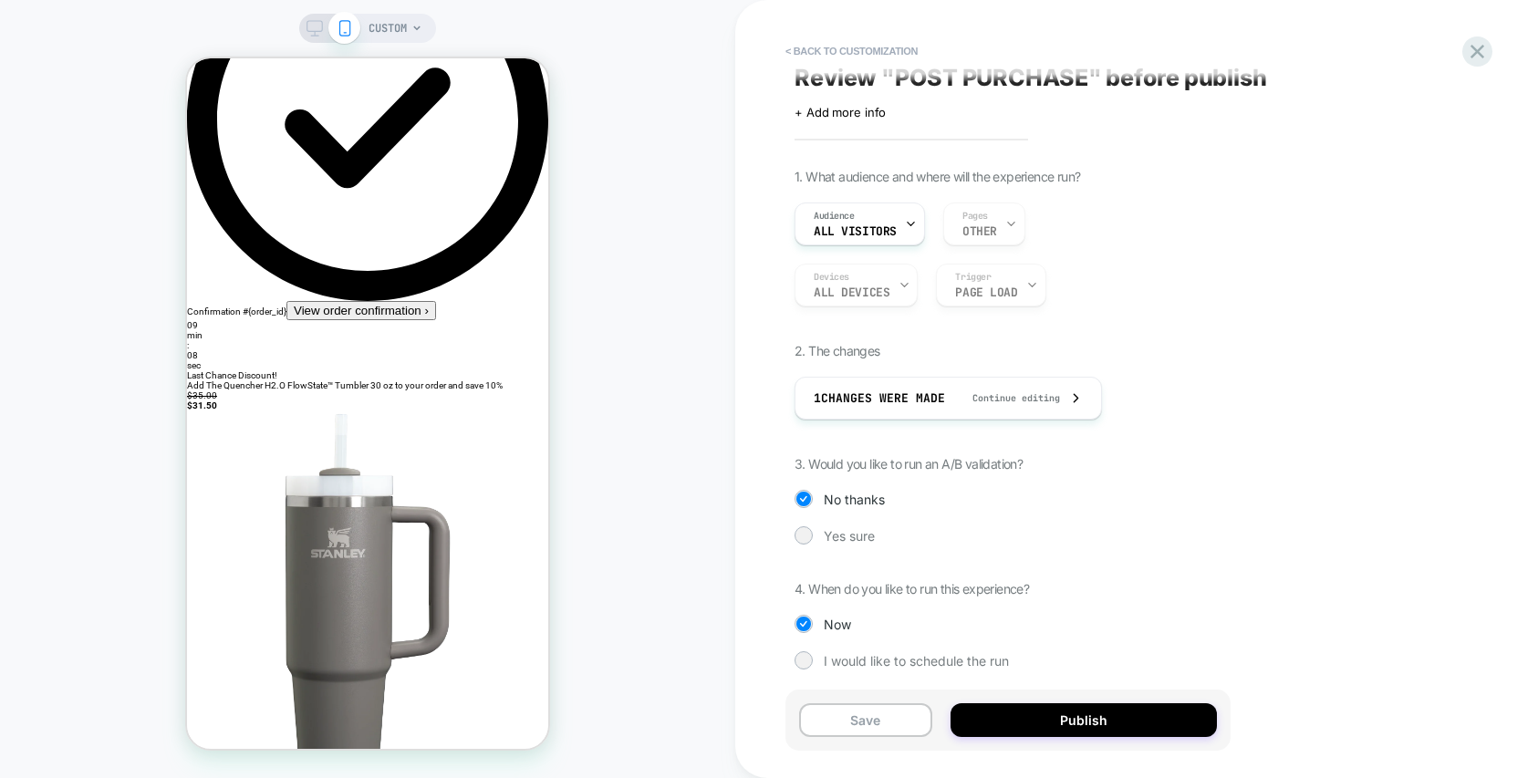
scroll to position [21, 0]
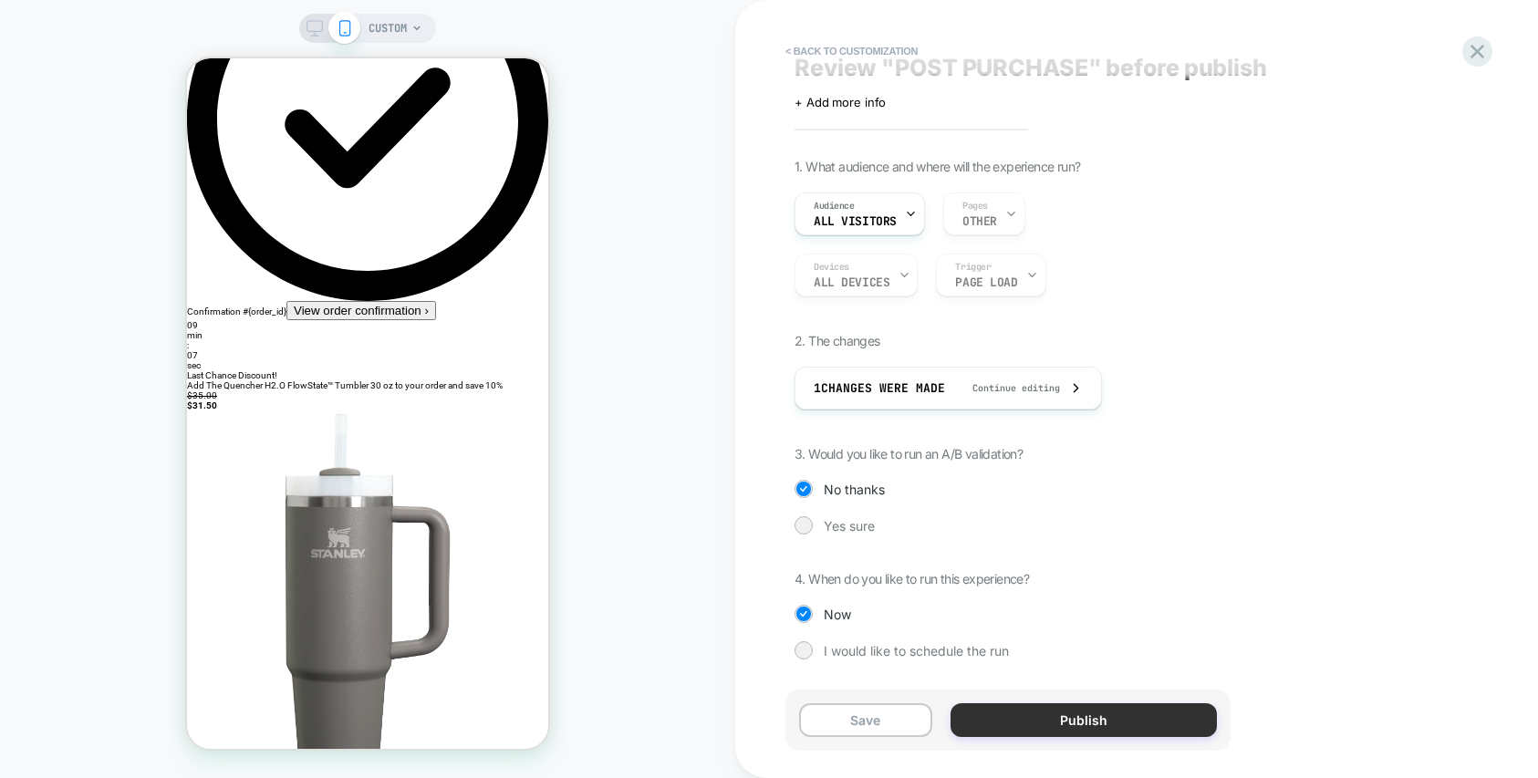
click at [1069, 727] on button "Publish" at bounding box center [1084, 720] width 266 height 34
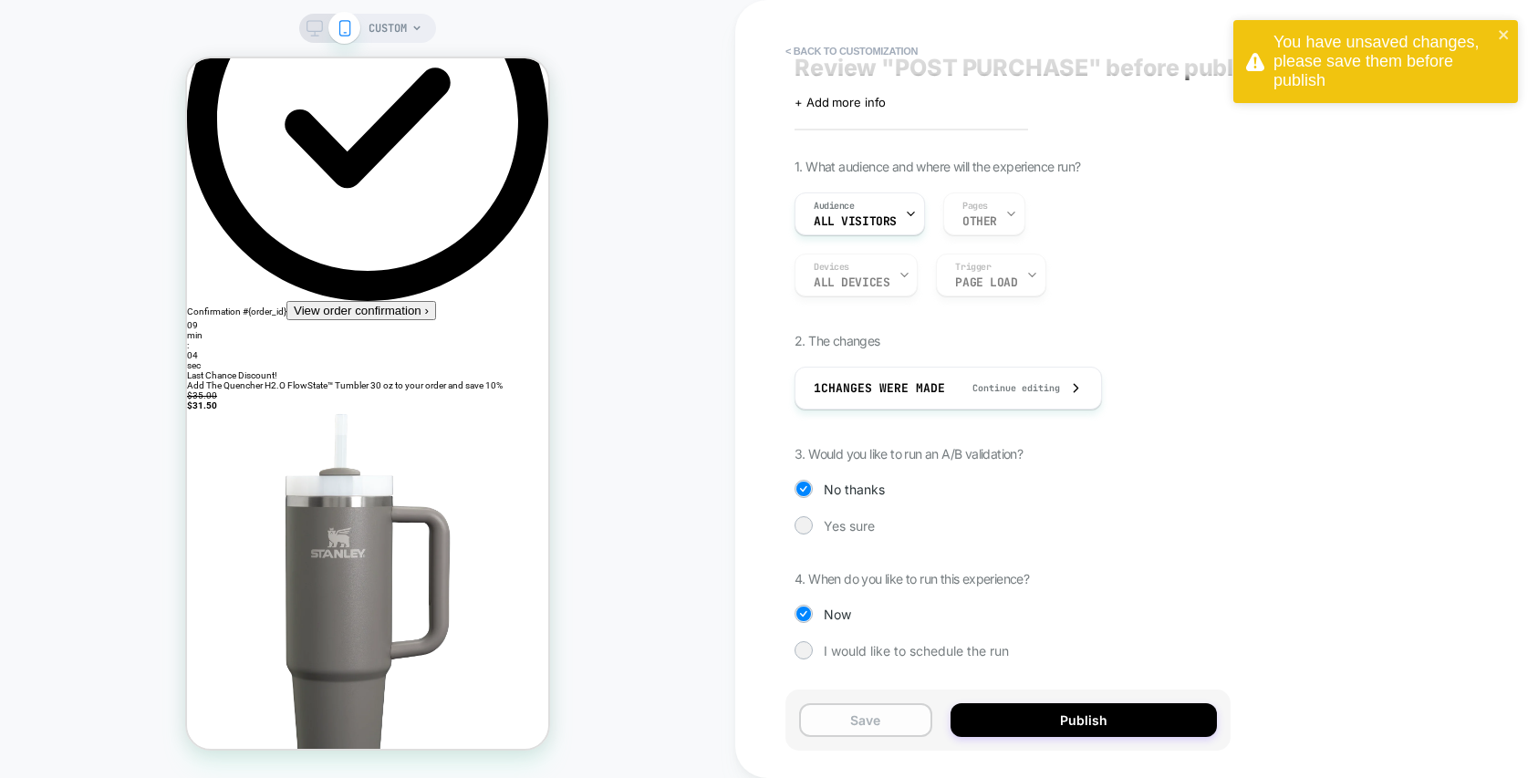
click at [862, 735] on button "Save" at bounding box center [865, 720] width 133 height 34
click at [1053, 711] on button "Publish" at bounding box center [1084, 720] width 266 height 34
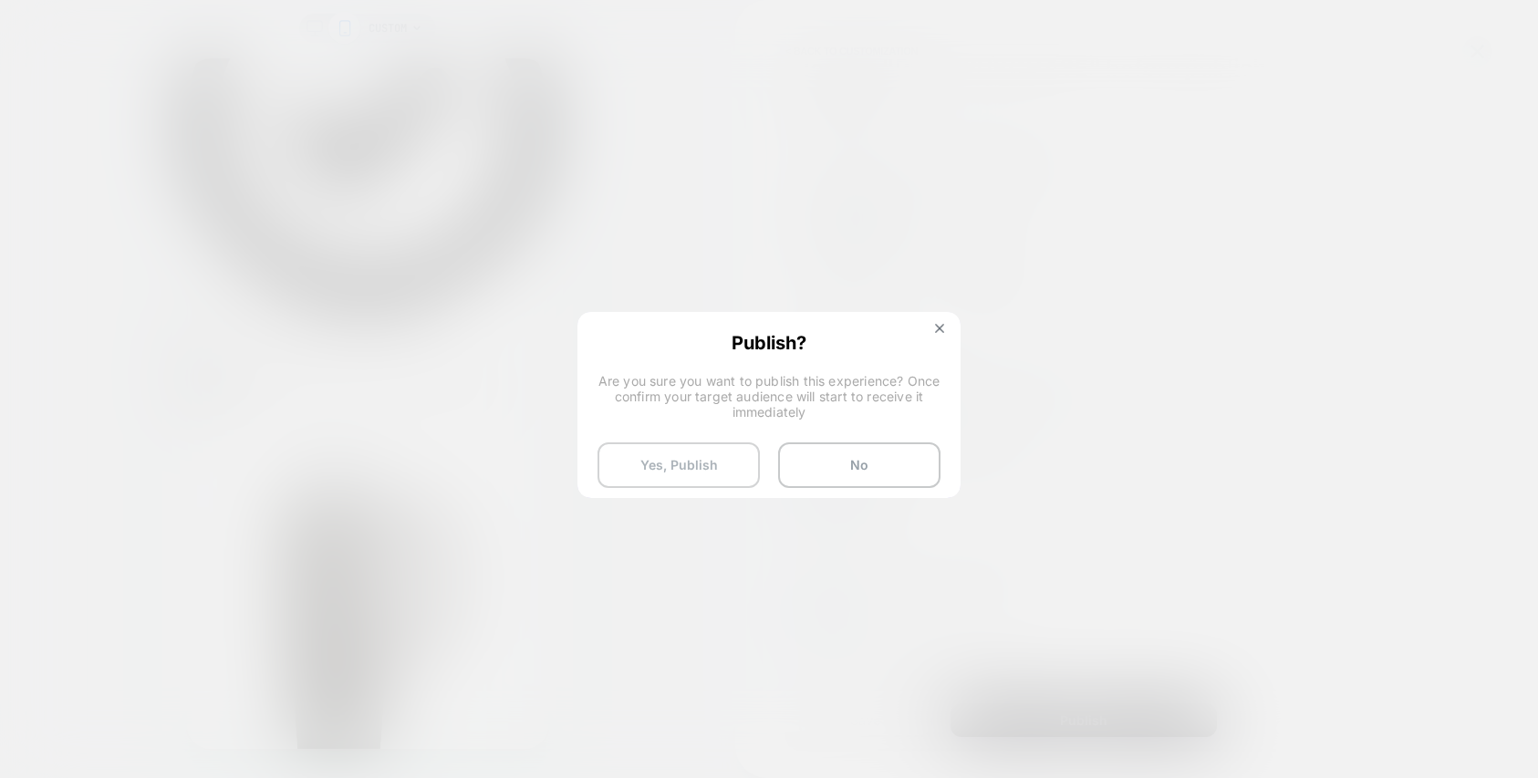
click at [627, 462] on button "Yes, Publish" at bounding box center [679, 466] width 162 height 46
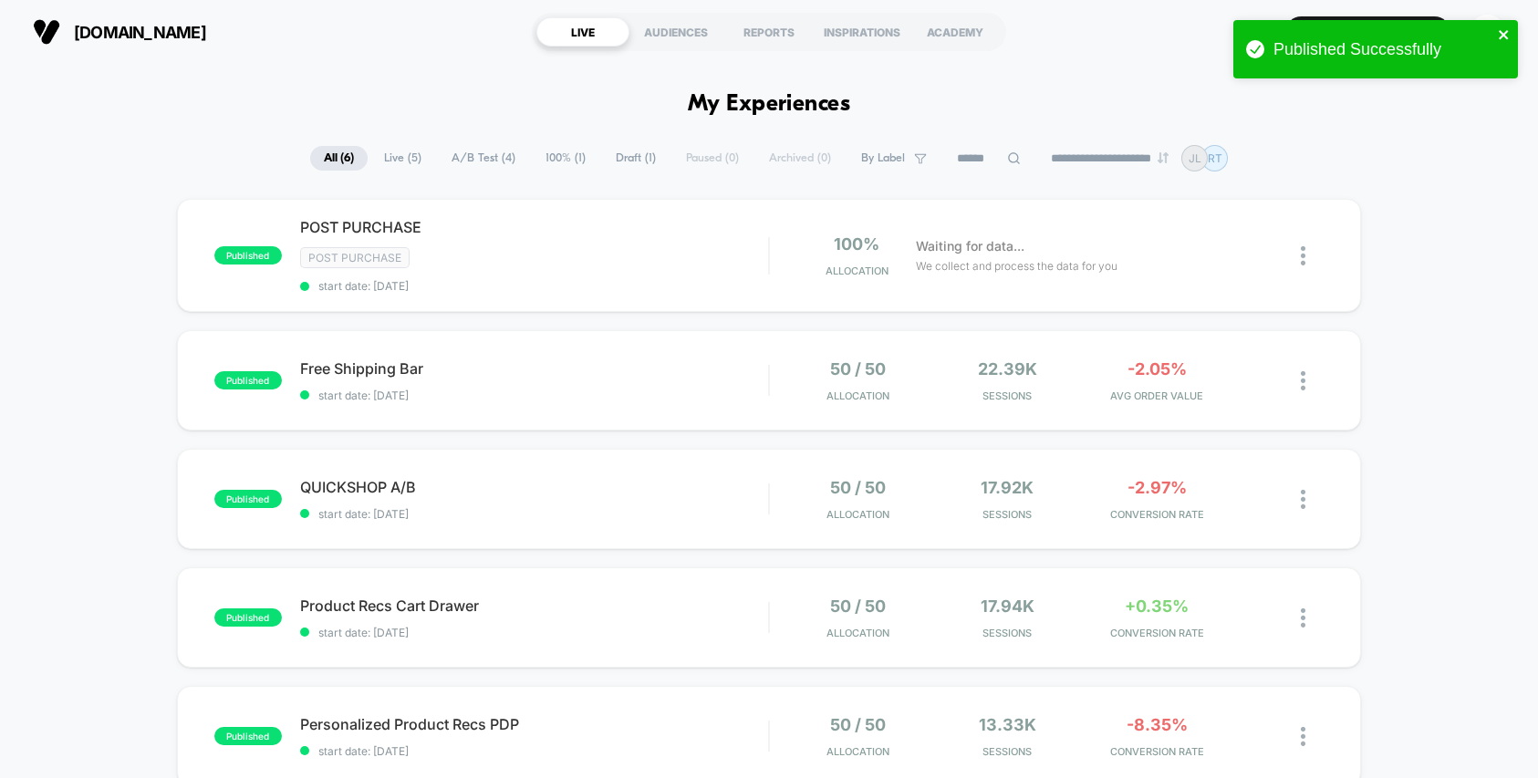
click at [1508, 34] on icon "close" at bounding box center [1504, 34] width 13 height 15
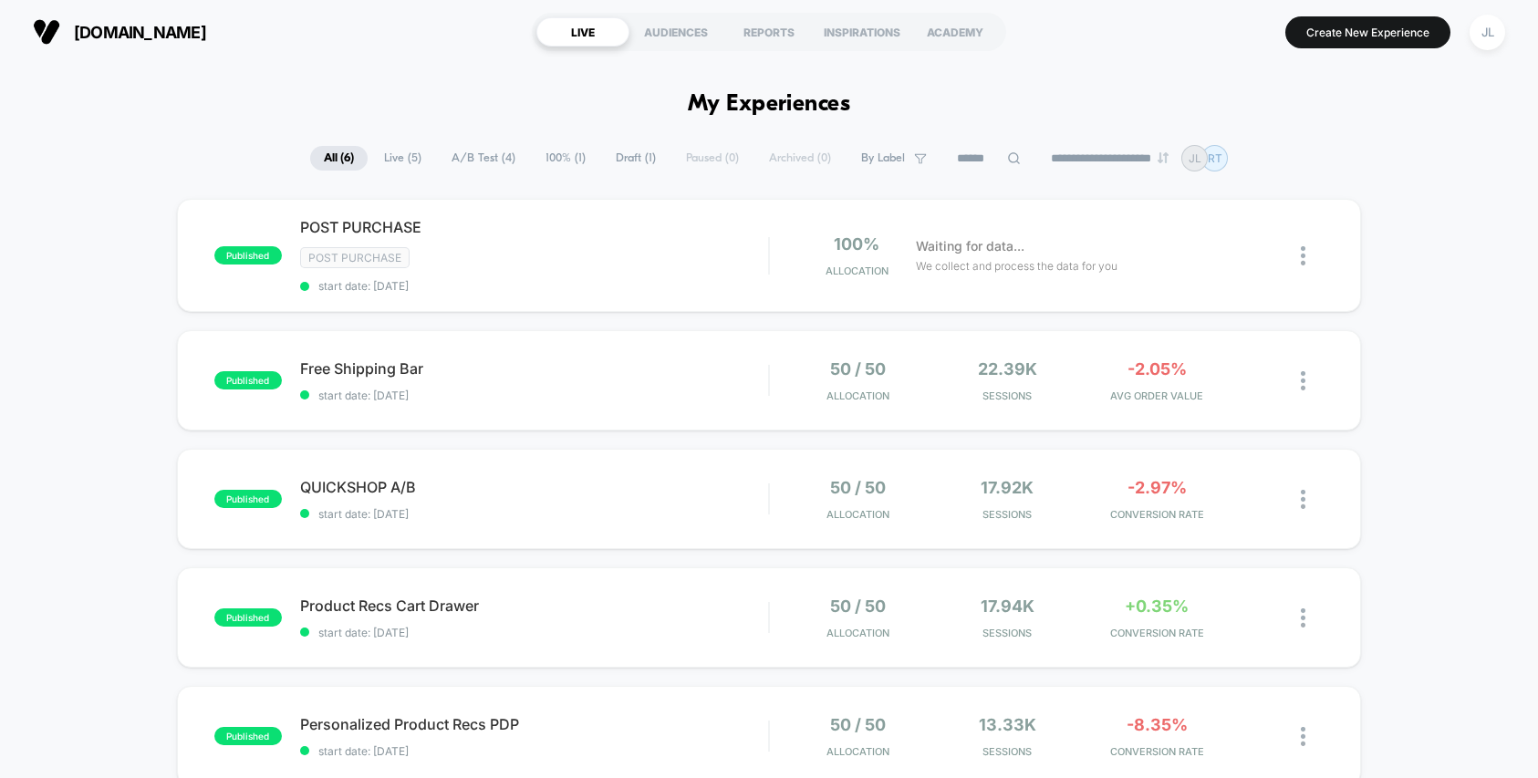
click at [1484, 36] on div "**********" at bounding box center [769, 389] width 1538 height 778
click at [1495, 44] on button "JL" at bounding box center [1487, 32] width 47 height 37
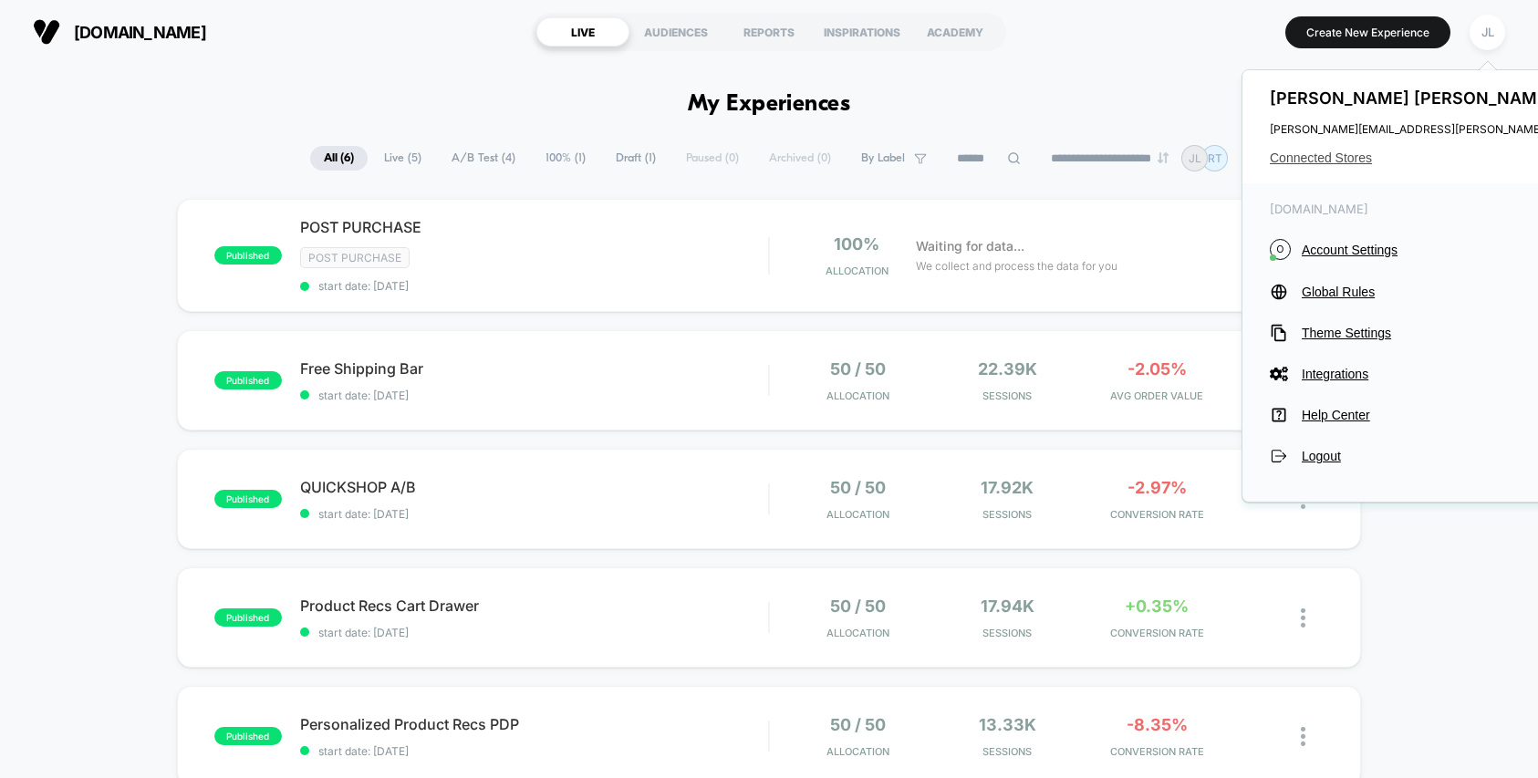
click at [1345, 154] on span "Connected Stores" at bounding box center [1451, 158] width 362 height 15
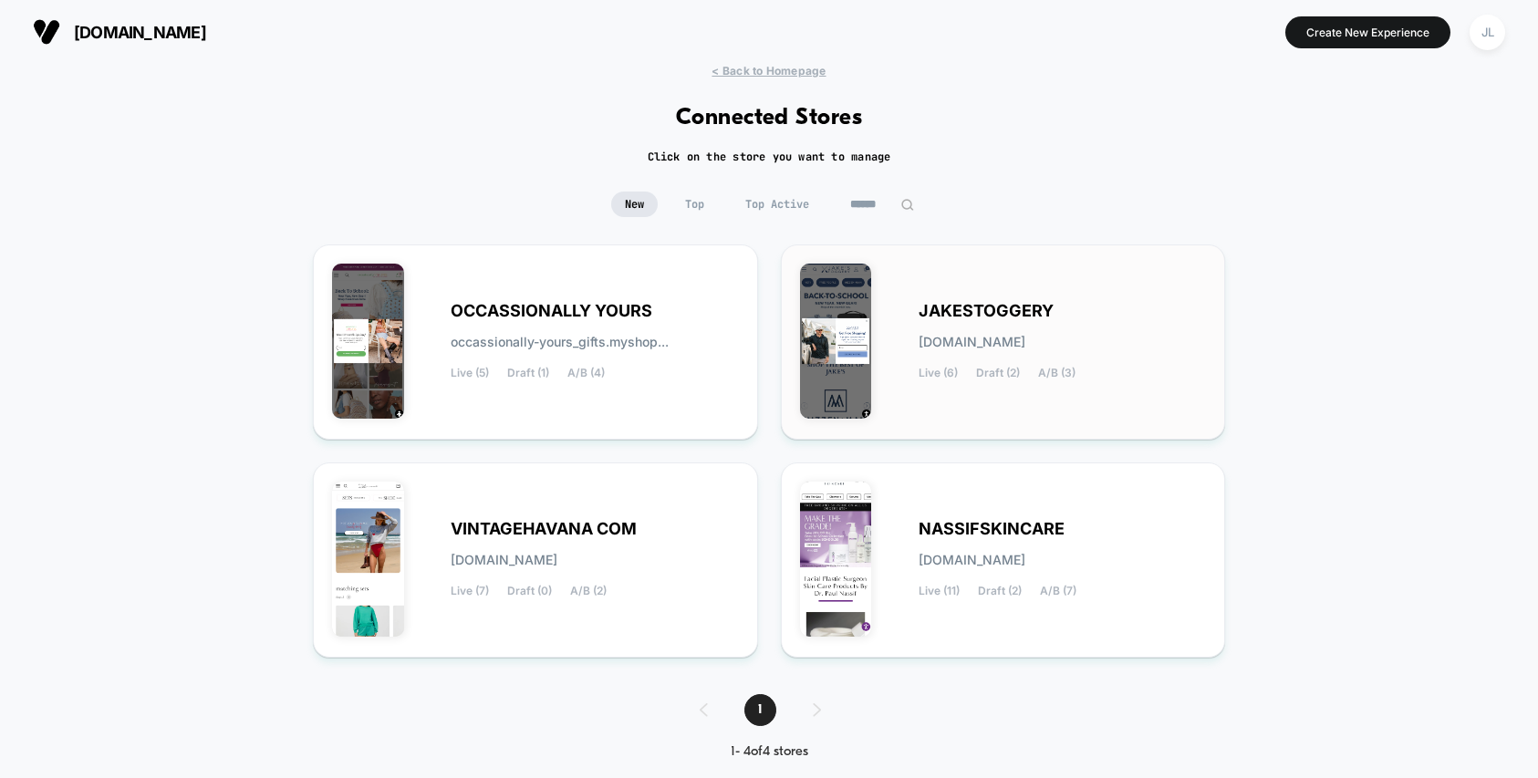
click at [961, 361] on div "JAKESTOGGERY jakestoggery.myshopify.com Live (6) Draft (2) A/B (3)" at bounding box center [1063, 342] width 288 height 75
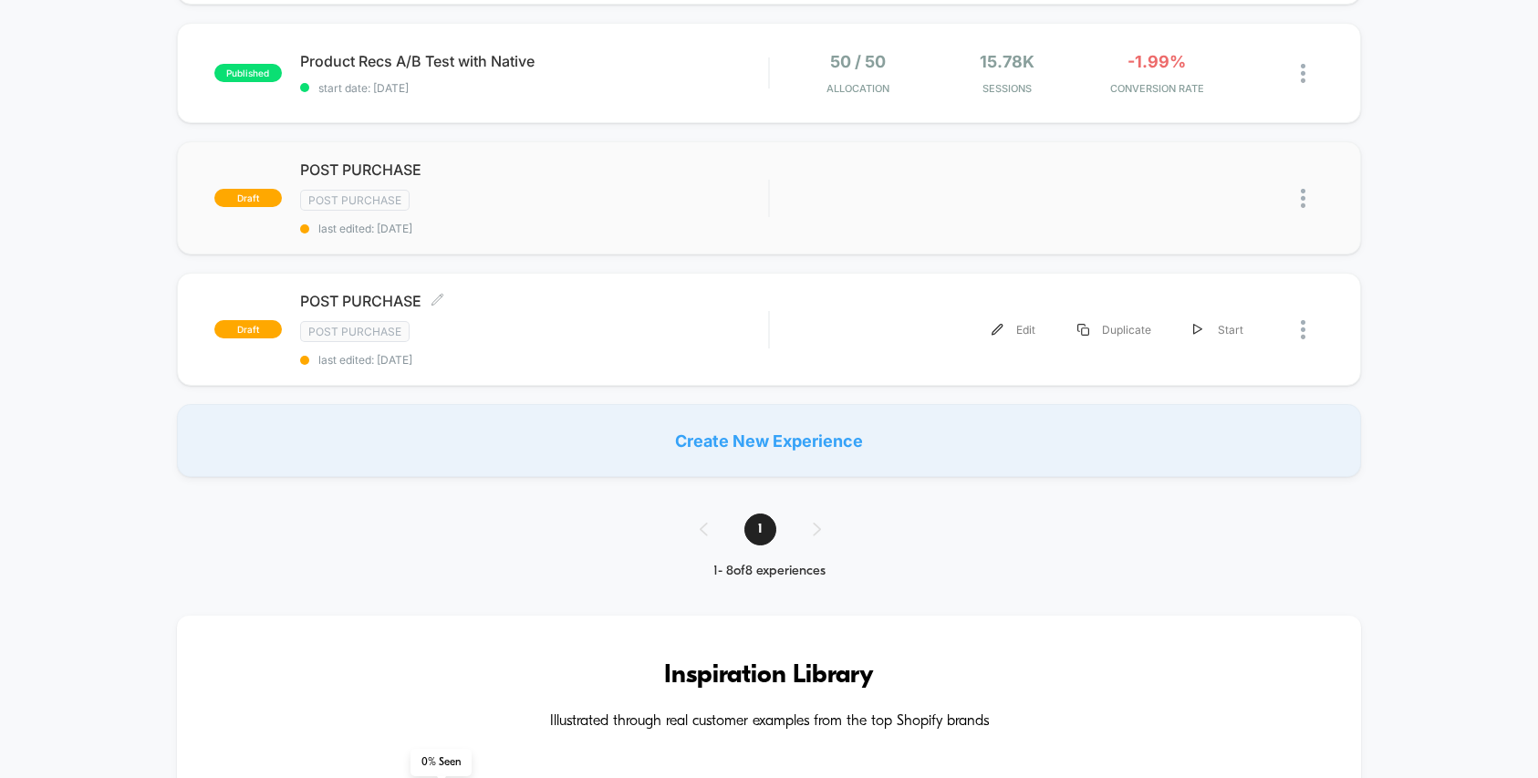
scroll to position [606, 0]
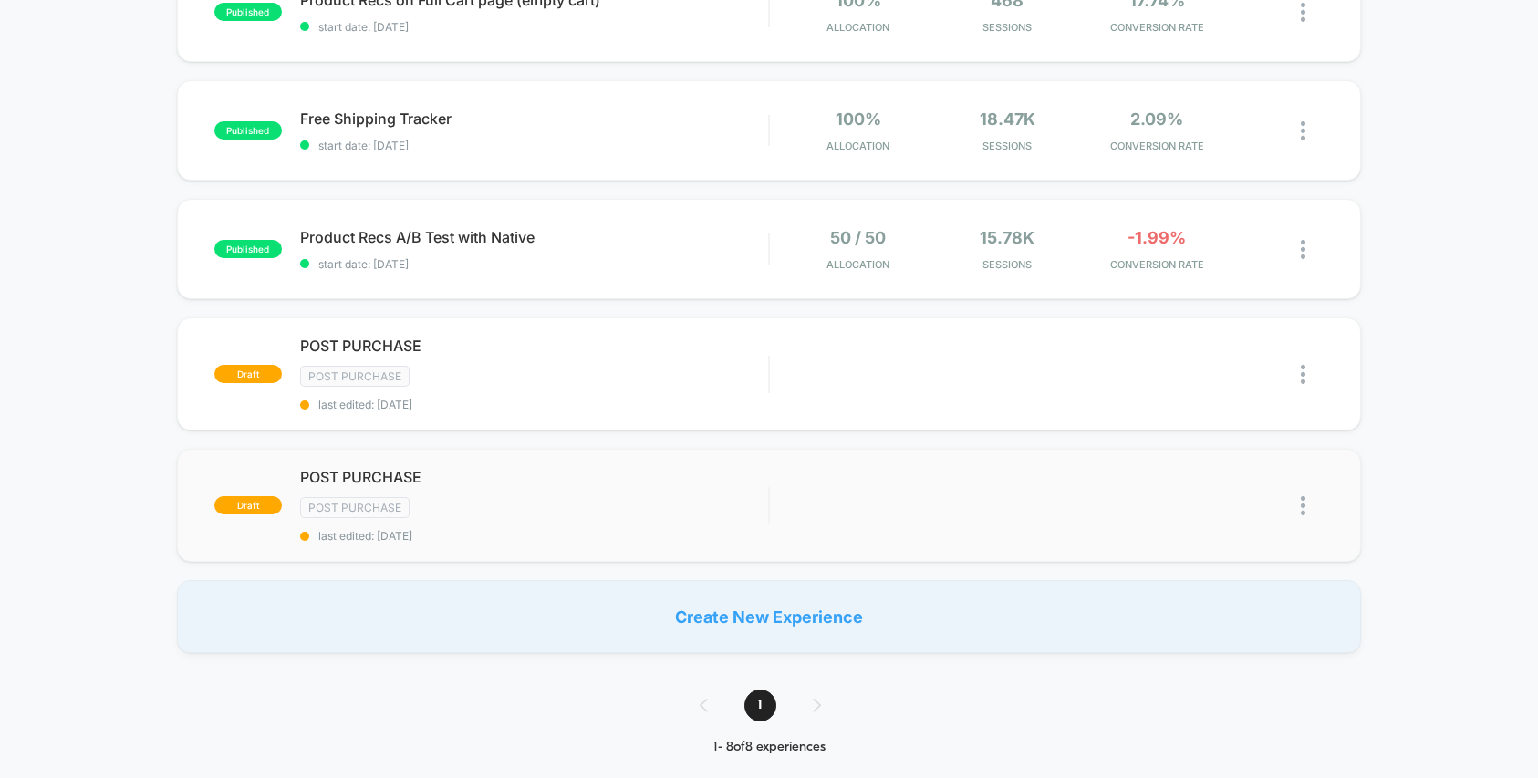
click at [1303, 505] on img at bounding box center [1303, 505] width 5 height 19
click at [1242, 574] on div "Delete" at bounding box center [1210, 569] width 164 height 41
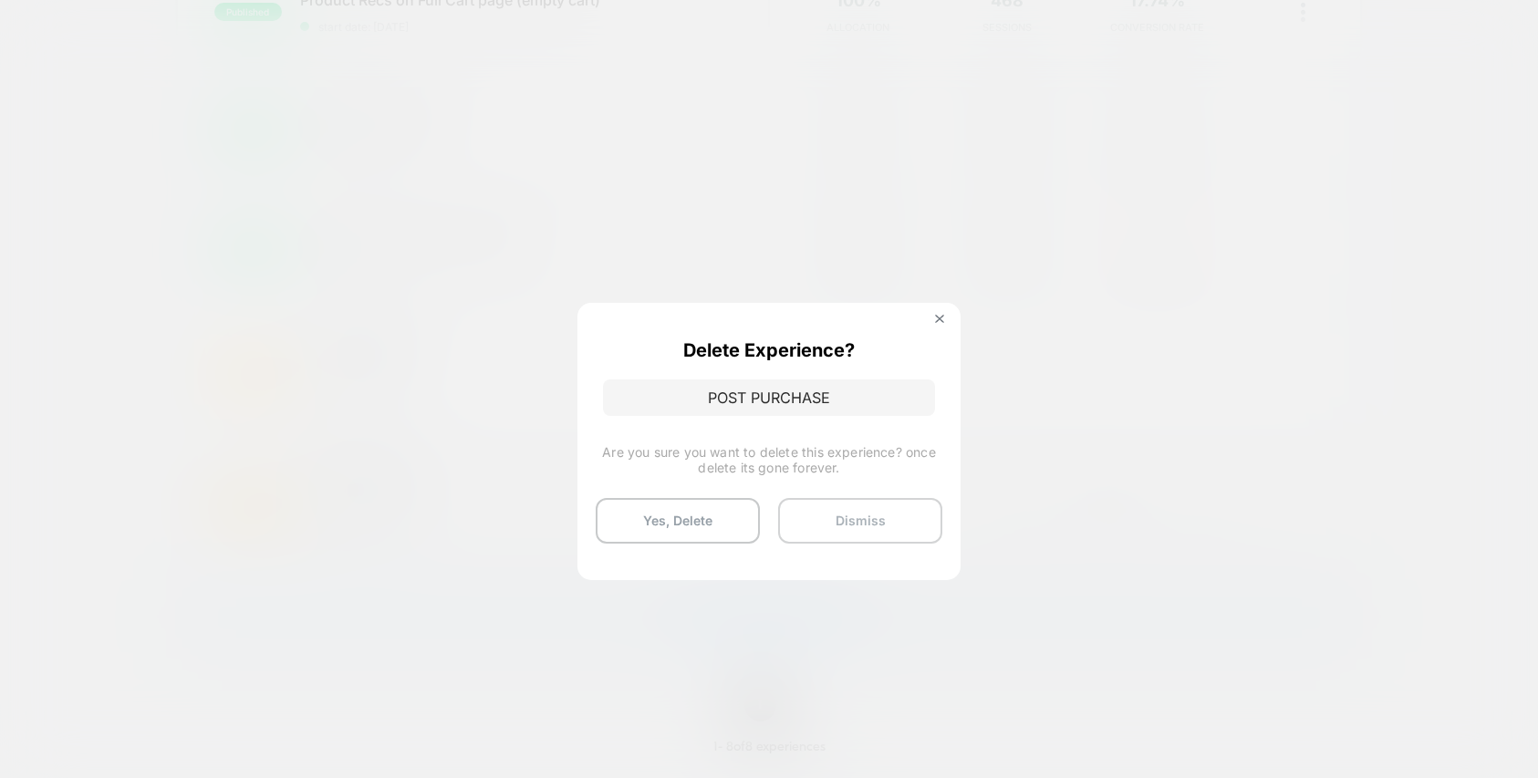
click at [865, 524] on button "Dismiss" at bounding box center [860, 521] width 164 height 46
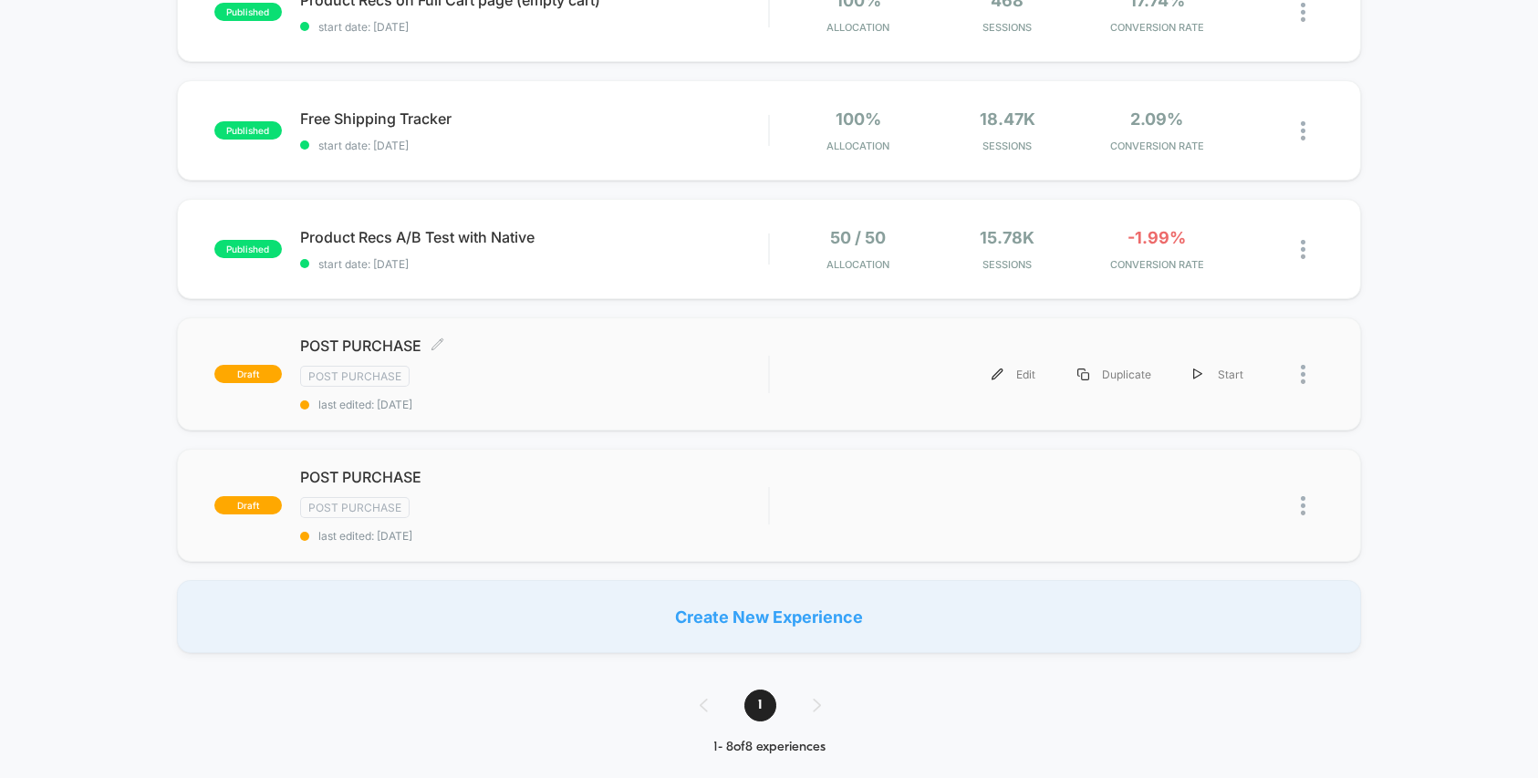
click at [705, 404] on span "last edited: [DATE]" at bounding box center [534, 405] width 468 height 14
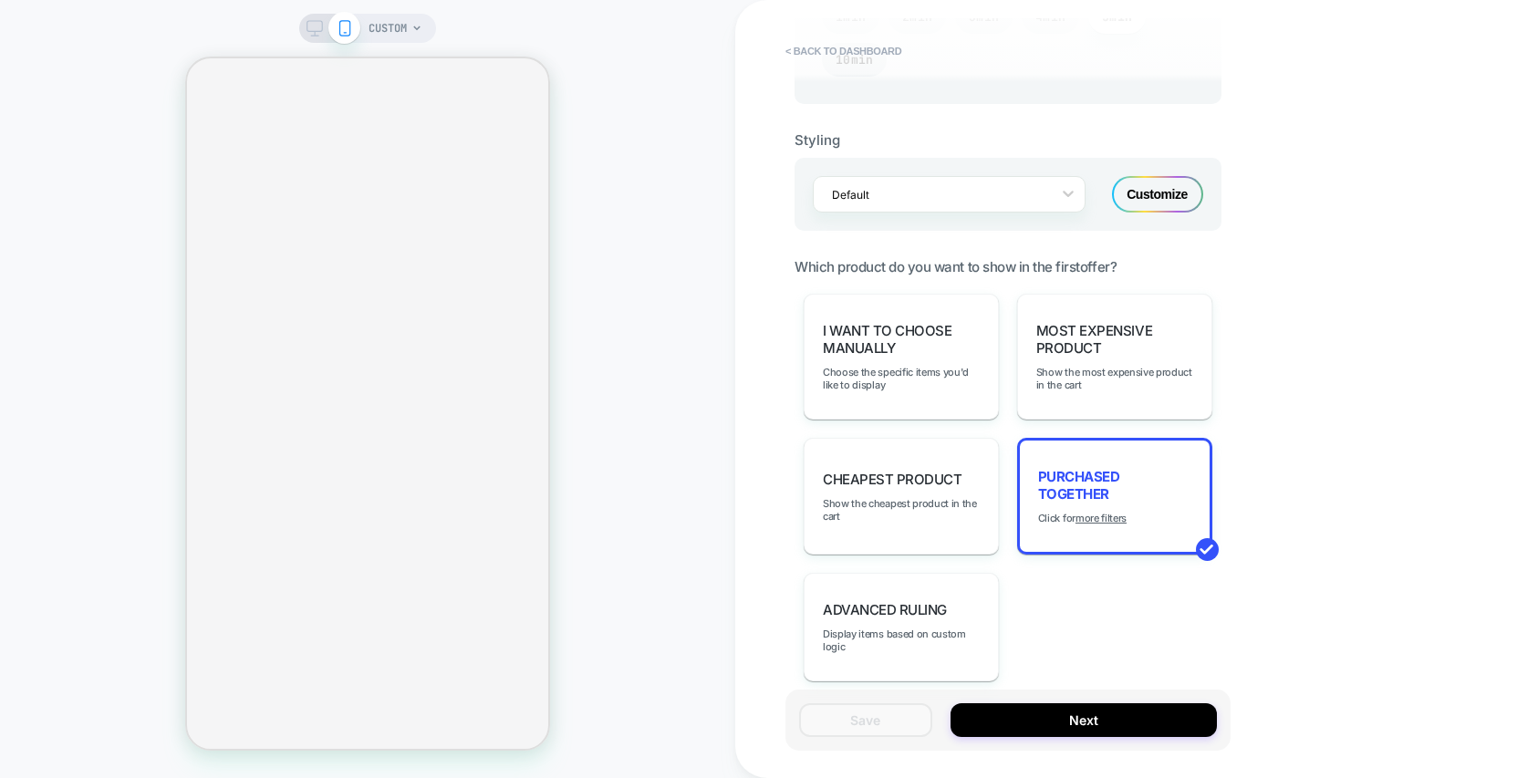
scroll to position [1099, 0]
click at [1091, 723] on button "Next" at bounding box center [1084, 720] width 266 height 34
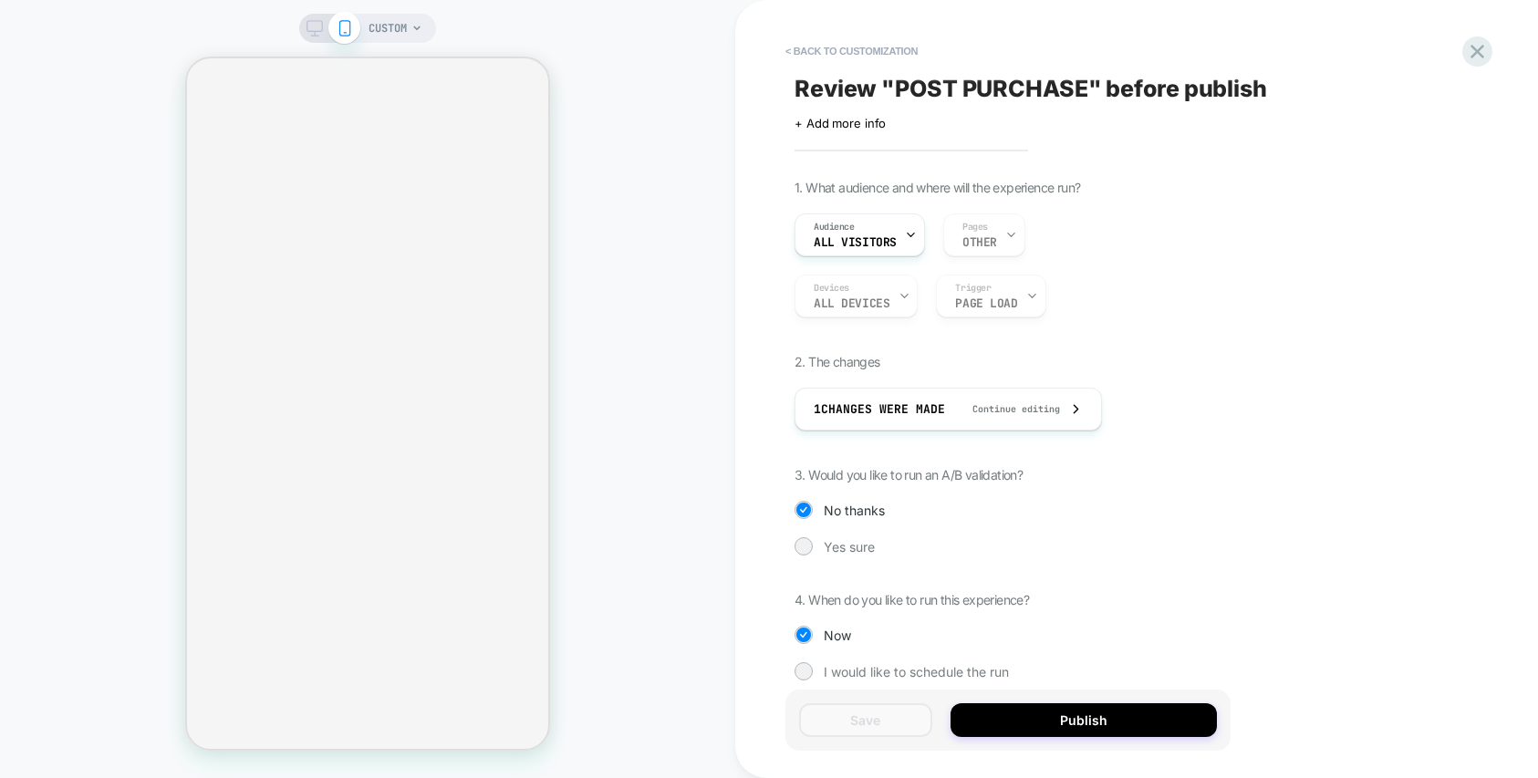
click at [1016, 702] on div "Save Publish" at bounding box center [1008, 720] width 445 height 61
click at [1013, 717] on button "Publish" at bounding box center [1084, 720] width 266 height 34
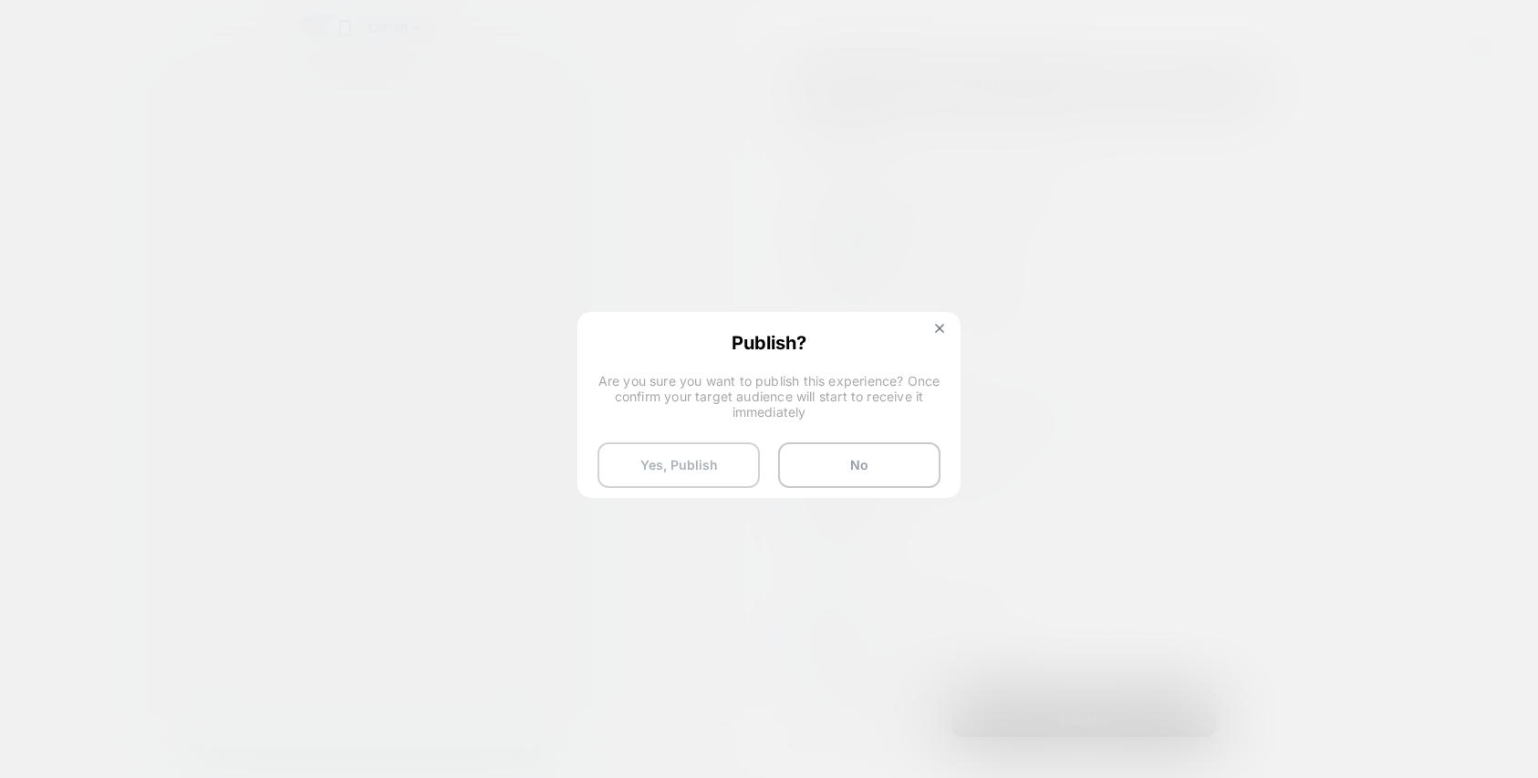
click at [716, 474] on button "Yes, Publish" at bounding box center [679, 466] width 162 height 46
